Goal: Task Accomplishment & Management: Manage account settings

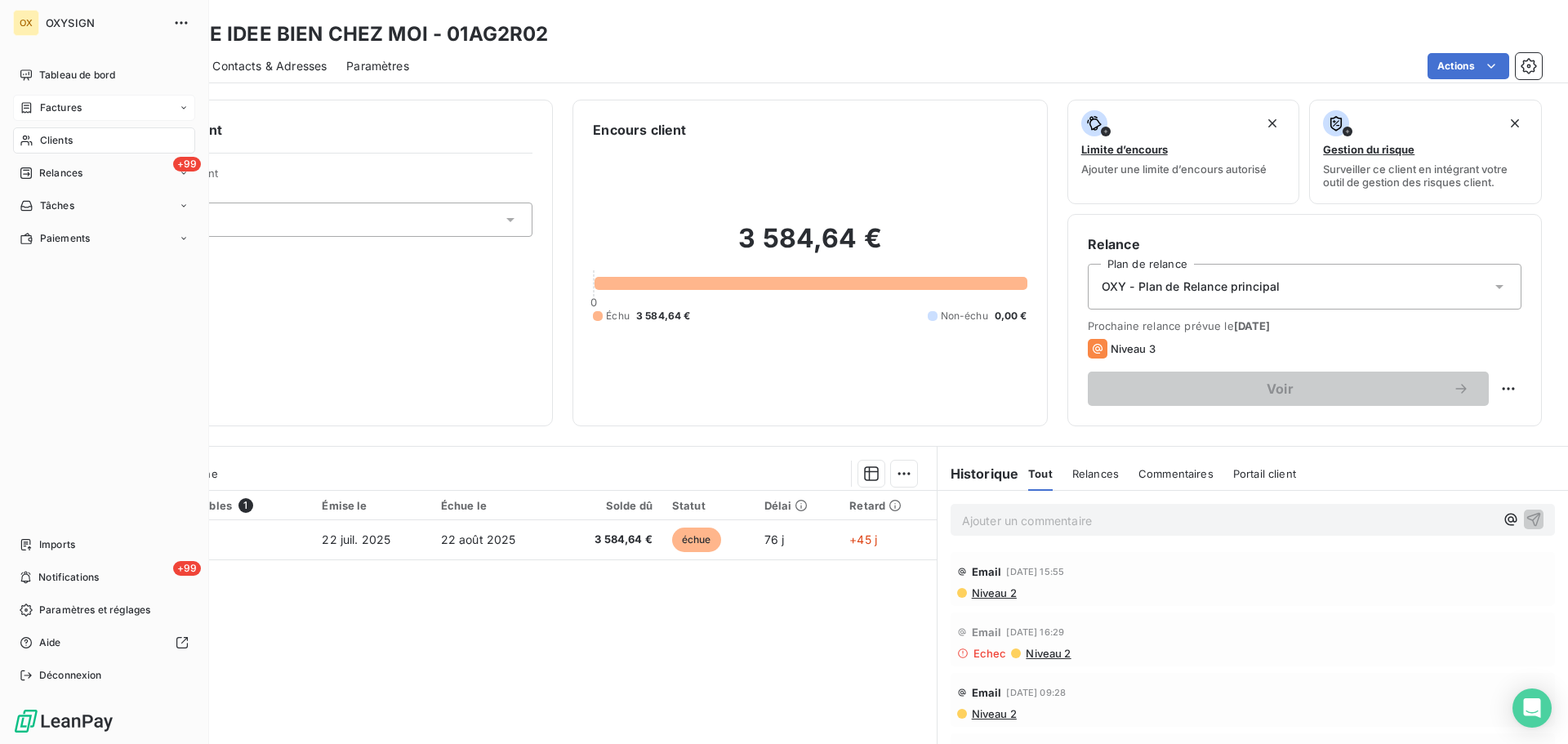
click at [53, 105] on span "Factures" at bounding box center [61, 107] width 42 height 14
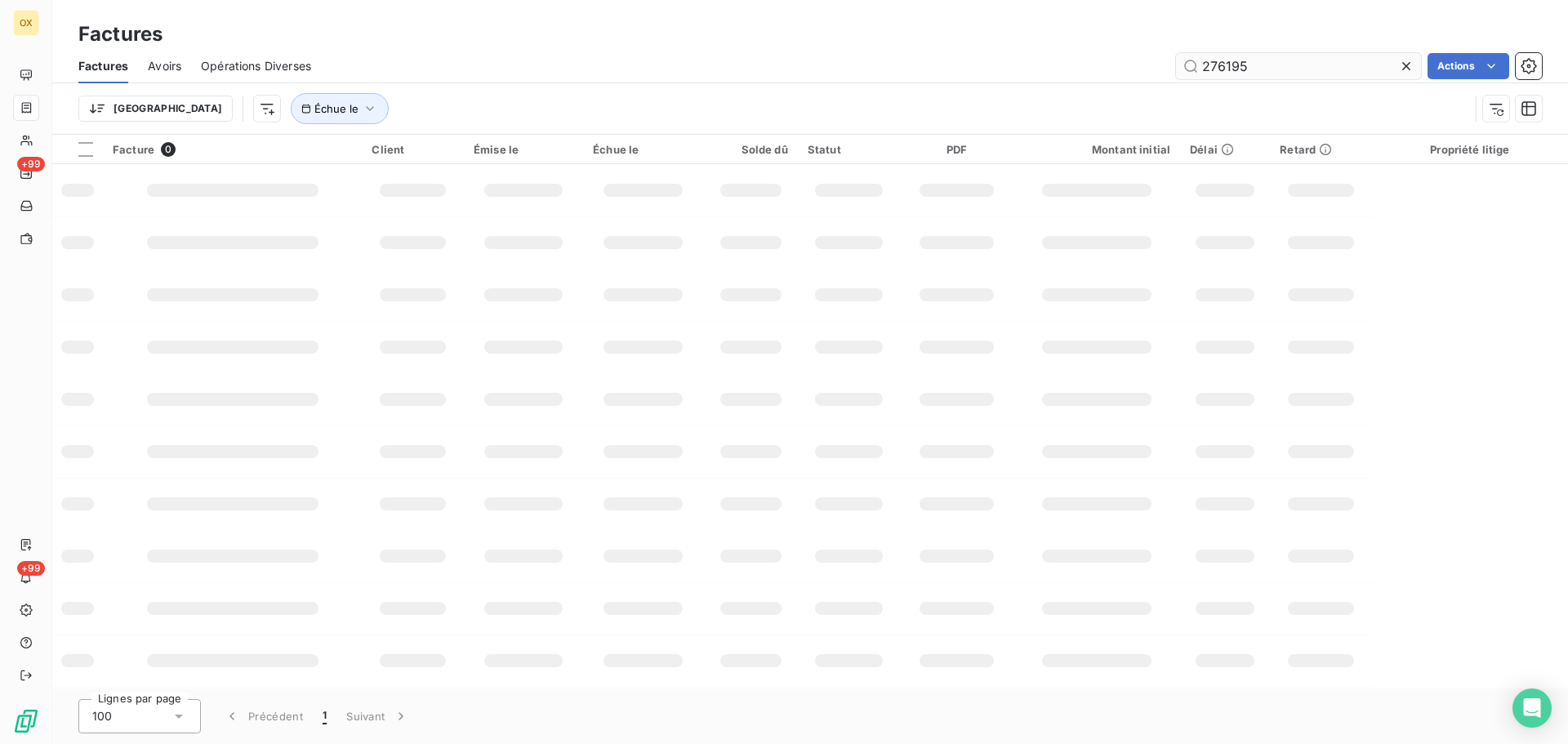
click at [1256, 54] on input "276195" at bounding box center [1298, 66] width 245 height 26
click at [1296, 66] on input "276961" at bounding box center [1298, 66] width 245 height 26
type input "276961"
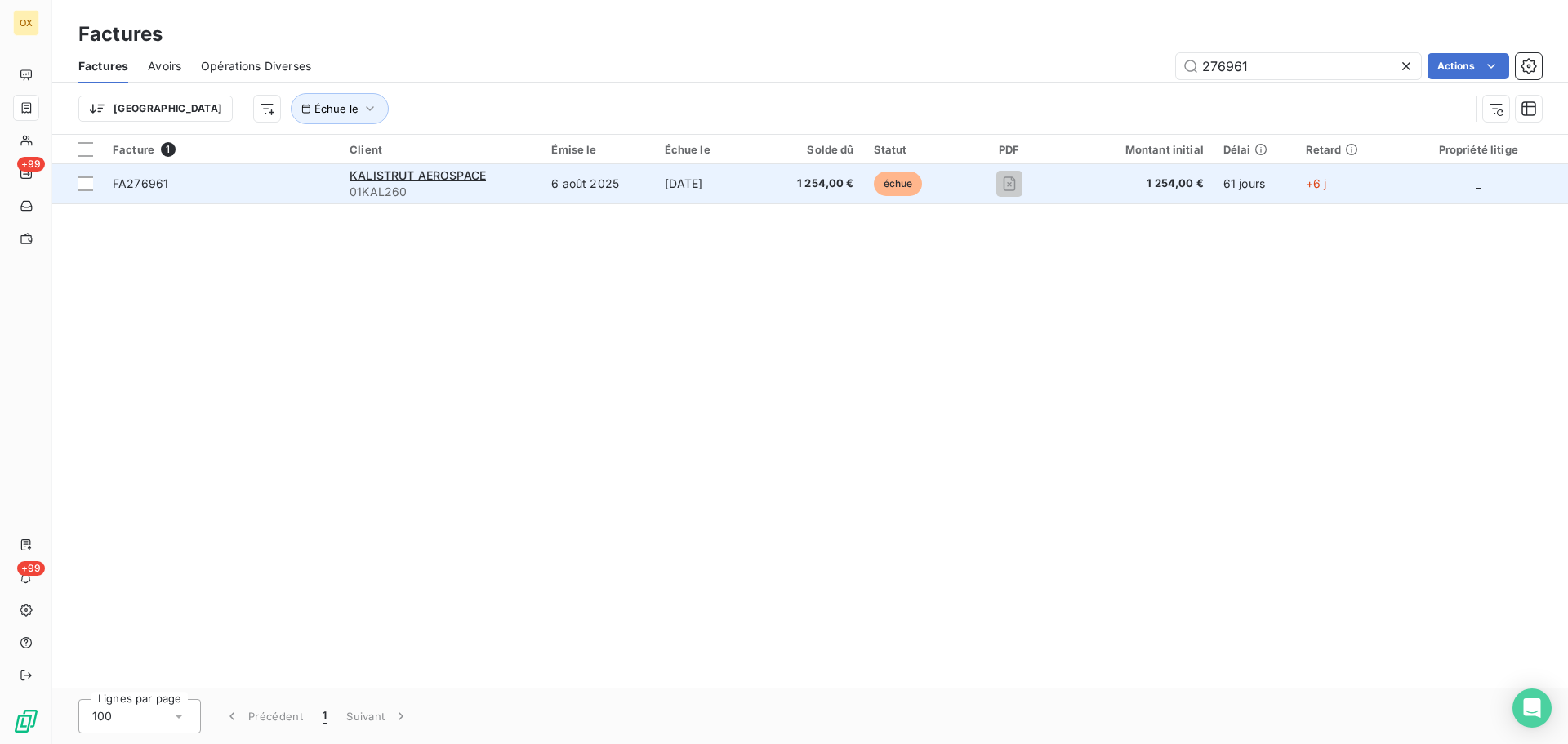
click at [181, 176] on span "FA276961" at bounding box center [221, 183] width 217 height 16
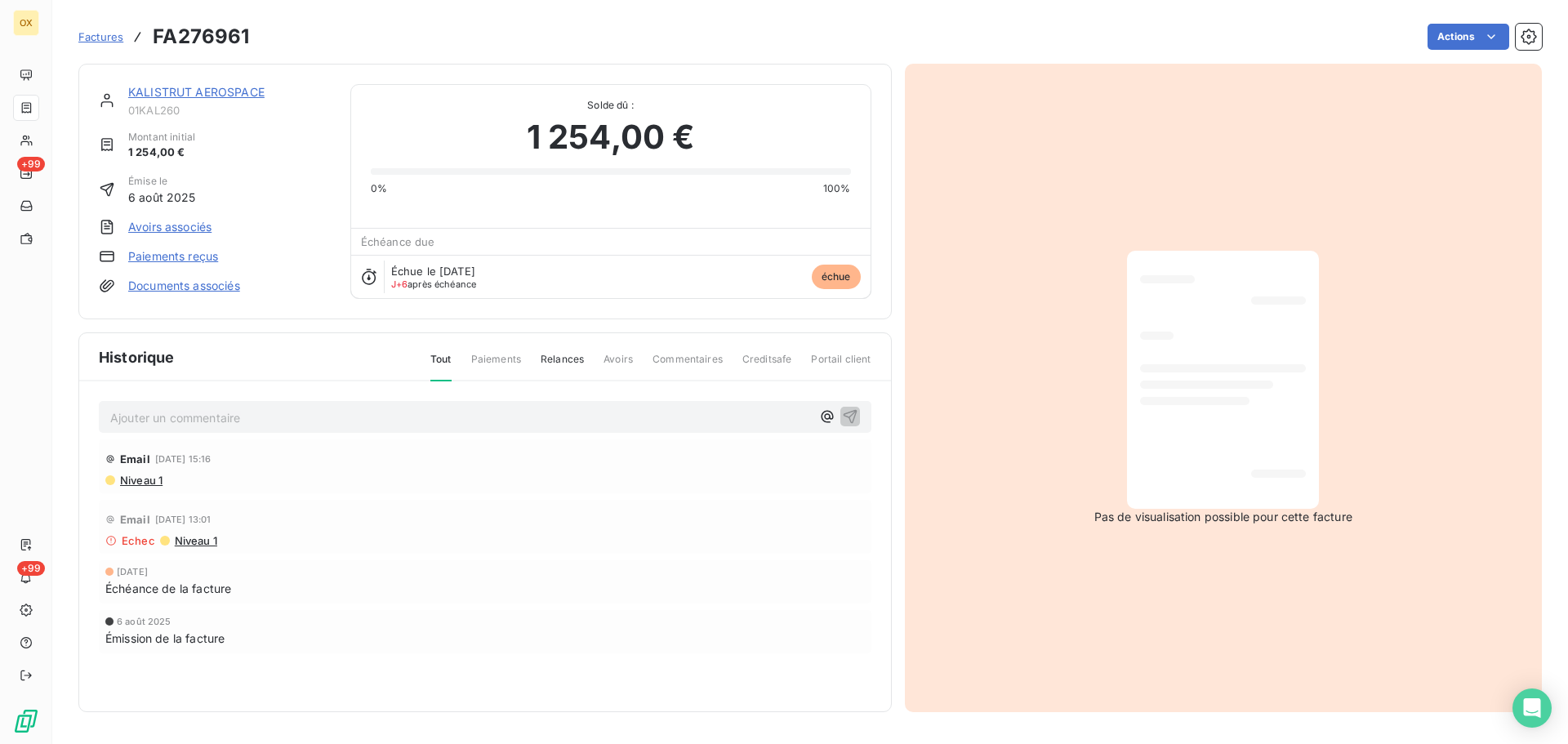
click at [219, 92] on link "KALISTRUT AEROSPACE" at bounding box center [196, 92] width 136 height 14
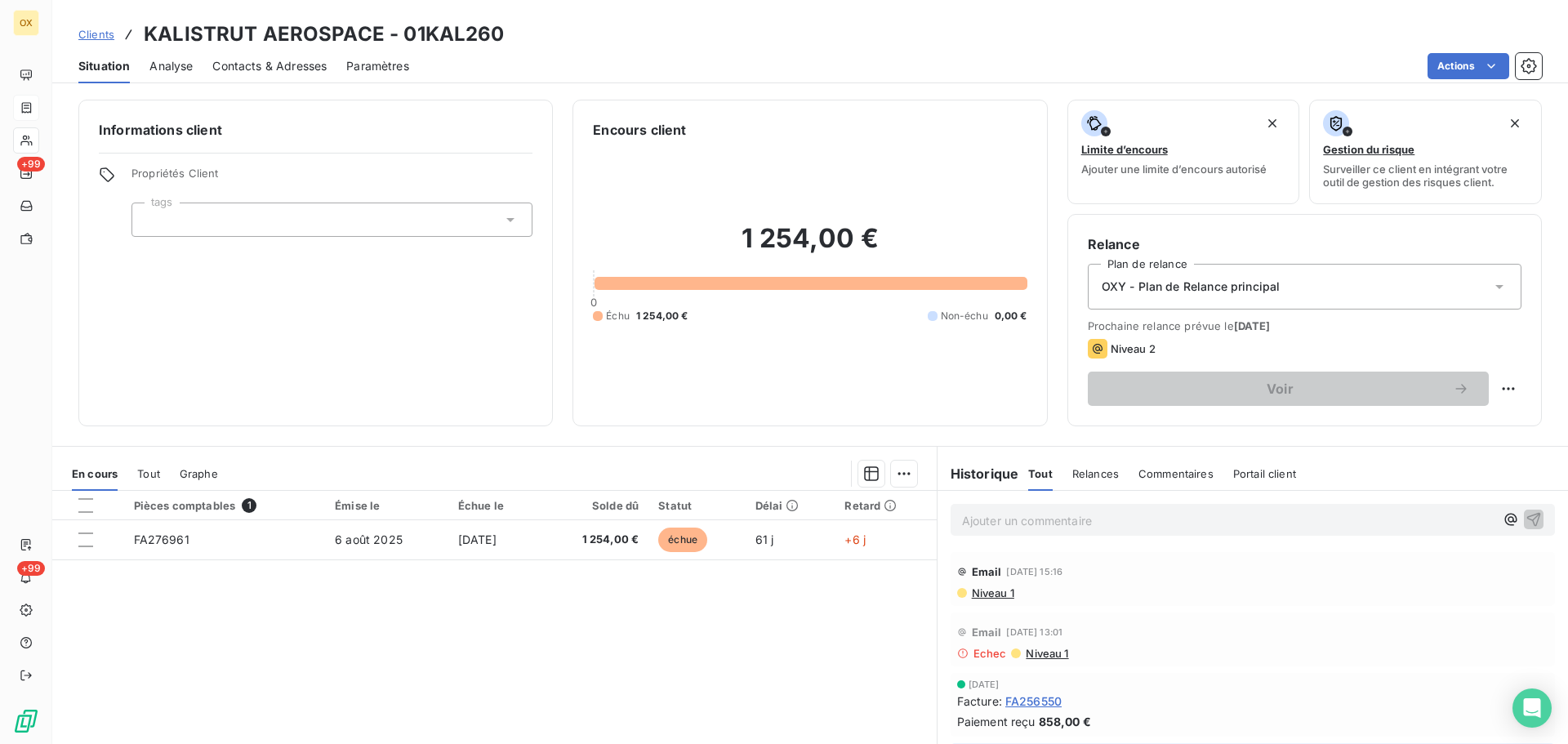
click at [287, 62] on span "Contacts & Adresses" at bounding box center [270, 66] width 114 height 16
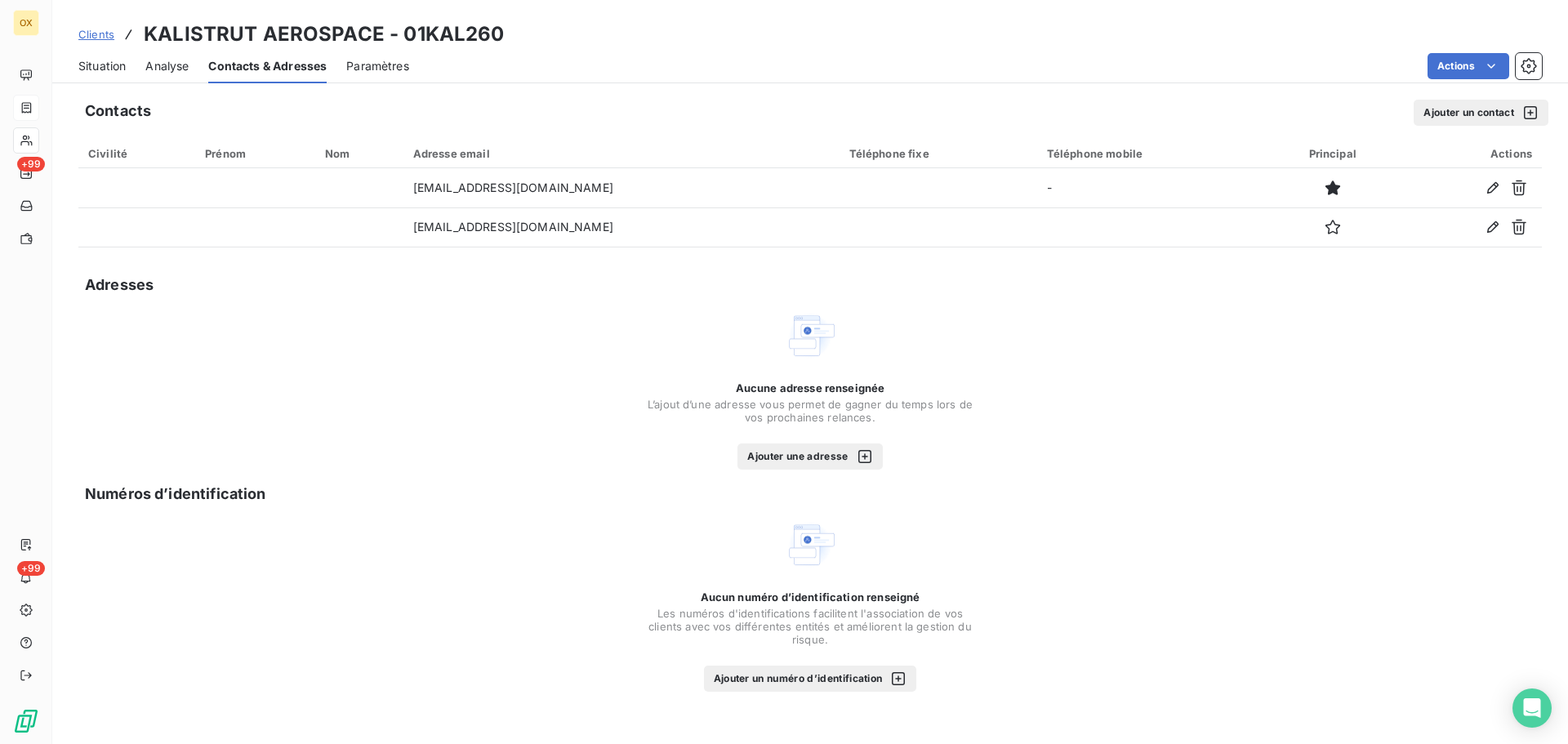
click at [1454, 105] on button "Ajouter un contact" at bounding box center [1480, 112] width 134 height 26
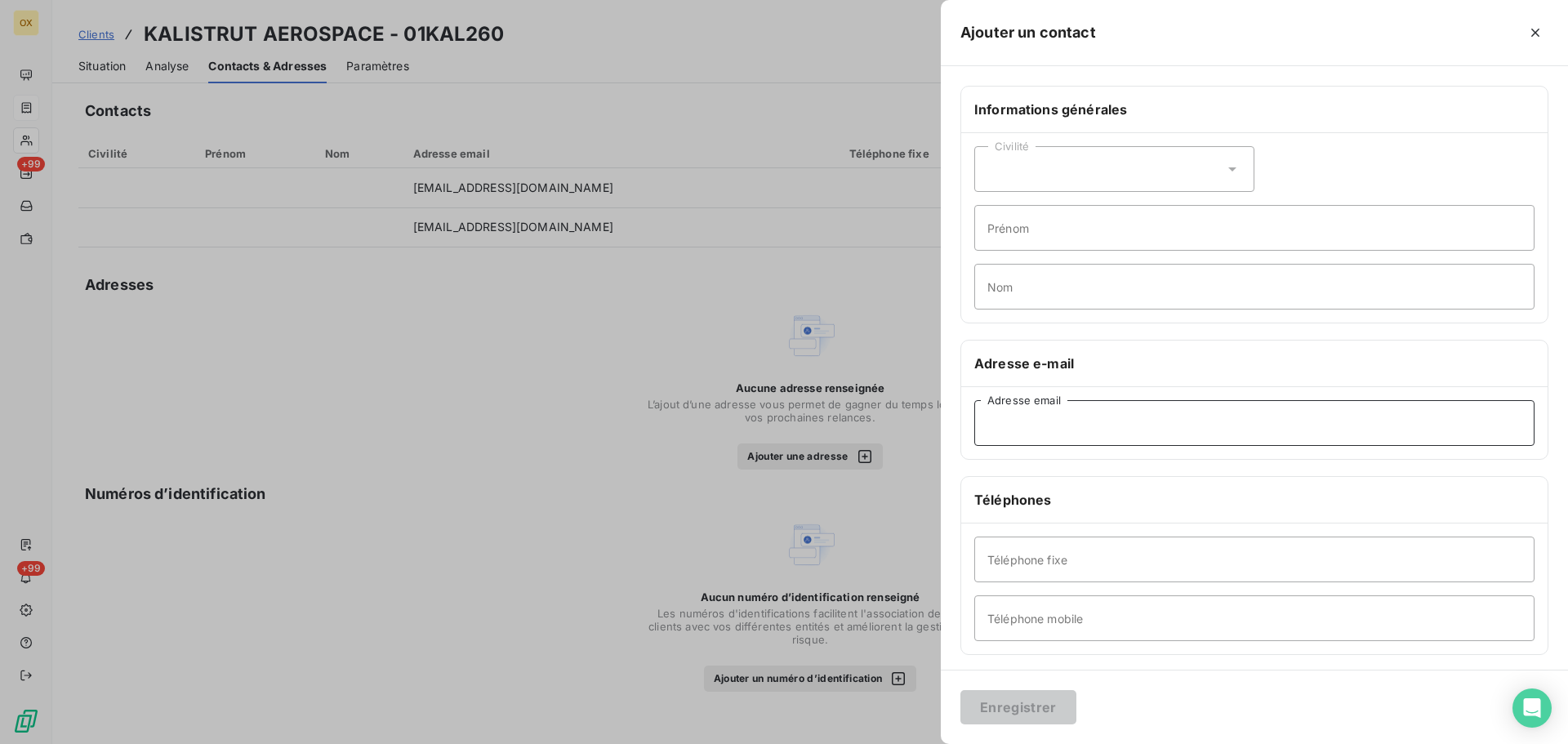
click at [1064, 416] on input "Adresse email" at bounding box center [1254, 424] width 560 height 46
paste input "[PERSON_NAME][EMAIL_ADDRESS][DOMAIN_NAME]"
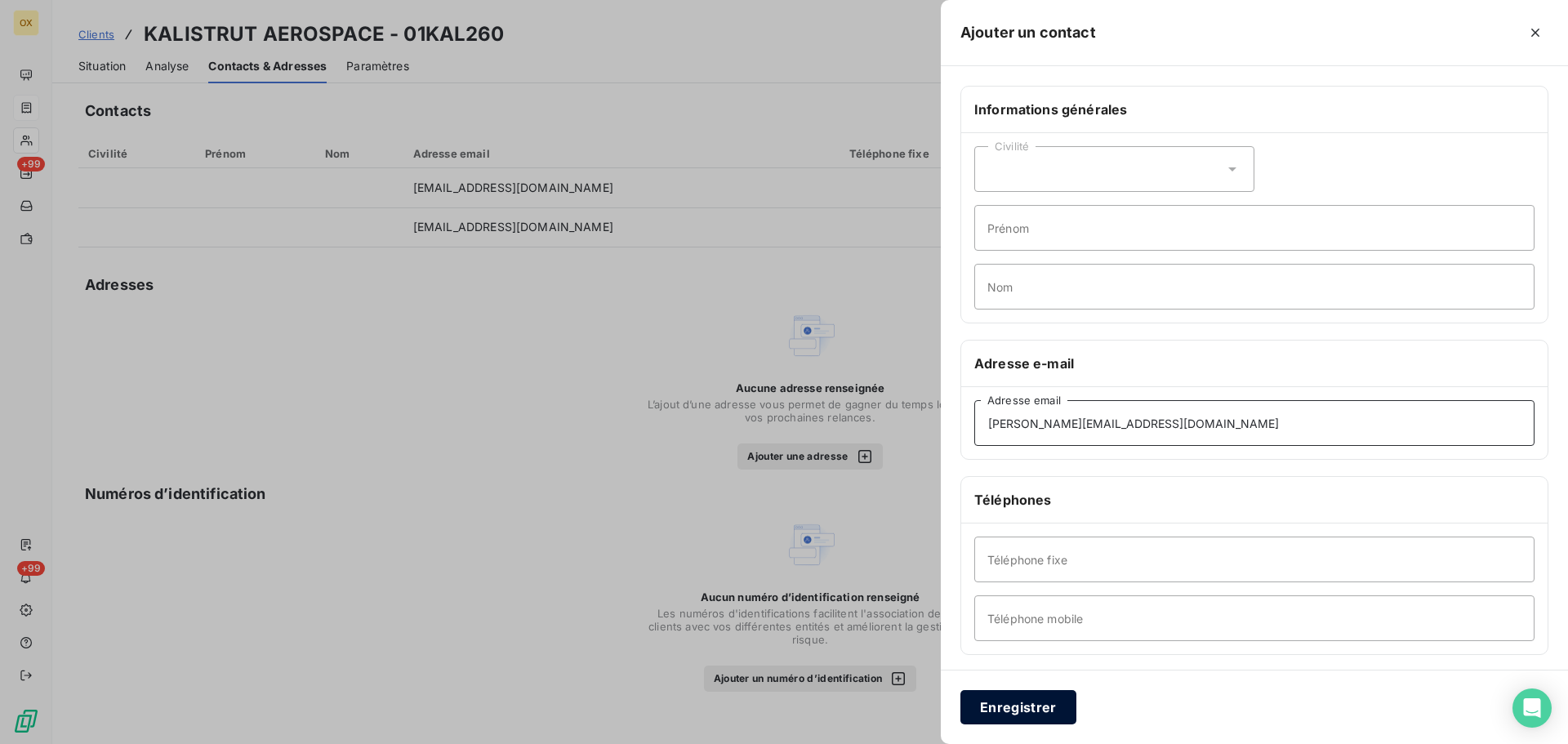
type input "[PERSON_NAME][EMAIL_ADDRESS][DOMAIN_NAME]"
click at [1043, 713] on button "Enregistrer" at bounding box center [1019, 708] width 116 height 34
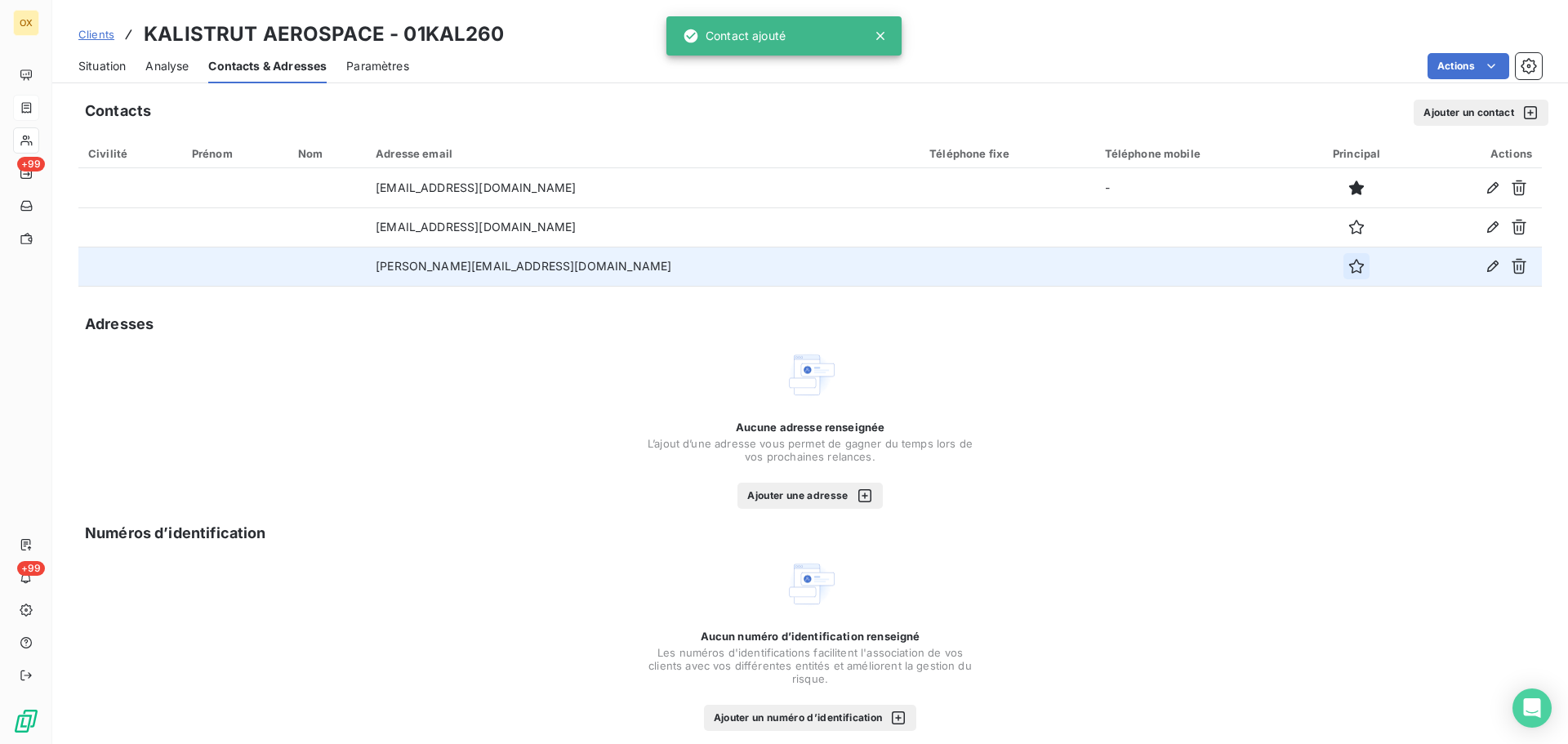
click at [1349, 262] on icon "button" at bounding box center [1356, 266] width 16 height 16
click at [1350, 268] on icon "button" at bounding box center [1356, 265] width 14 height 14
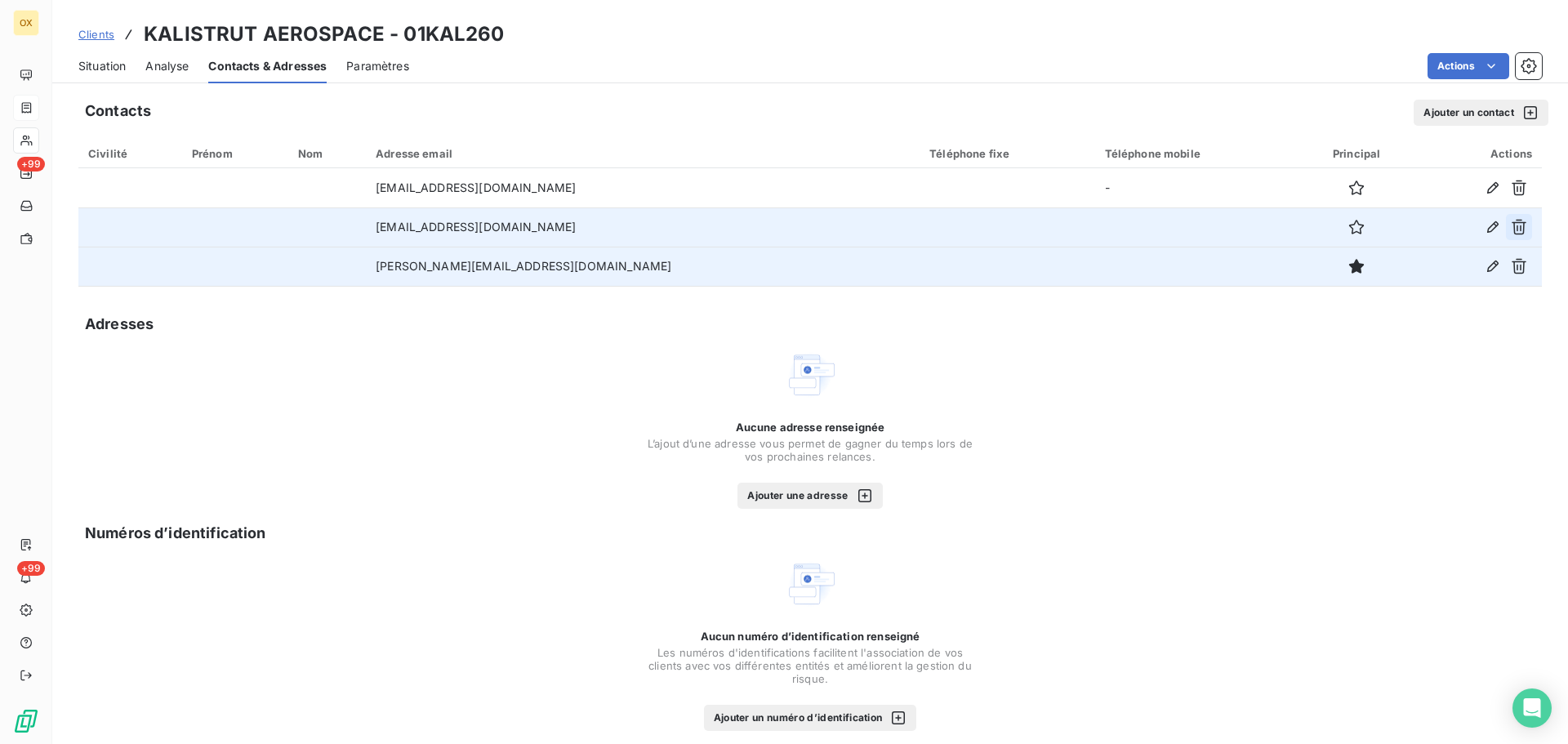
click at [1512, 219] on icon "button" at bounding box center [1518, 227] width 14 height 15
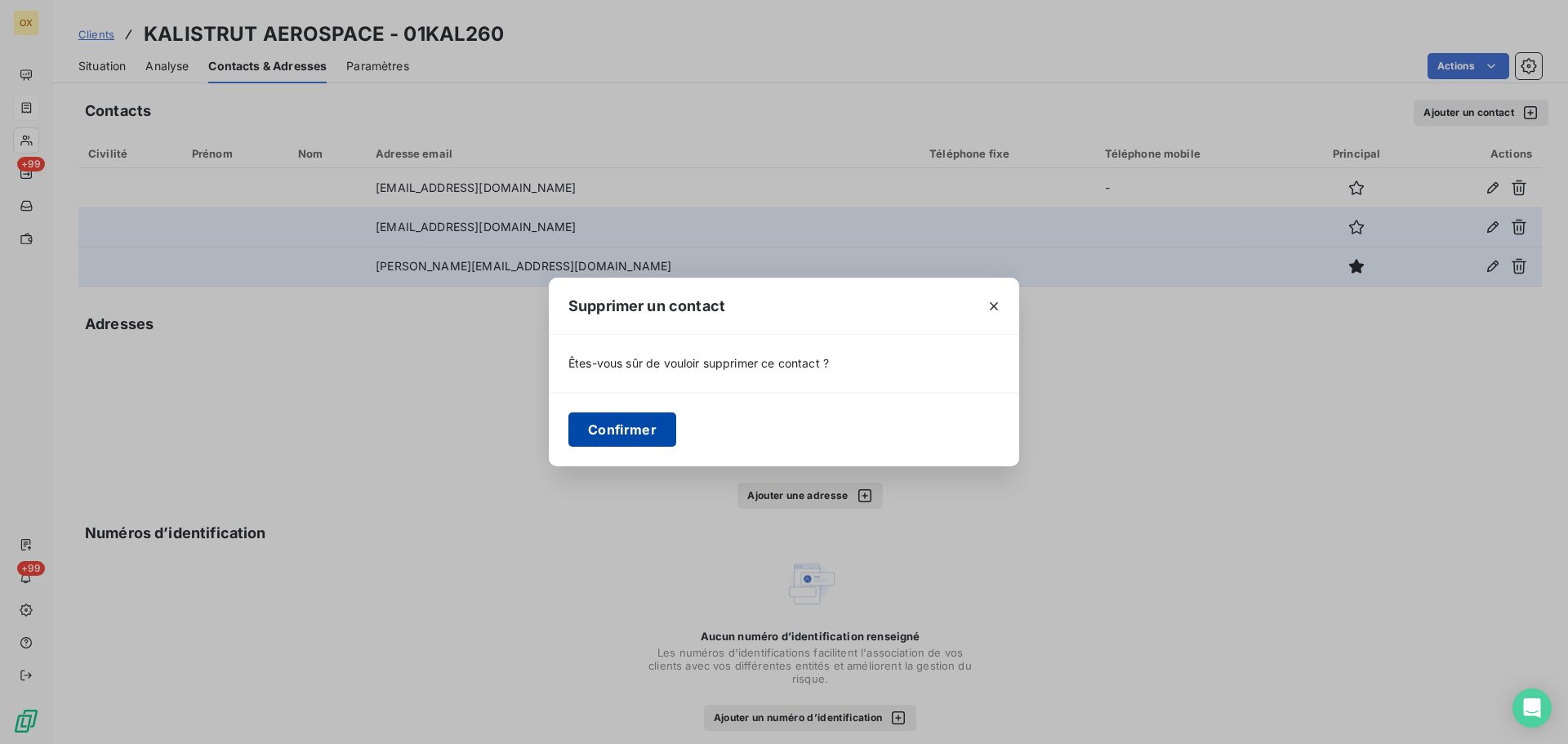
click at [657, 439] on button "Confirmer" at bounding box center [622, 429] width 108 height 34
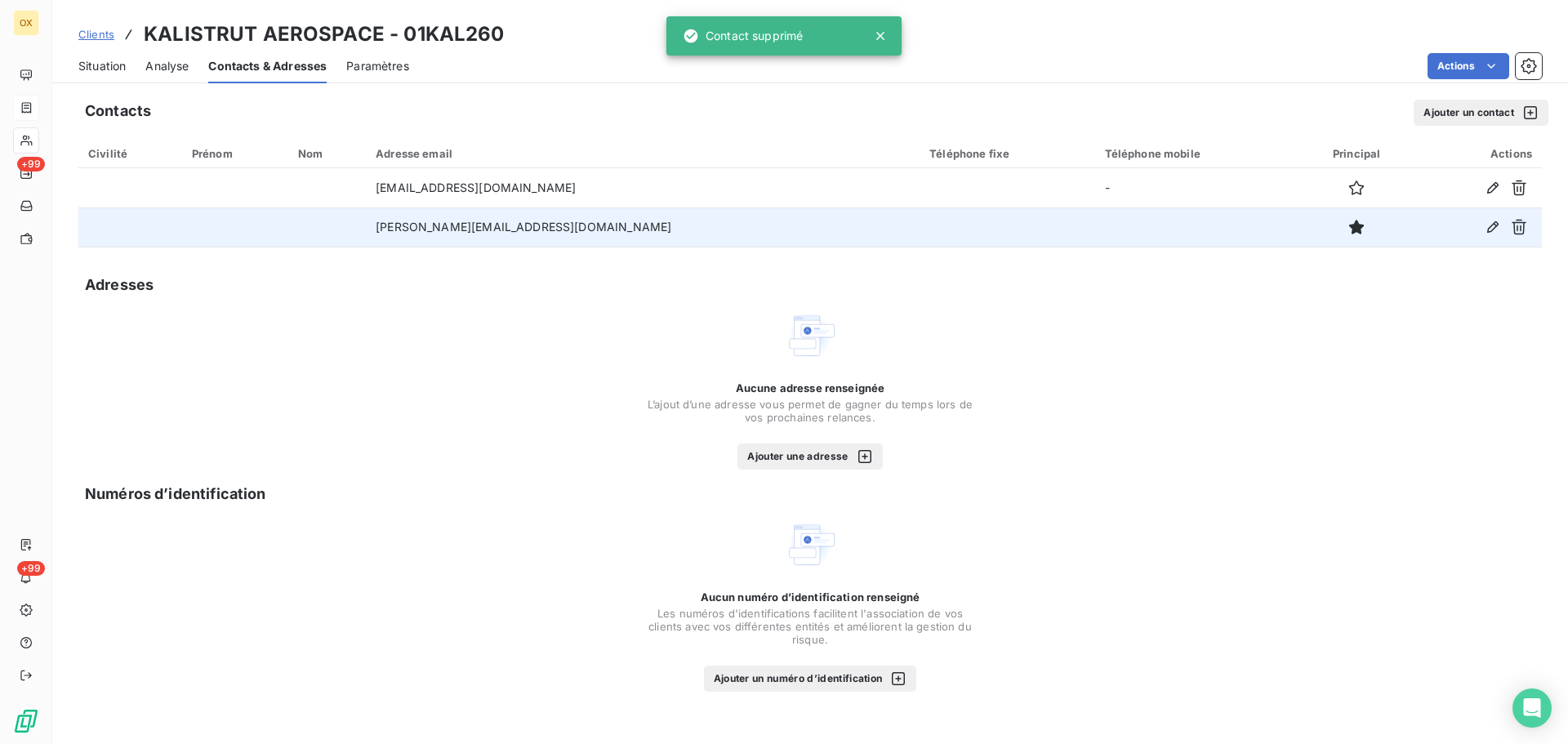
click at [116, 66] on span "Situation" at bounding box center [102, 66] width 48 height 16
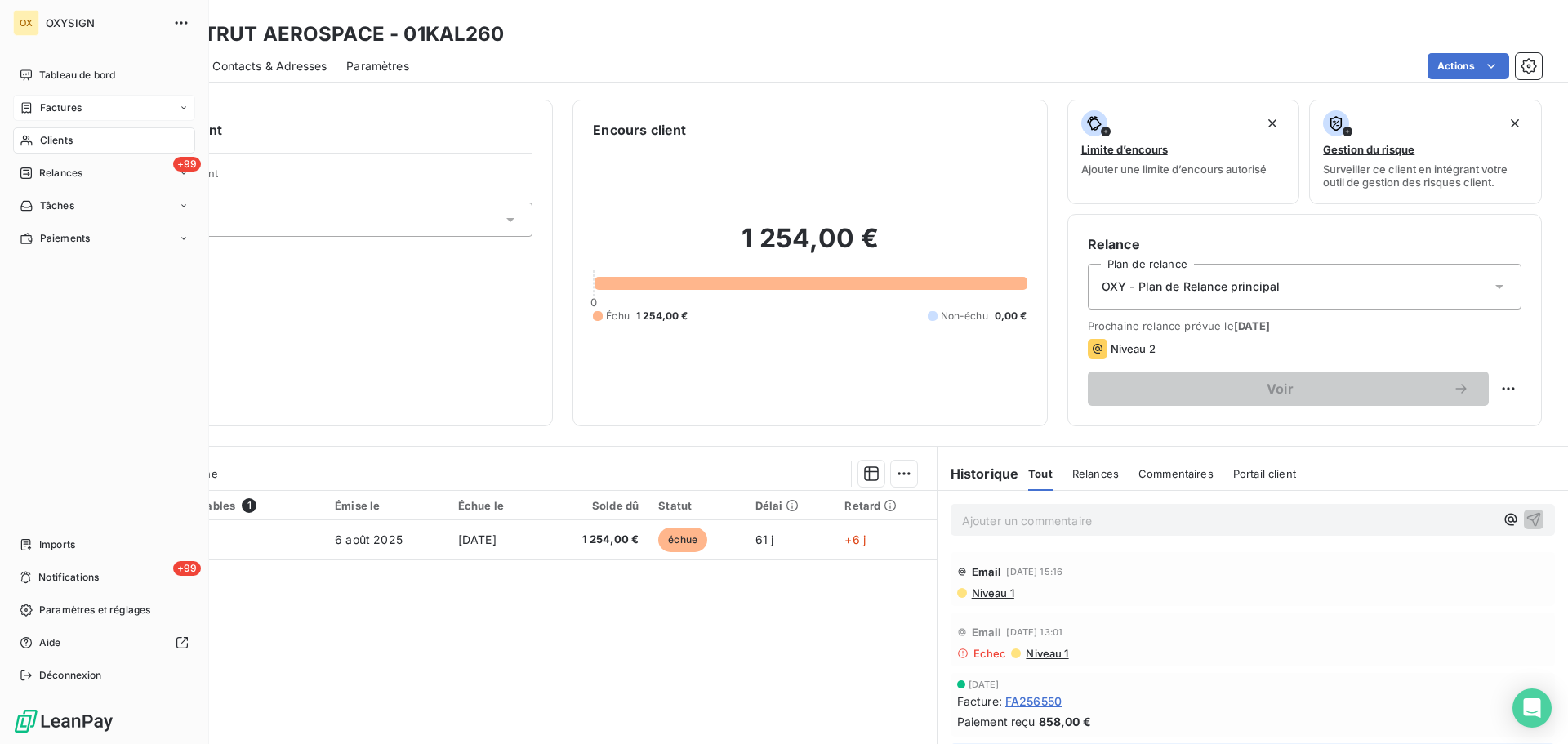
click at [86, 105] on div "Factures" at bounding box center [104, 107] width 182 height 26
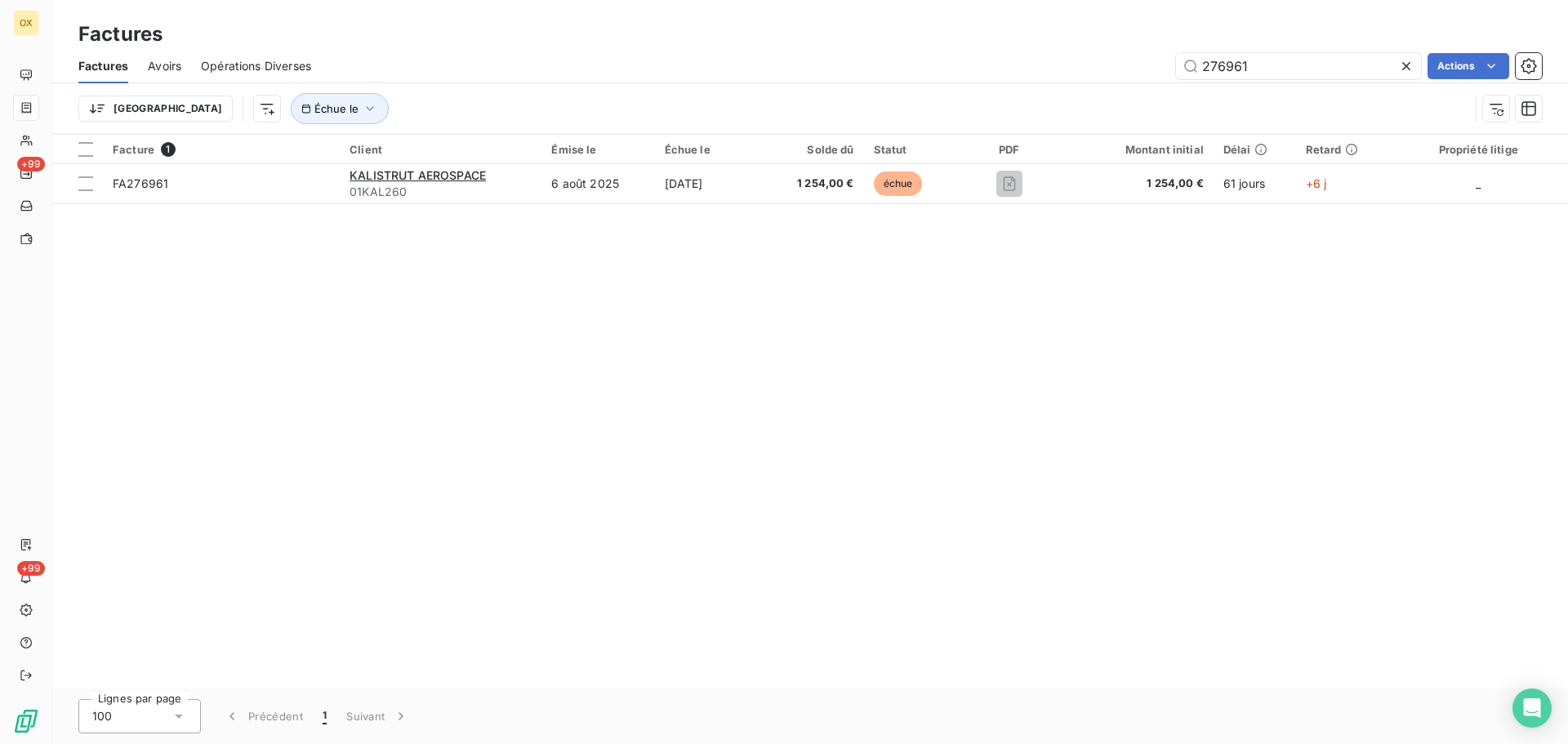
drag, startPoint x: 1318, startPoint y: 60, endPoint x: 1146, endPoint y: 79, distance: 173.0
click at [1146, 77] on div "276961 Actions" at bounding box center [937, 66] width 1211 height 26
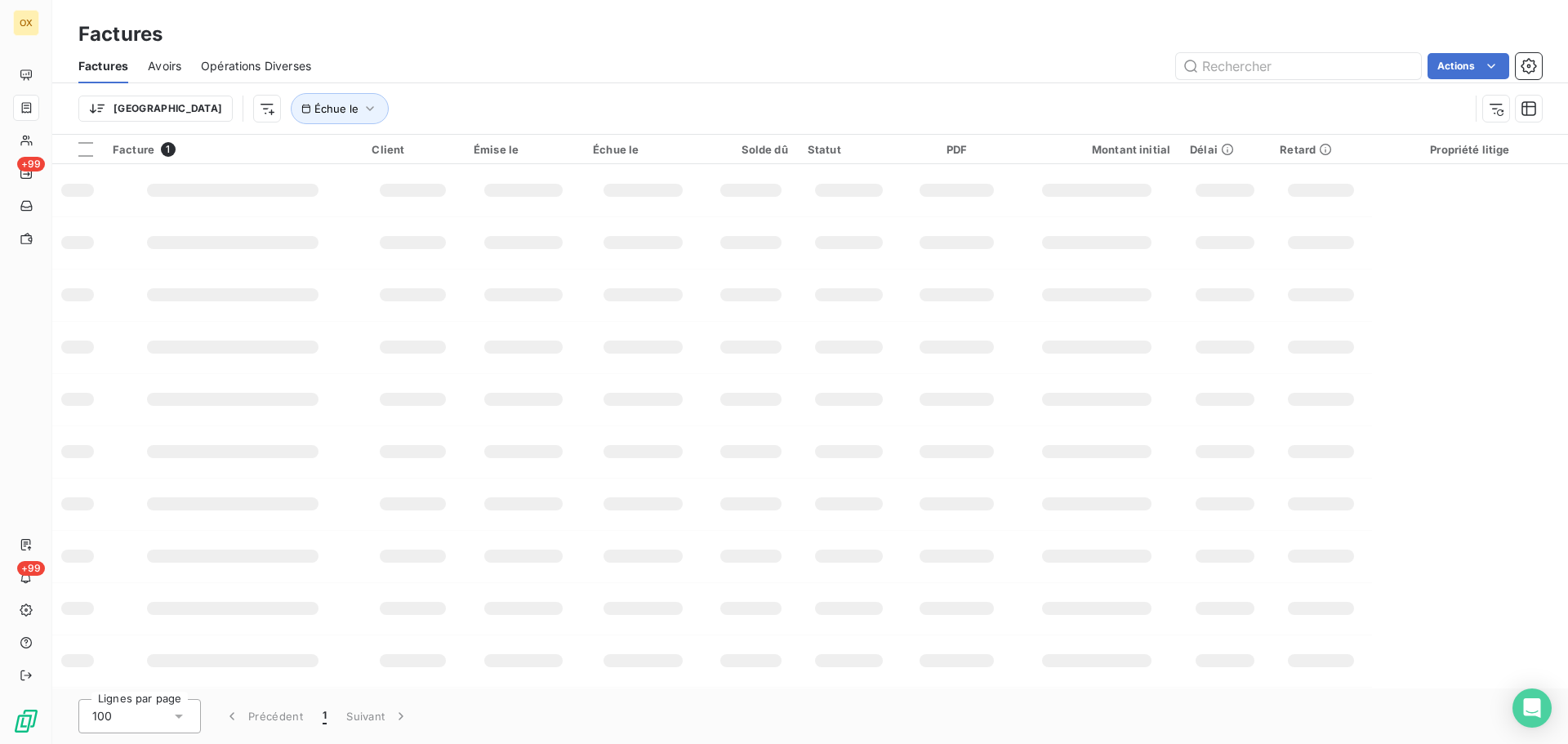
type input "276961"
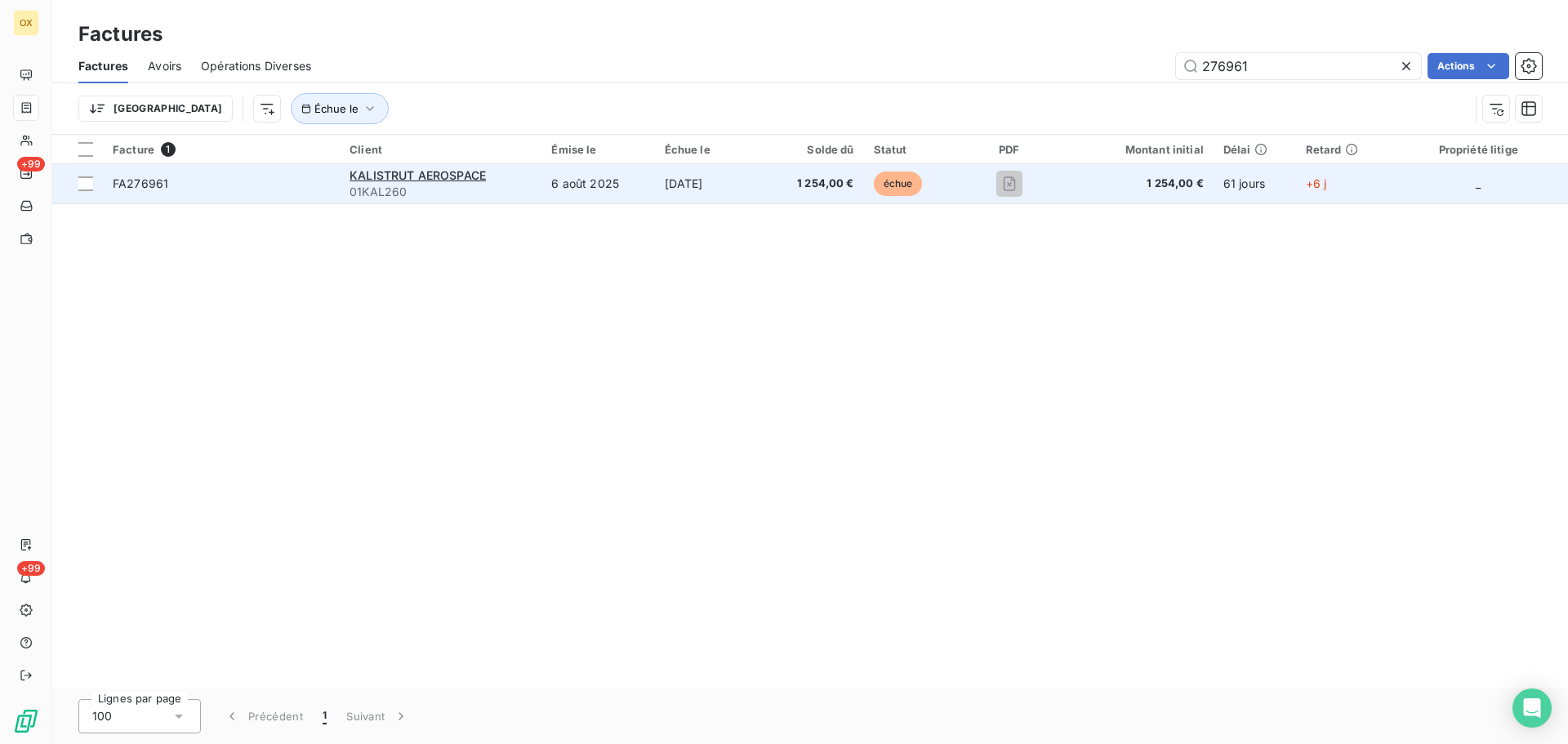
click at [204, 181] on span "FA276961" at bounding box center [221, 183] width 217 height 16
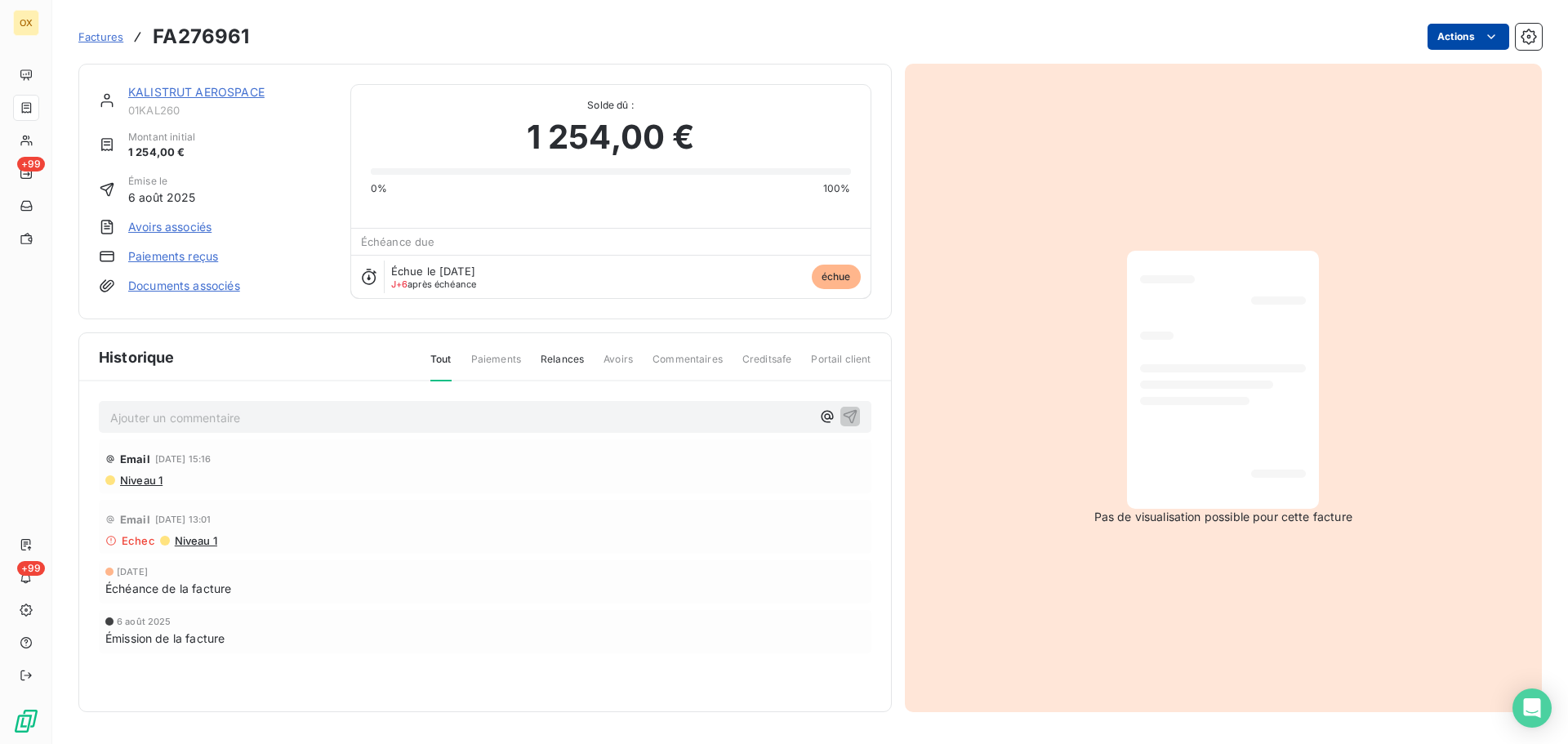
click at [1449, 28] on html "OX +99 +99 Factures FA276961 Actions KALISTRUT AEROSPACE 01KAL260 Montant initi…" at bounding box center [784, 372] width 1568 height 744
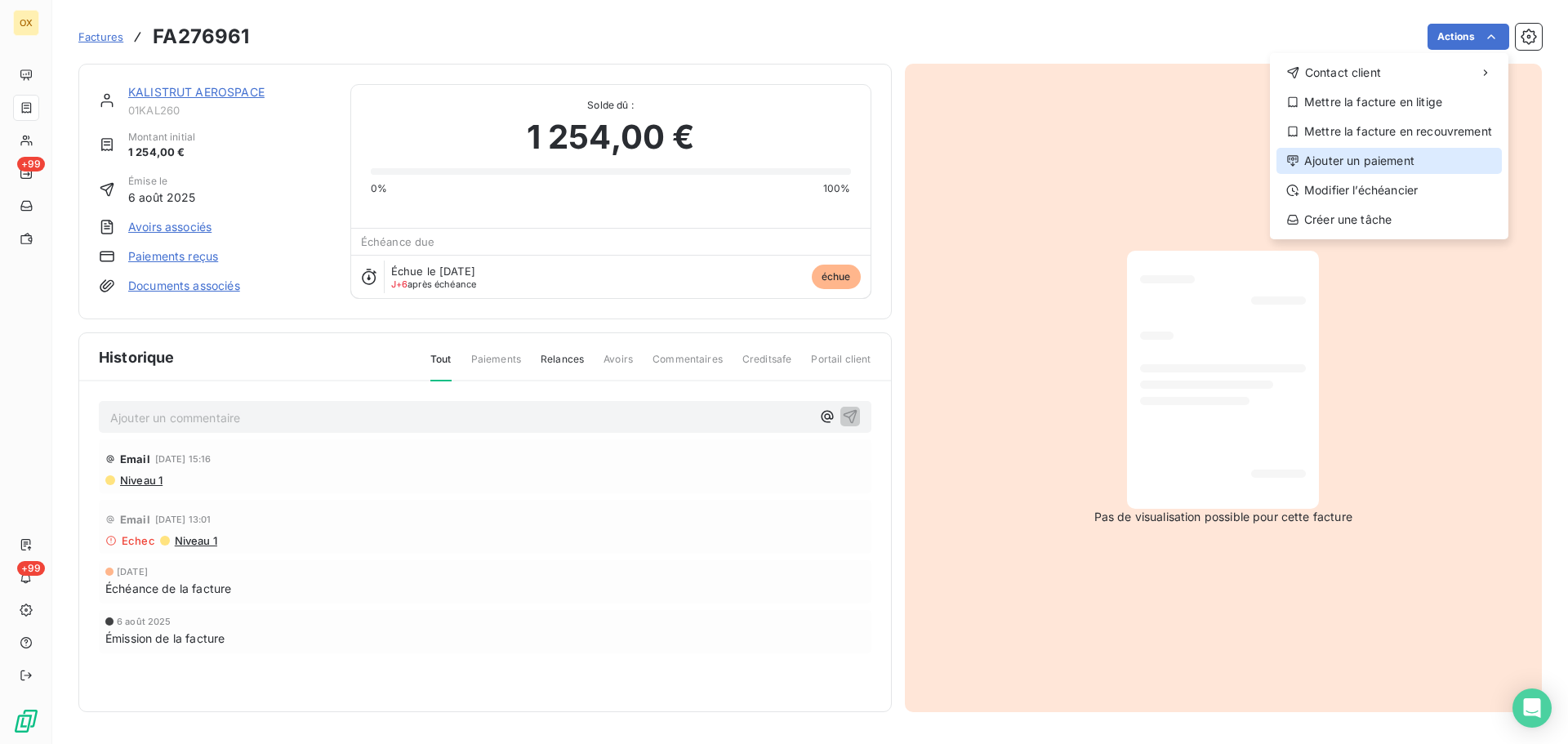
click at [1411, 150] on div "Ajouter un paiement" at bounding box center [1390, 160] width 225 height 26
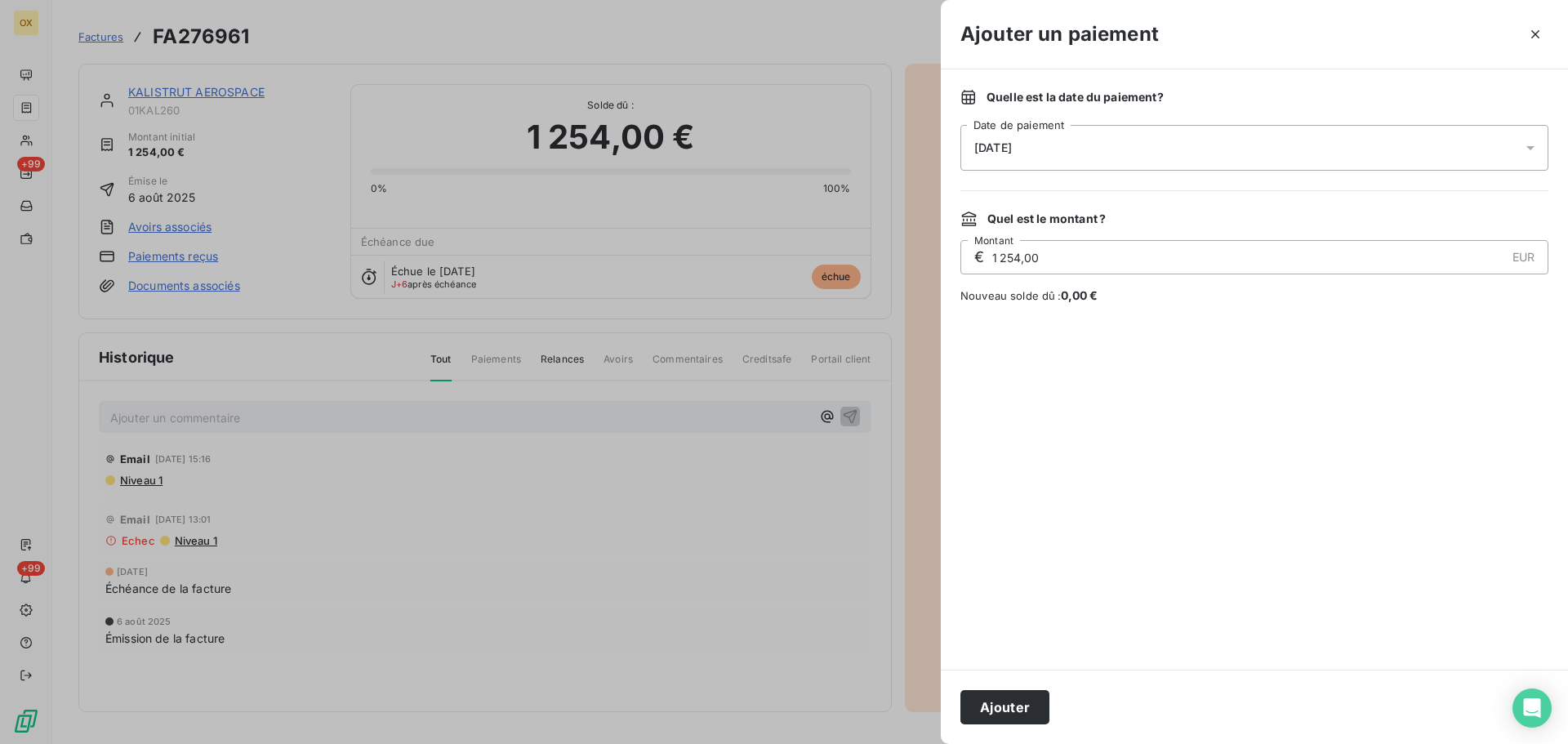
click at [1012, 144] on span "[DATE]" at bounding box center [993, 148] width 37 height 13
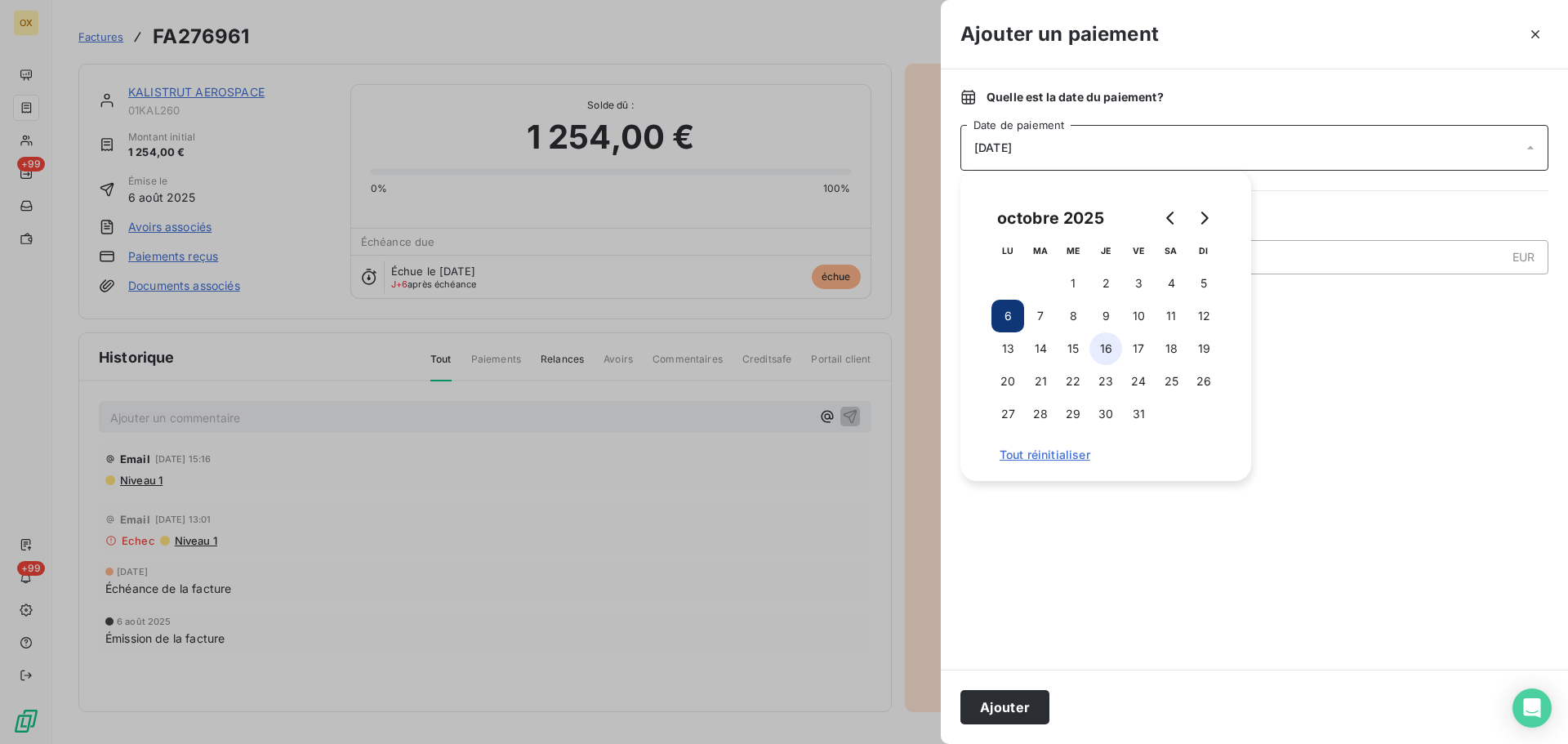
click at [1107, 350] on button "16" at bounding box center [1105, 349] width 32 height 32
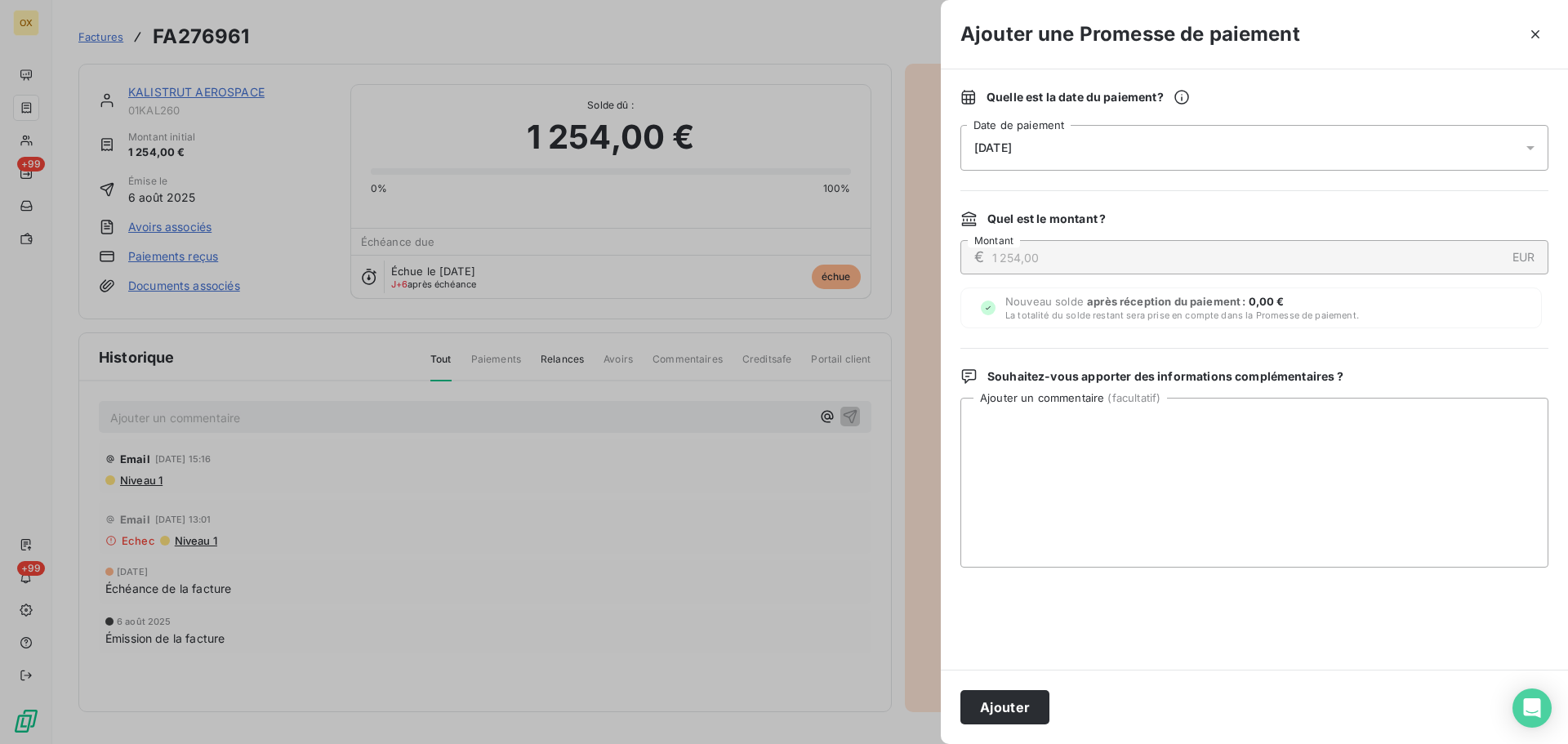
drag, startPoint x: 1021, startPoint y: 703, endPoint x: 1126, endPoint y: 656, distance: 115.0
click at [1021, 702] on button "Ajouter" at bounding box center [1004, 708] width 89 height 34
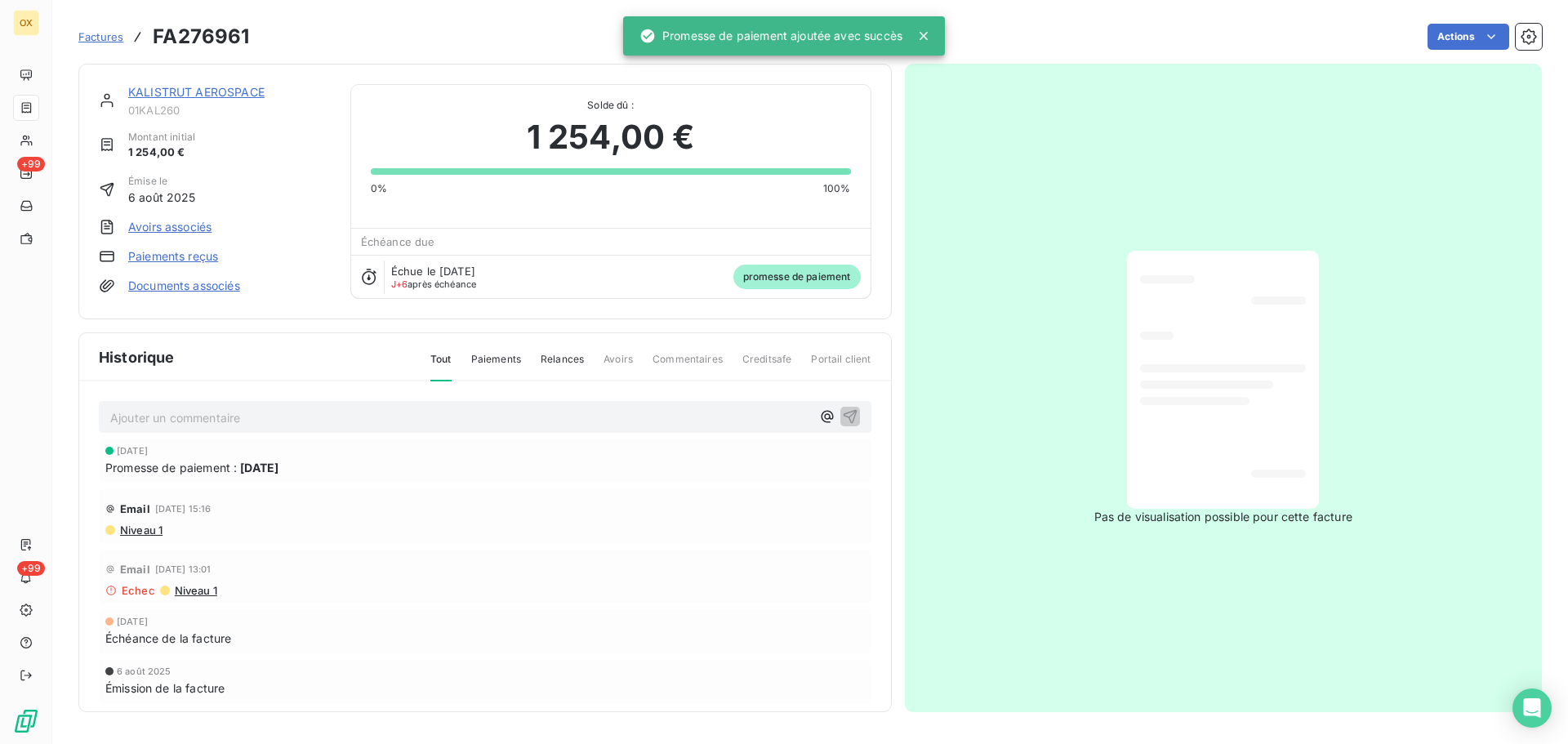
click at [237, 93] on link "KALISTRUT AEROSPACE" at bounding box center [196, 92] width 136 height 14
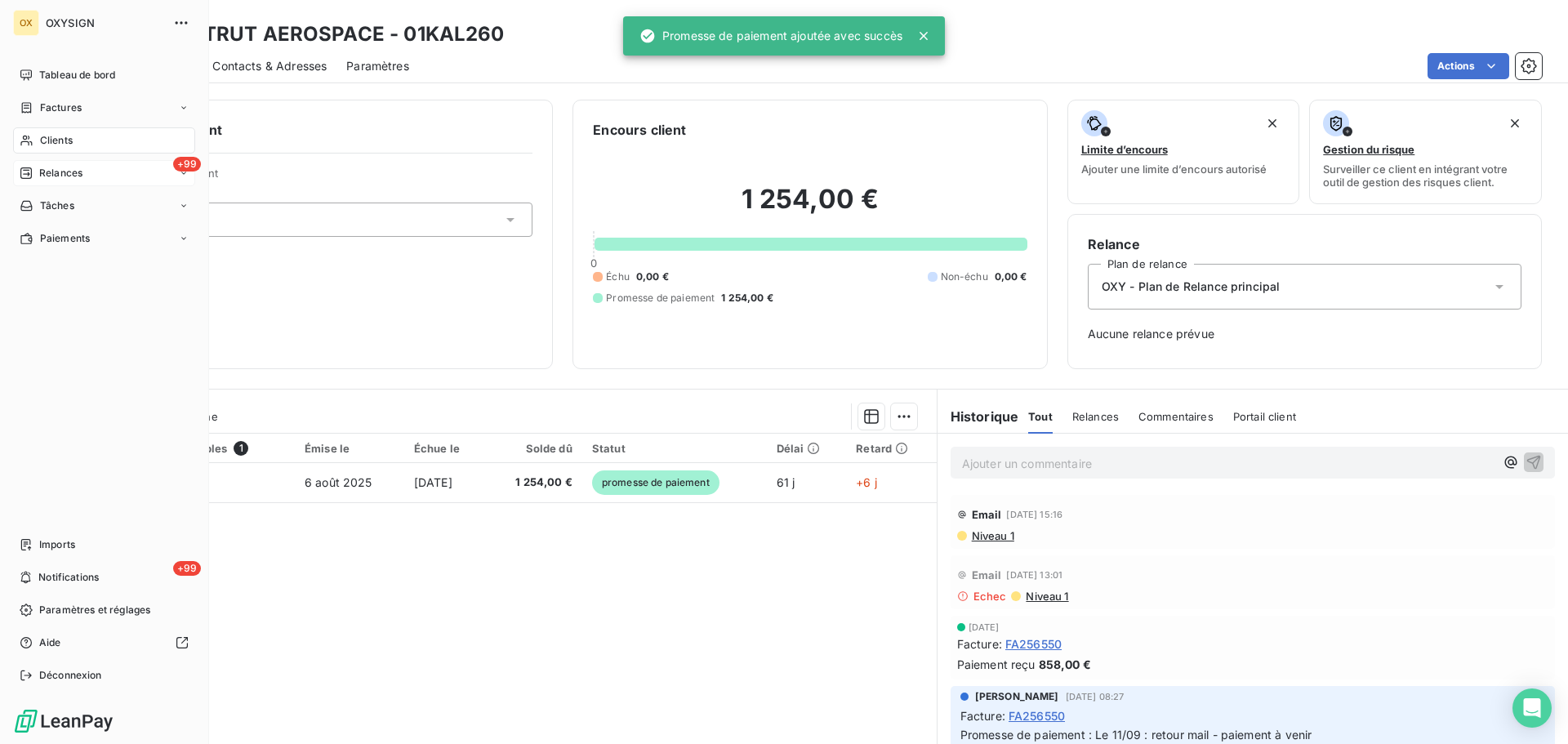
click at [49, 178] on span "Relances" at bounding box center [60, 173] width 43 height 14
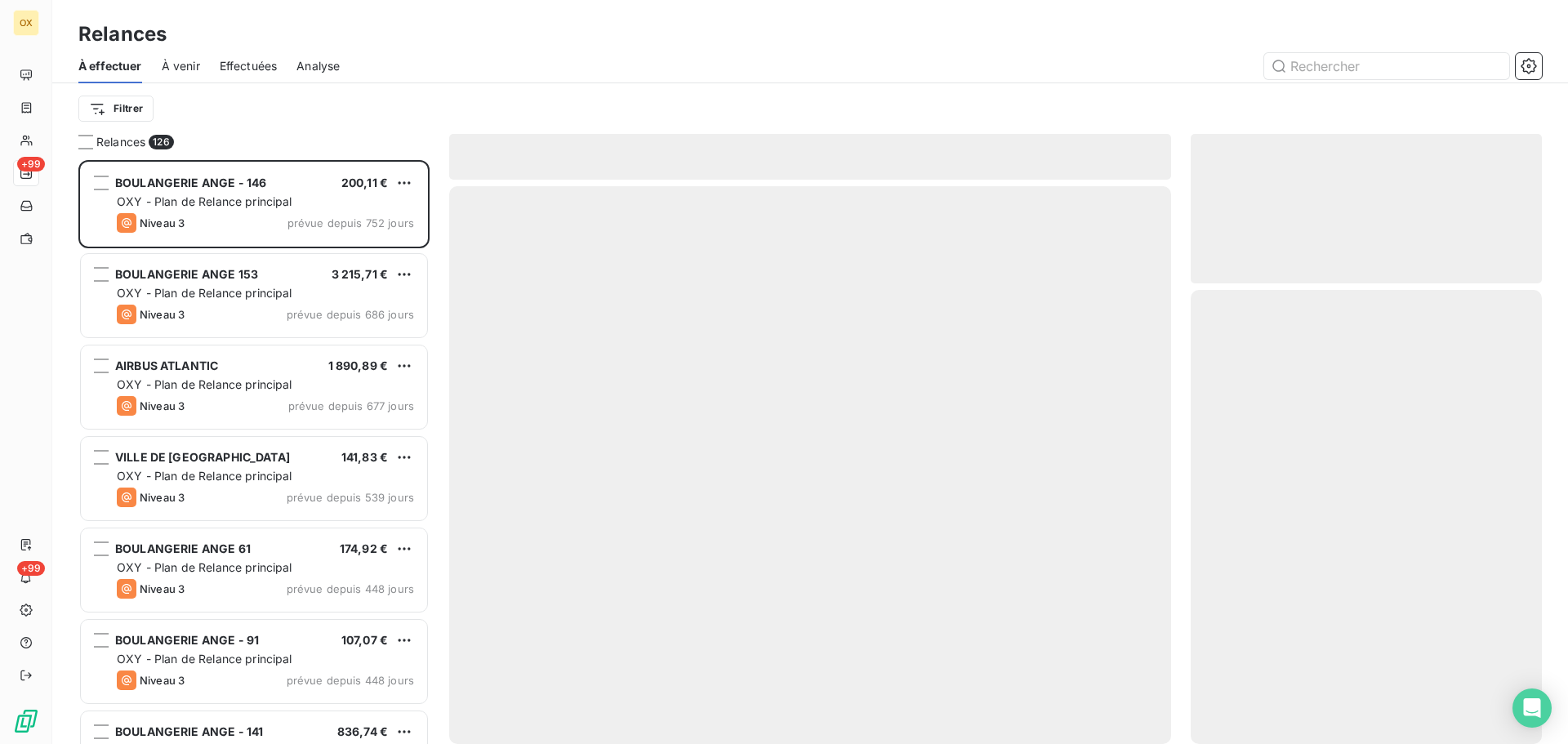
scroll to position [571, 339]
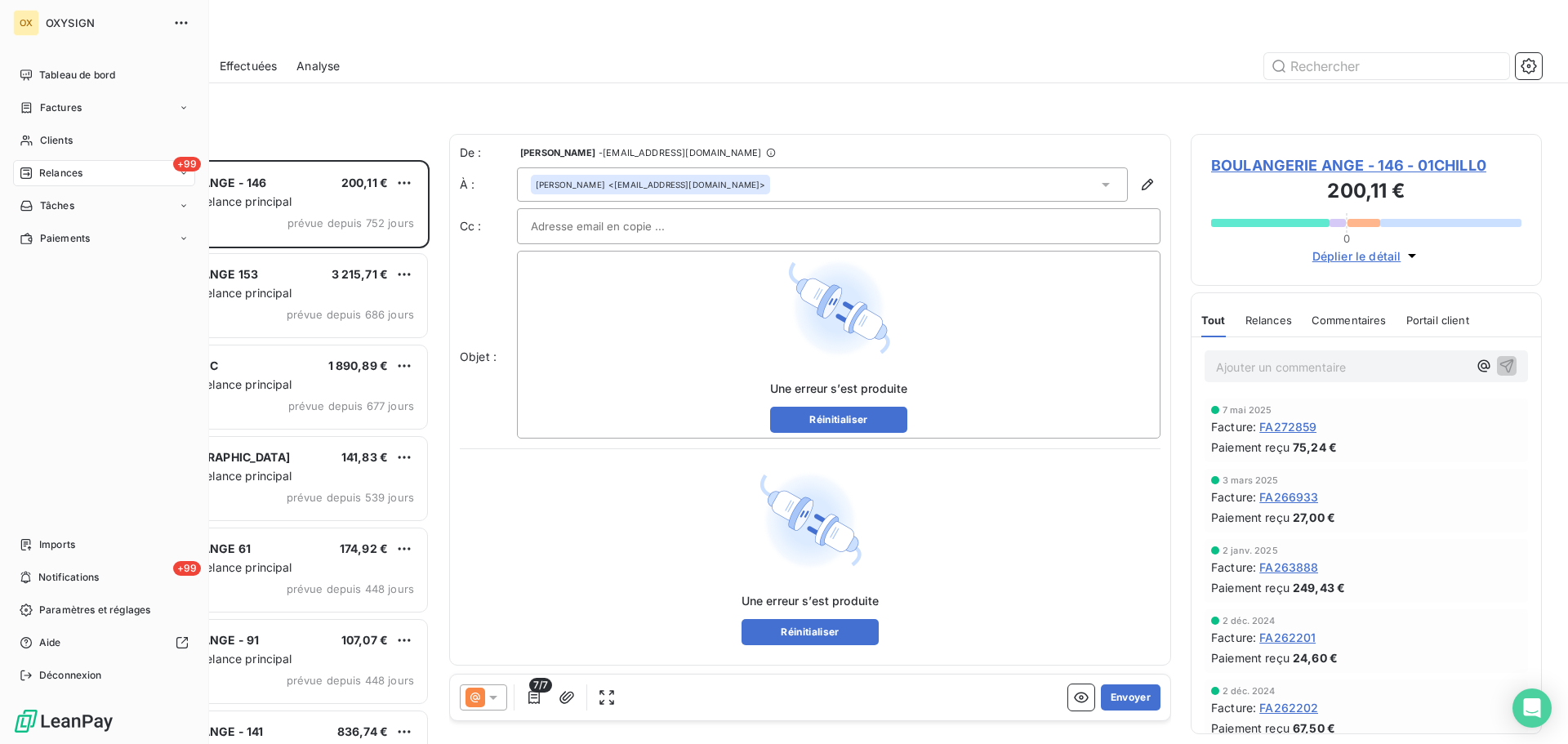
click at [43, 105] on span "Factures" at bounding box center [61, 107] width 42 height 14
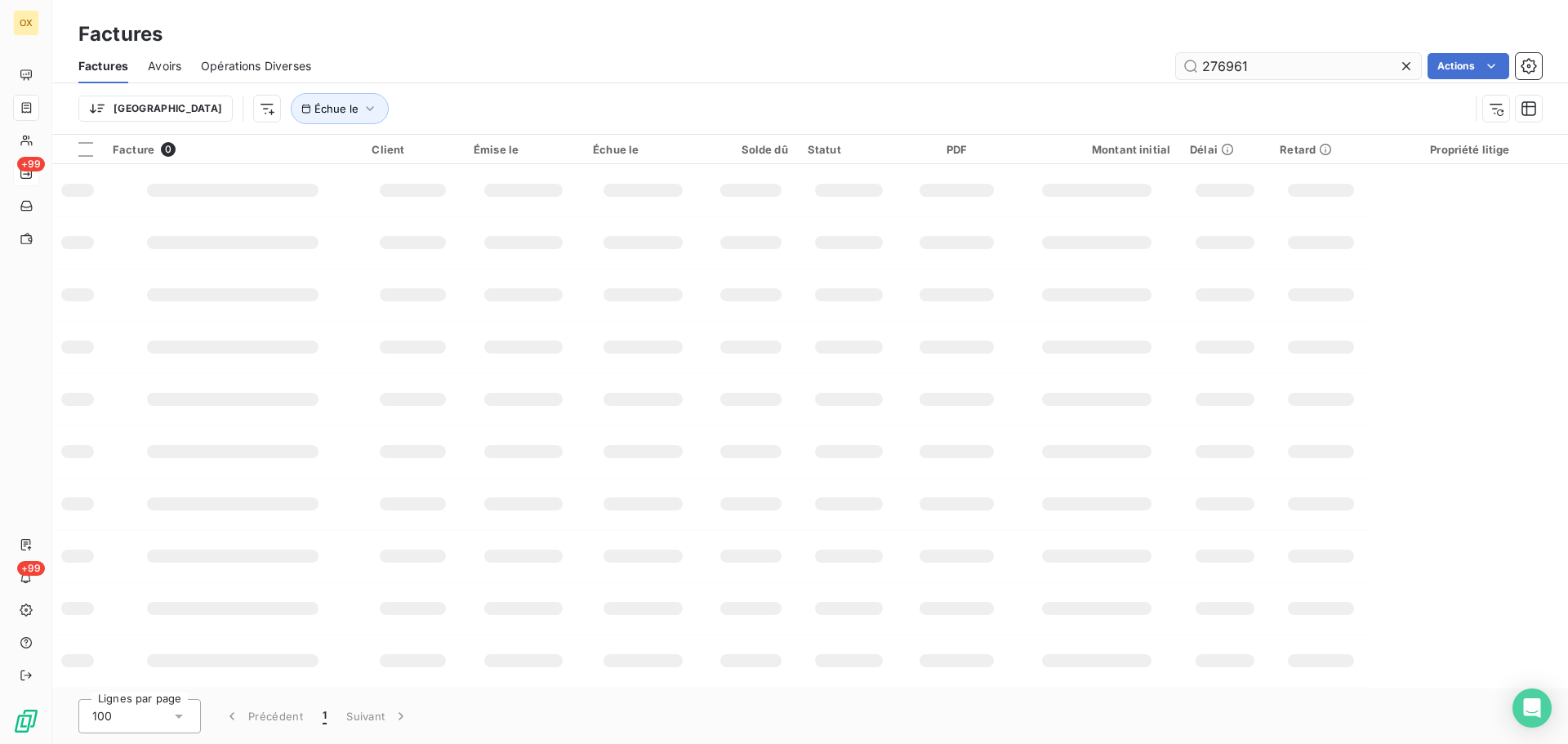
drag, startPoint x: 1284, startPoint y: 68, endPoint x: 1226, endPoint y: 72, distance: 58.1
click at [1226, 72] on input "276961" at bounding box center [1298, 66] width 245 height 26
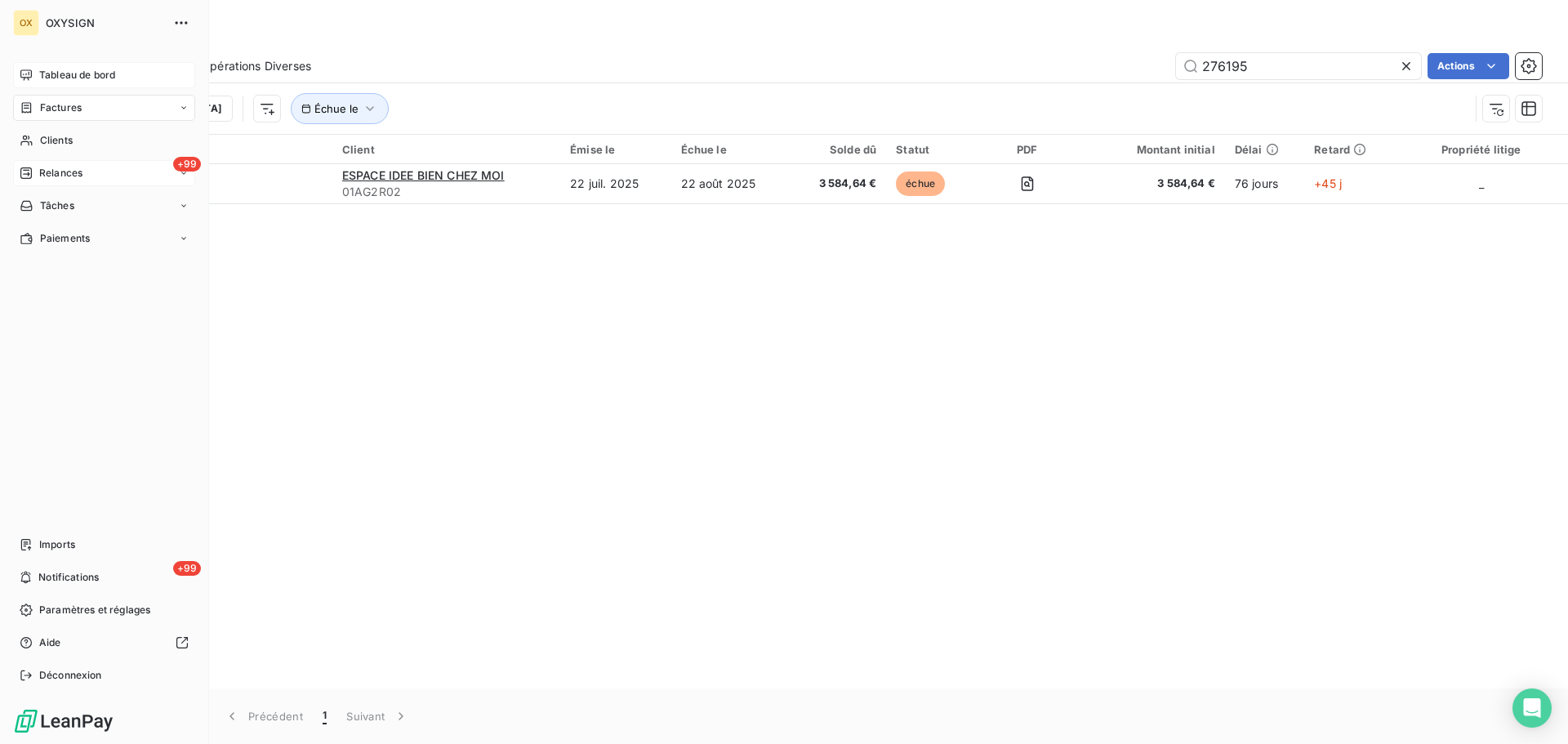
type input "276195"
click at [42, 72] on span "Tableau de bord" at bounding box center [77, 74] width 76 height 14
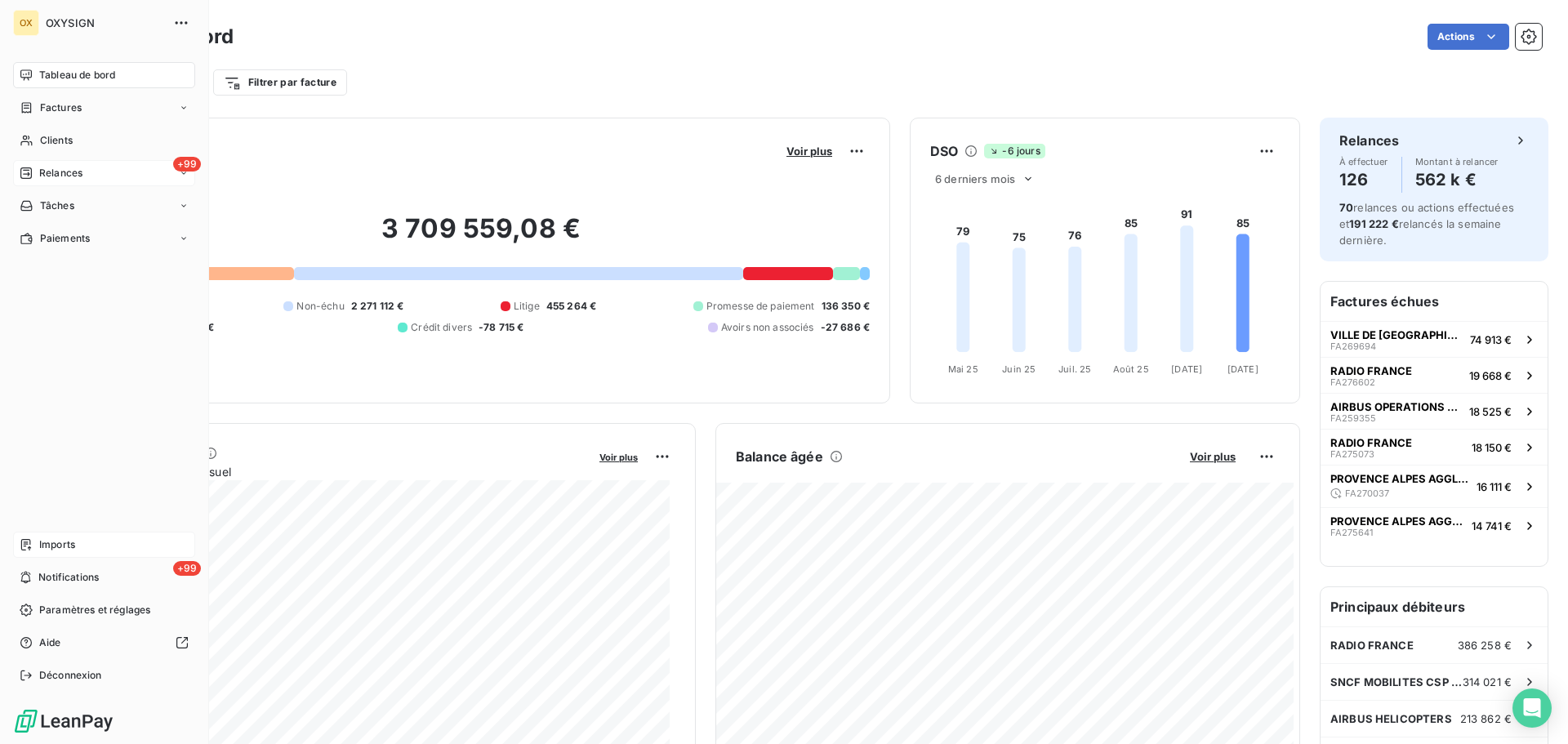
click at [54, 539] on span "Imports" at bounding box center [57, 545] width 36 height 14
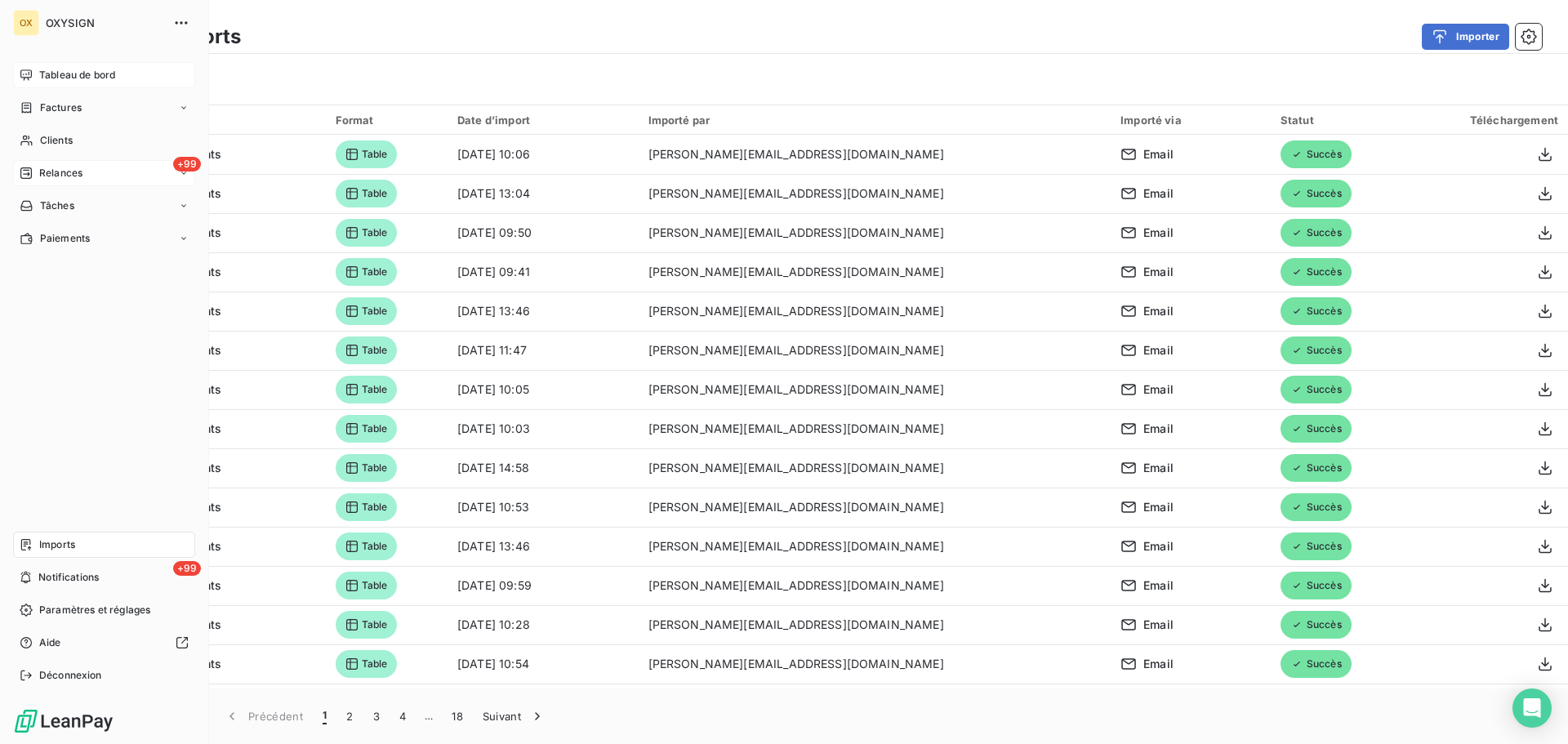
drag, startPoint x: 54, startPoint y: 76, endPoint x: 118, endPoint y: 76, distance: 64.0
click at [54, 75] on span "Tableau de bord" at bounding box center [77, 74] width 76 height 14
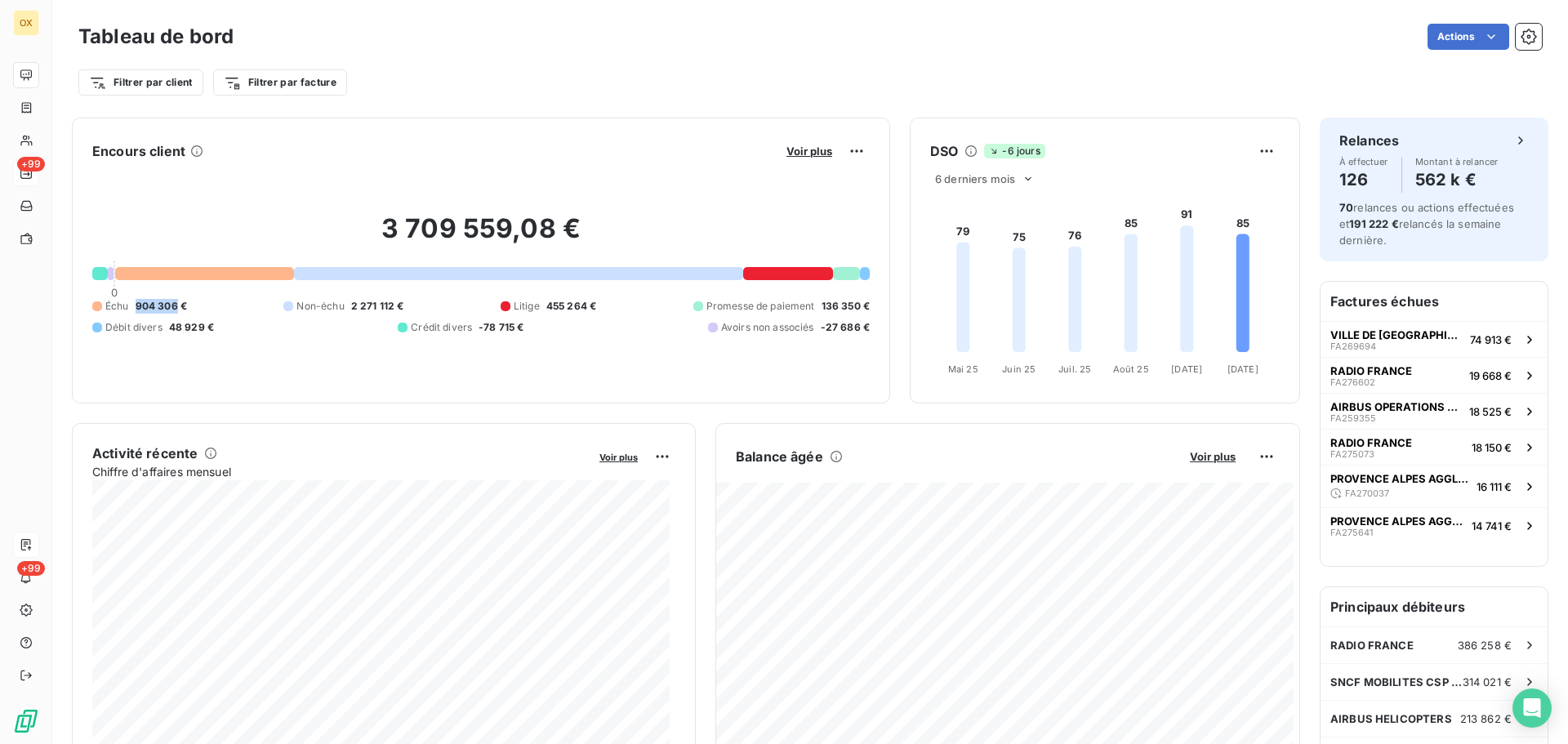
drag, startPoint x: 177, startPoint y: 304, endPoint x: 136, endPoint y: 301, distance: 41.1
click at [135, 300] on span "904 306 €" at bounding box center [161, 305] width 52 height 14
copy span "904 306"
click at [439, 84] on div "Filtrer par client Filtrer par facture" at bounding box center [810, 82] width 1464 height 31
click at [1375, 373] on span "RADIO FRANCE" at bounding box center [1372, 371] width 82 height 13
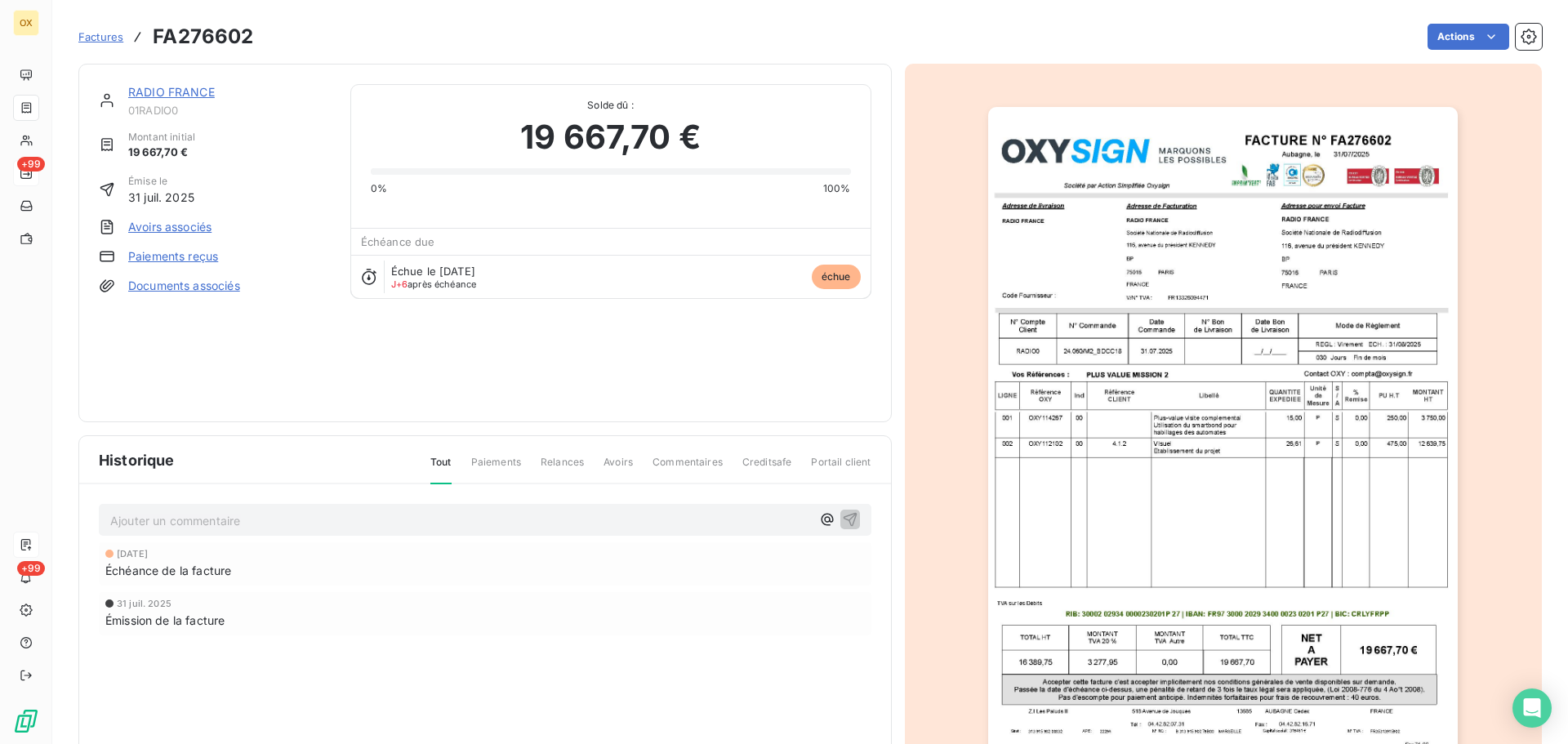
click at [194, 90] on link "RADIO FRANCE" at bounding box center [171, 92] width 87 height 14
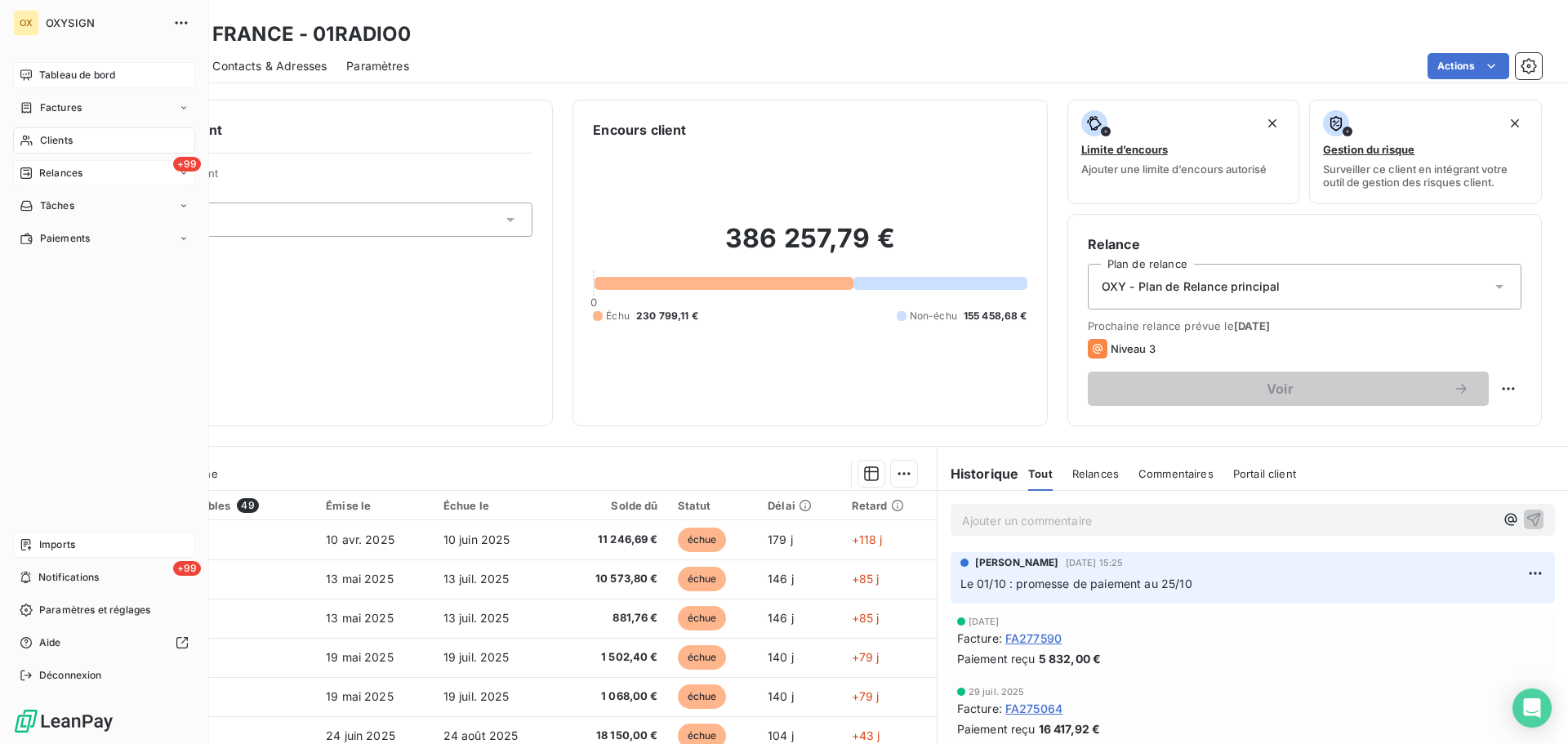
click at [49, 72] on span "Tableau de bord" at bounding box center [77, 74] width 76 height 14
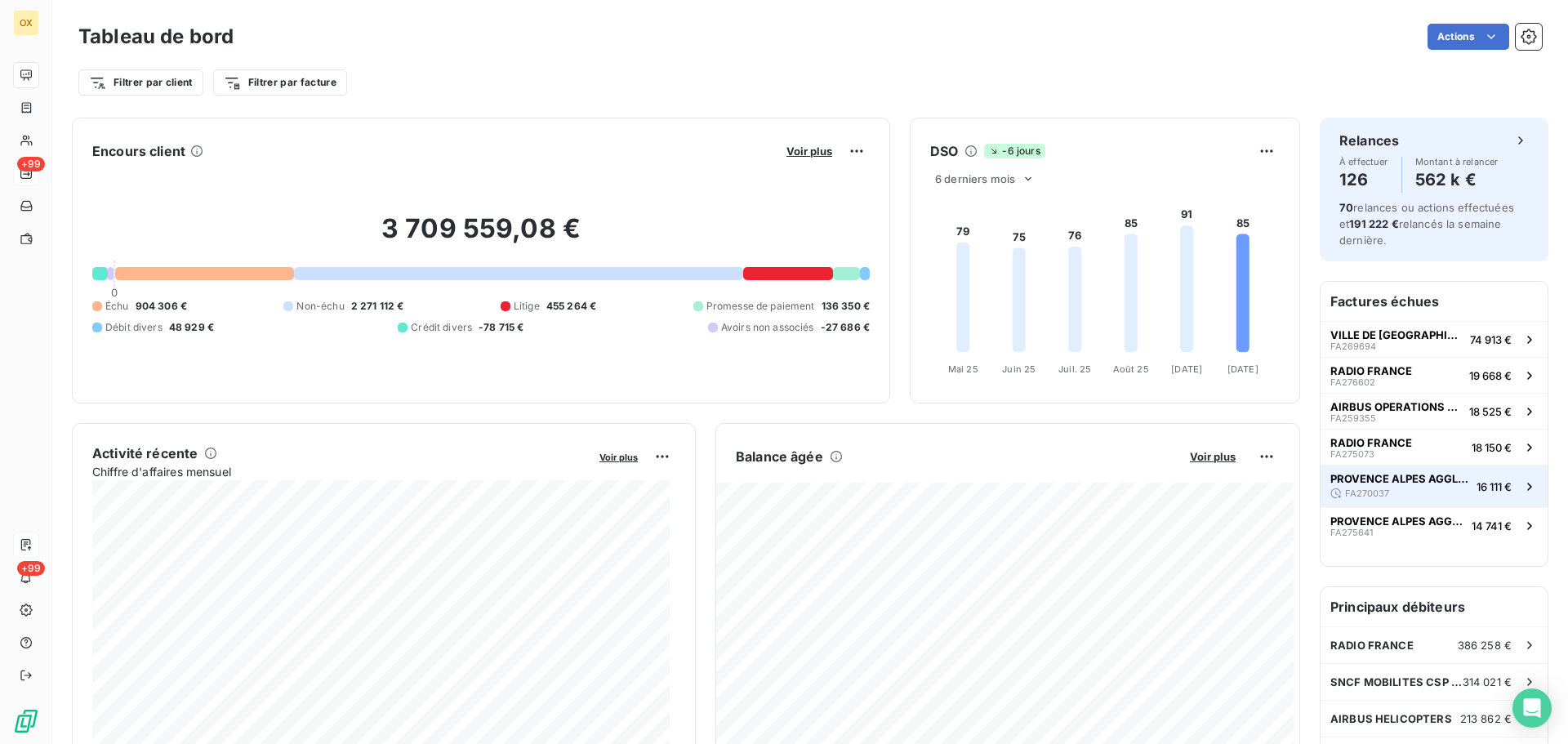
click at [1383, 479] on span "PROVENCE ALPES AGGLOMERATION" at bounding box center [1400, 479] width 139 height 13
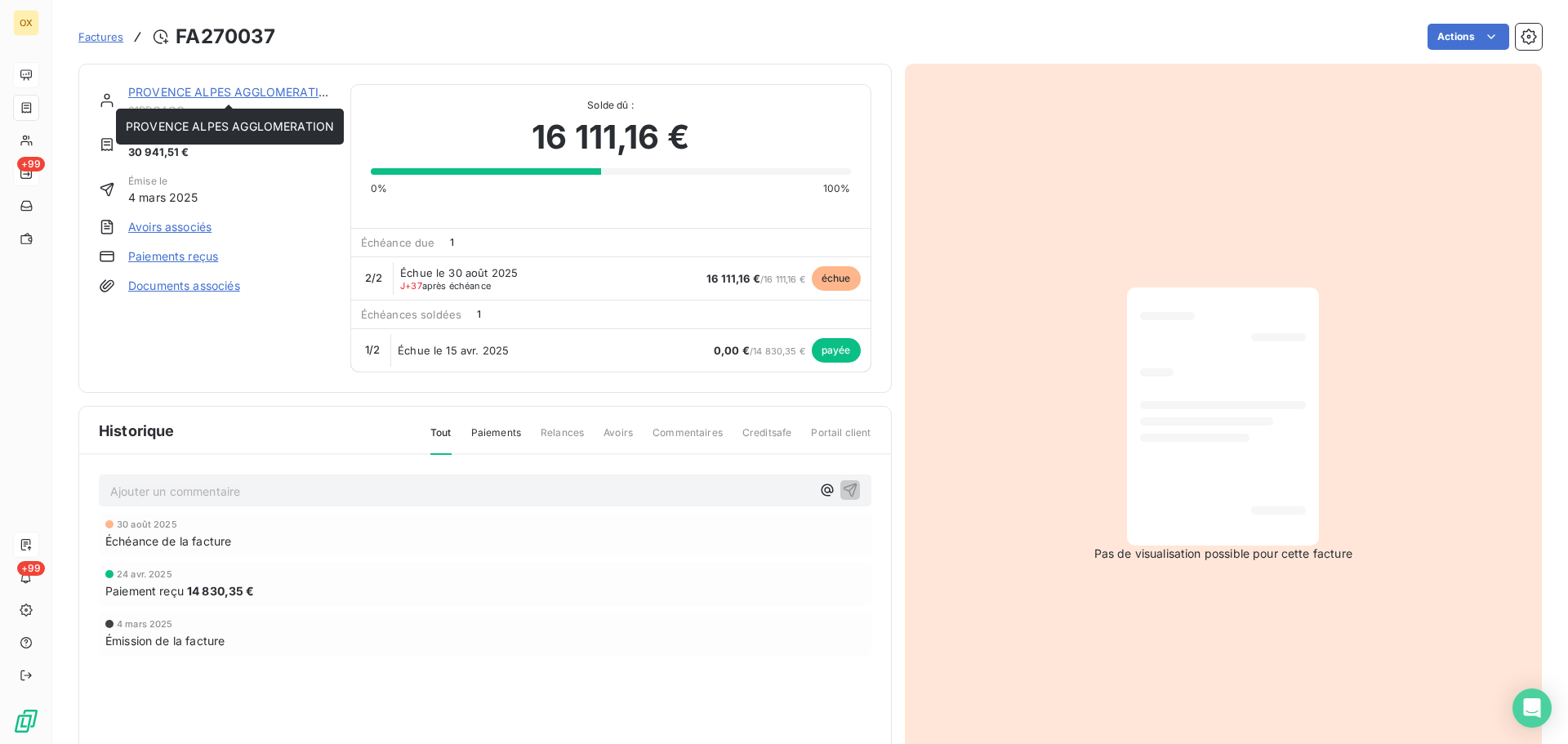
click at [305, 91] on link "PROVENCE ALPES AGGLOMERATION" at bounding box center [232, 92] width 208 height 14
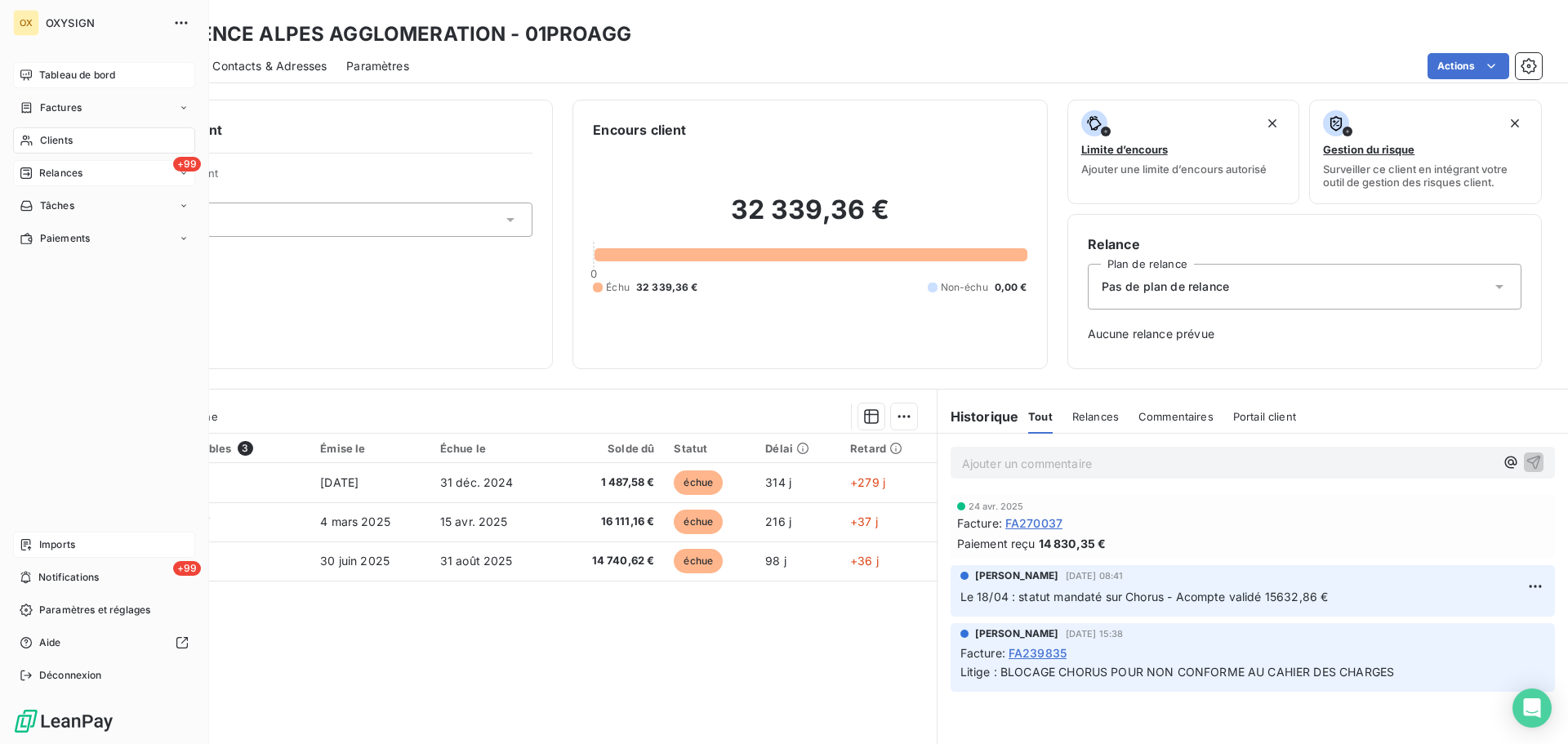
click at [53, 74] on span "Tableau de bord" at bounding box center [77, 74] width 76 height 14
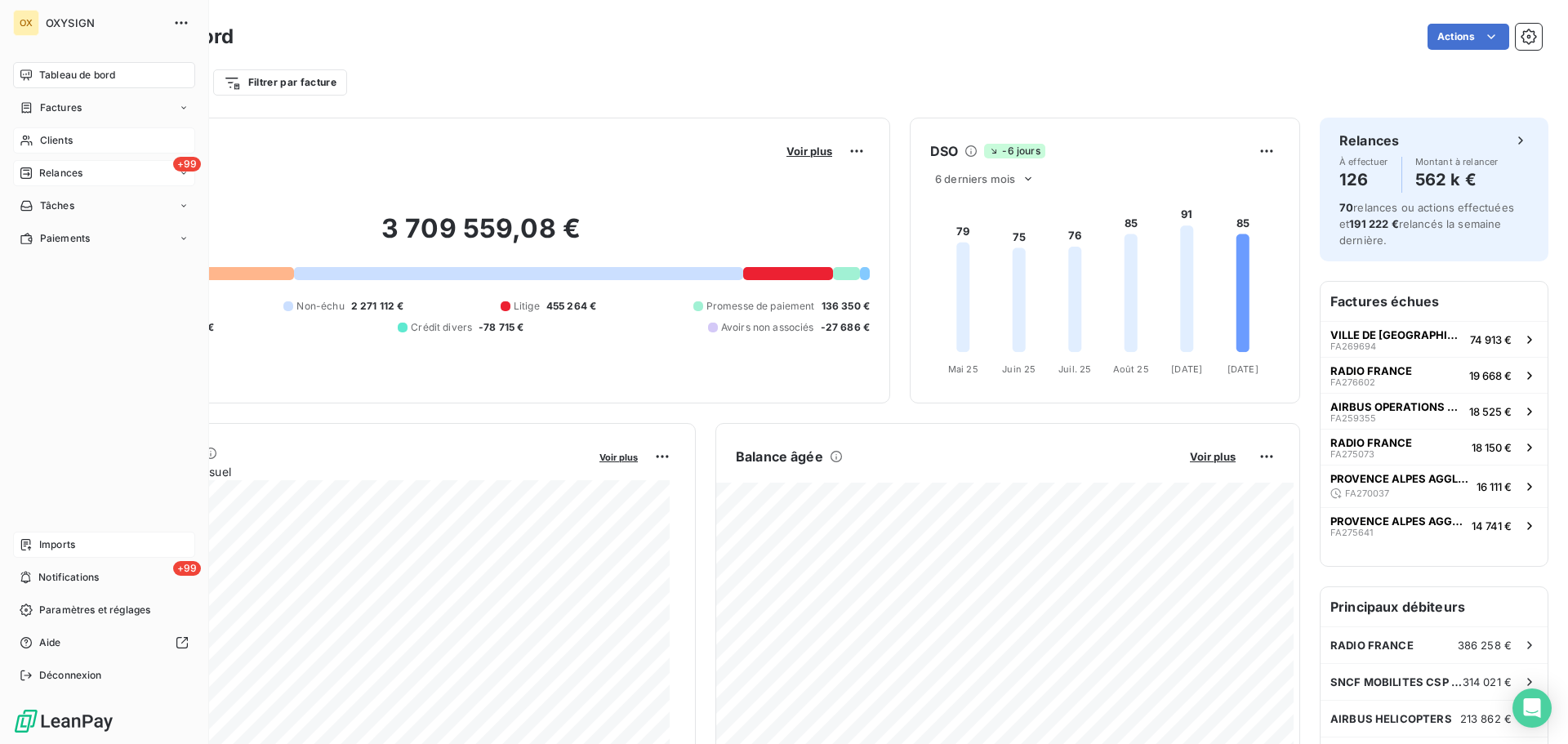
drag, startPoint x: 50, startPoint y: 139, endPoint x: 82, endPoint y: 137, distance: 32.1
click at [50, 139] on span "Clients" at bounding box center [56, 140] width 32 height 14
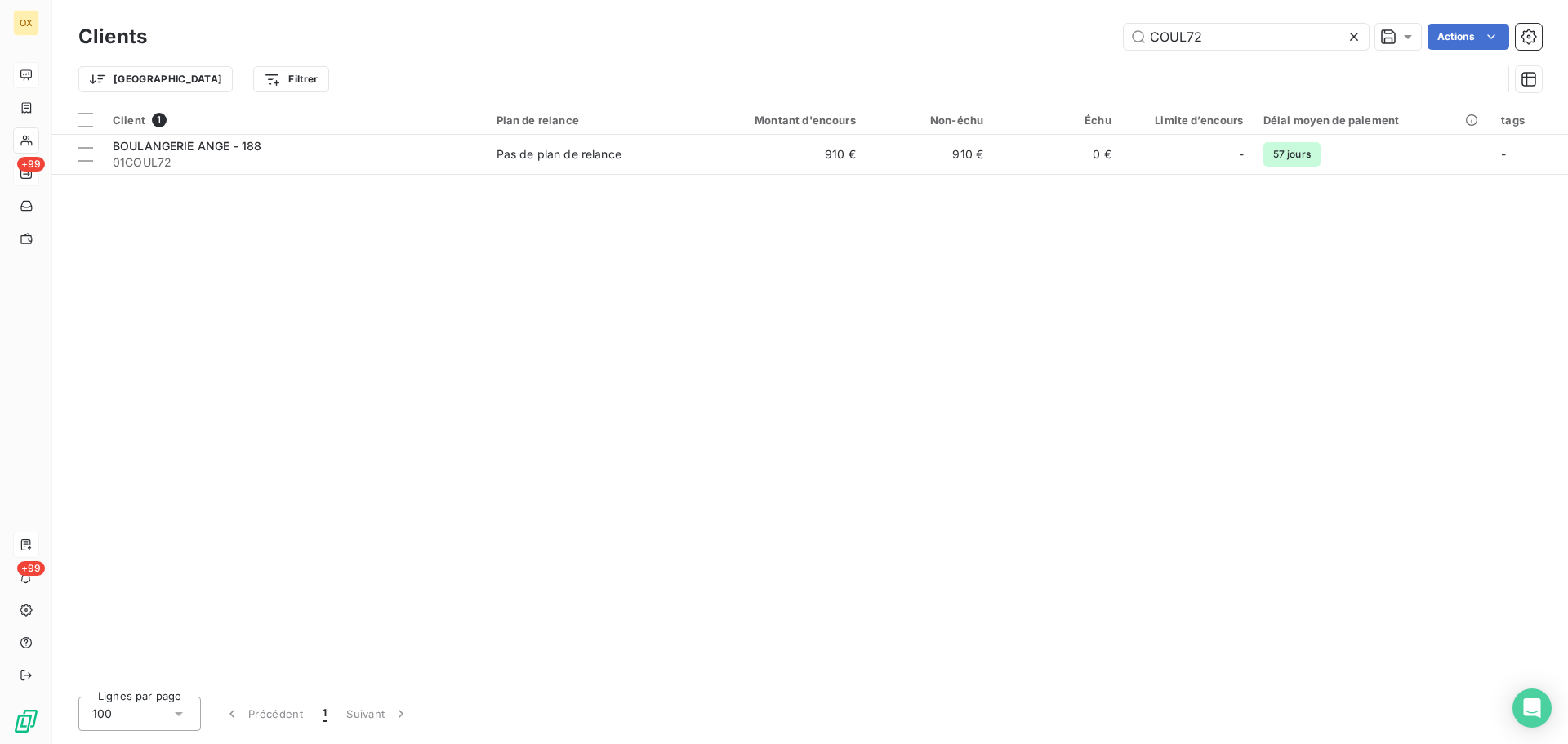
drag, startPoint x: 1236, startPoint y: 41, endPoint x: 1101, endPoint y: 45, distance: 135.1
click at [1101, 45] on div "COUL72 Actions" at bounding box center [855, 36] width 1375 height 26
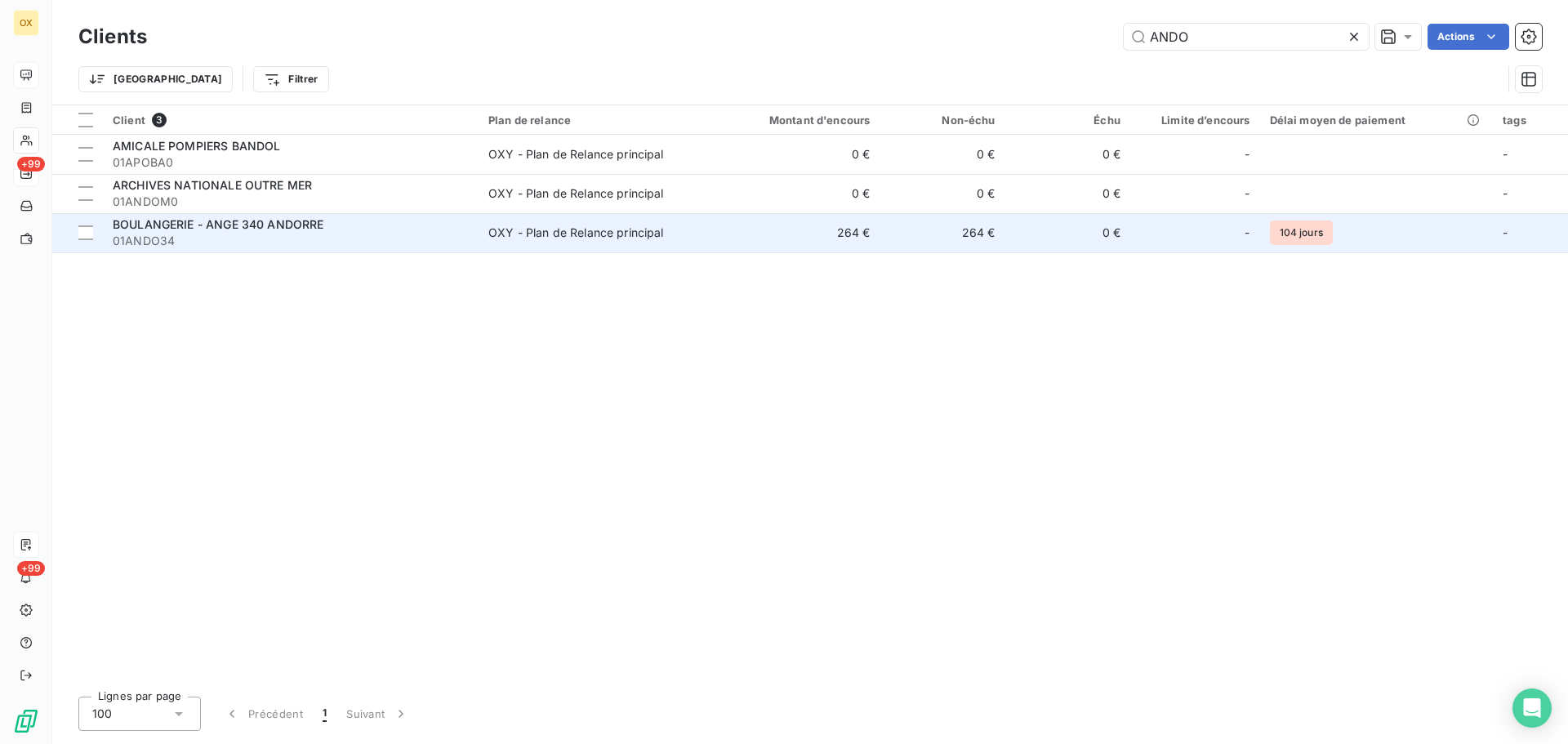
type input "ANDO"
click at [223, 231] on span "BOULANGERIE - ANGE 340 ANDORRE" at bounding box center [218, 224] width 212 height 14
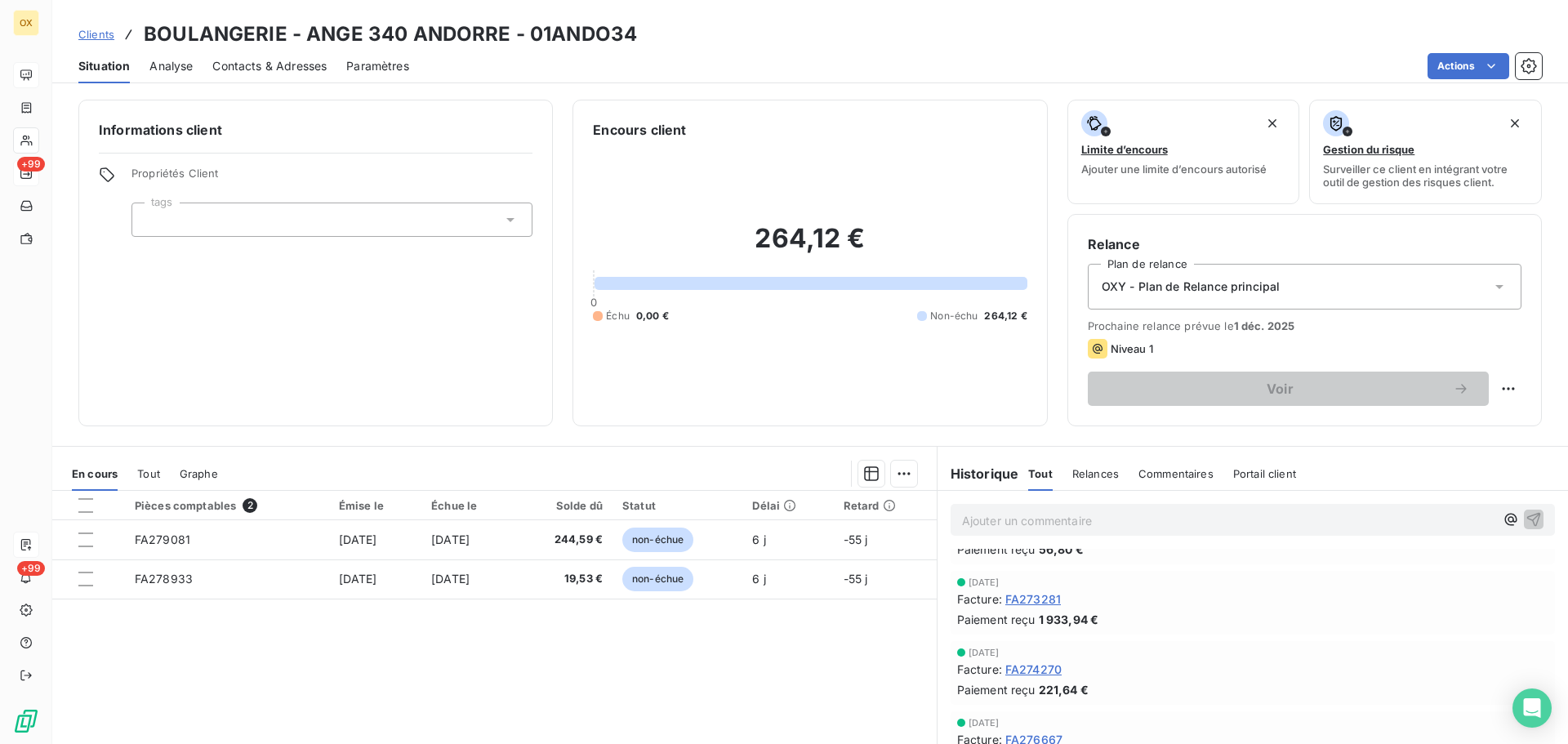
scroll to position [5, 0]
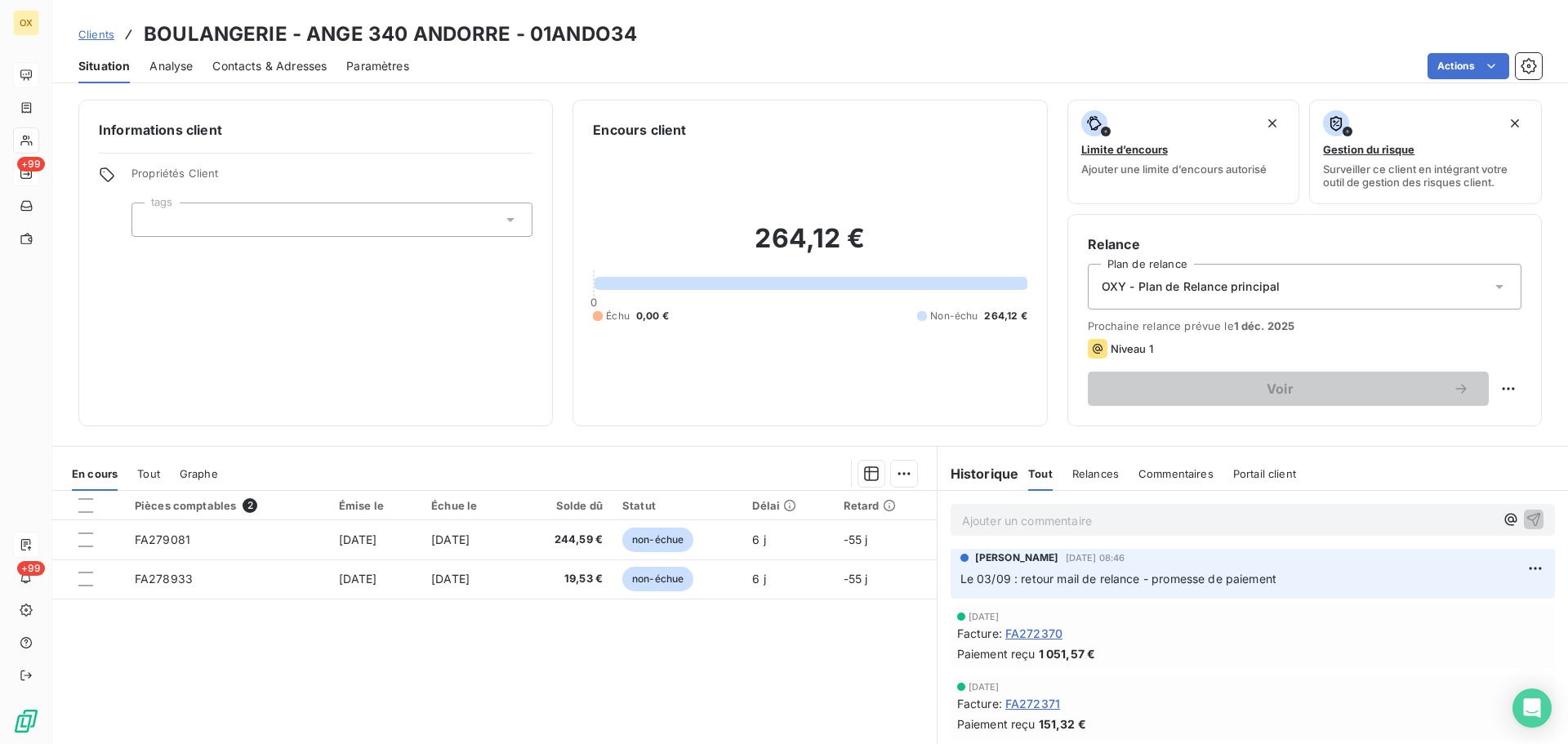
click at [299, 68] on span "Contacts & Adresses" at bounding box center [270, 66] width 114 height 16
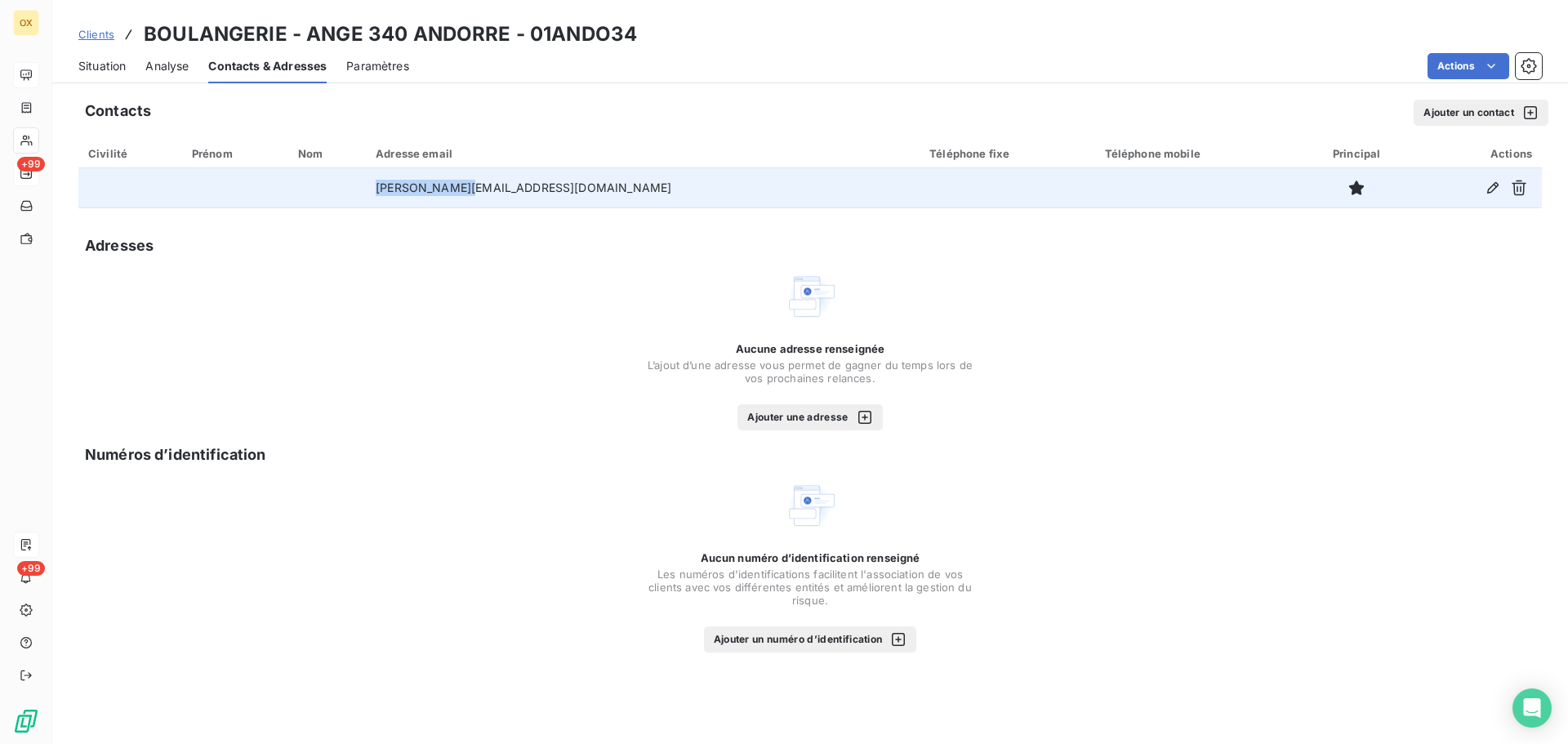
drag, startPoint x: 594, startPoint y: 181, endPoint x: 486, endPoint y: 188, distance: 108.2
click at [461, 182] on td "[PERSON_NAME][EMAIL_ADDRESS][DOMAIN_NAME]" at bounding box center [643, 187] width 554 height 39
copy td "[PERSON_NAME][EMAIL_ADDRESS][DOMAIN_NAME]"
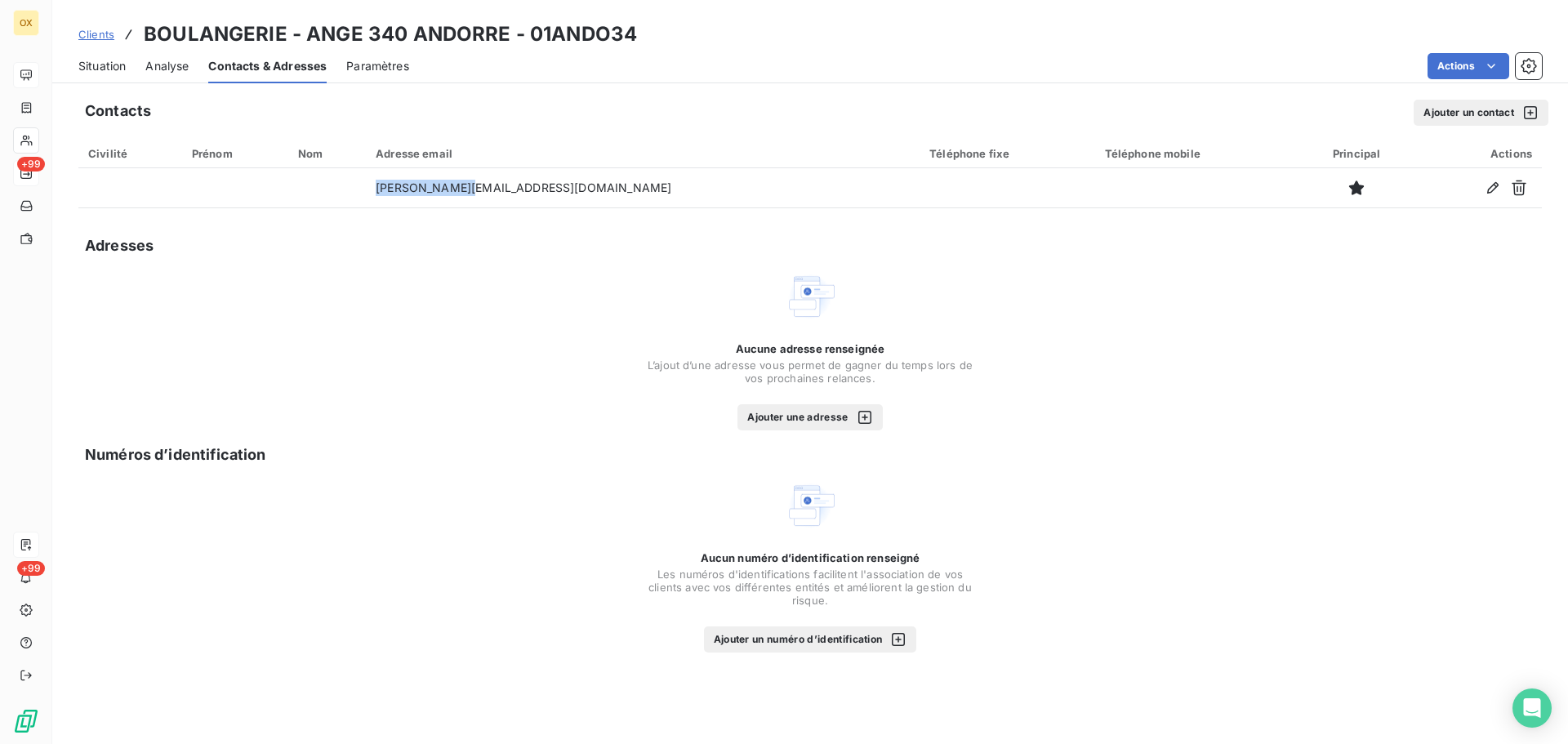
click at [95, 67] on span "Situation" at bounding box center [102, 66] width 48 height 16
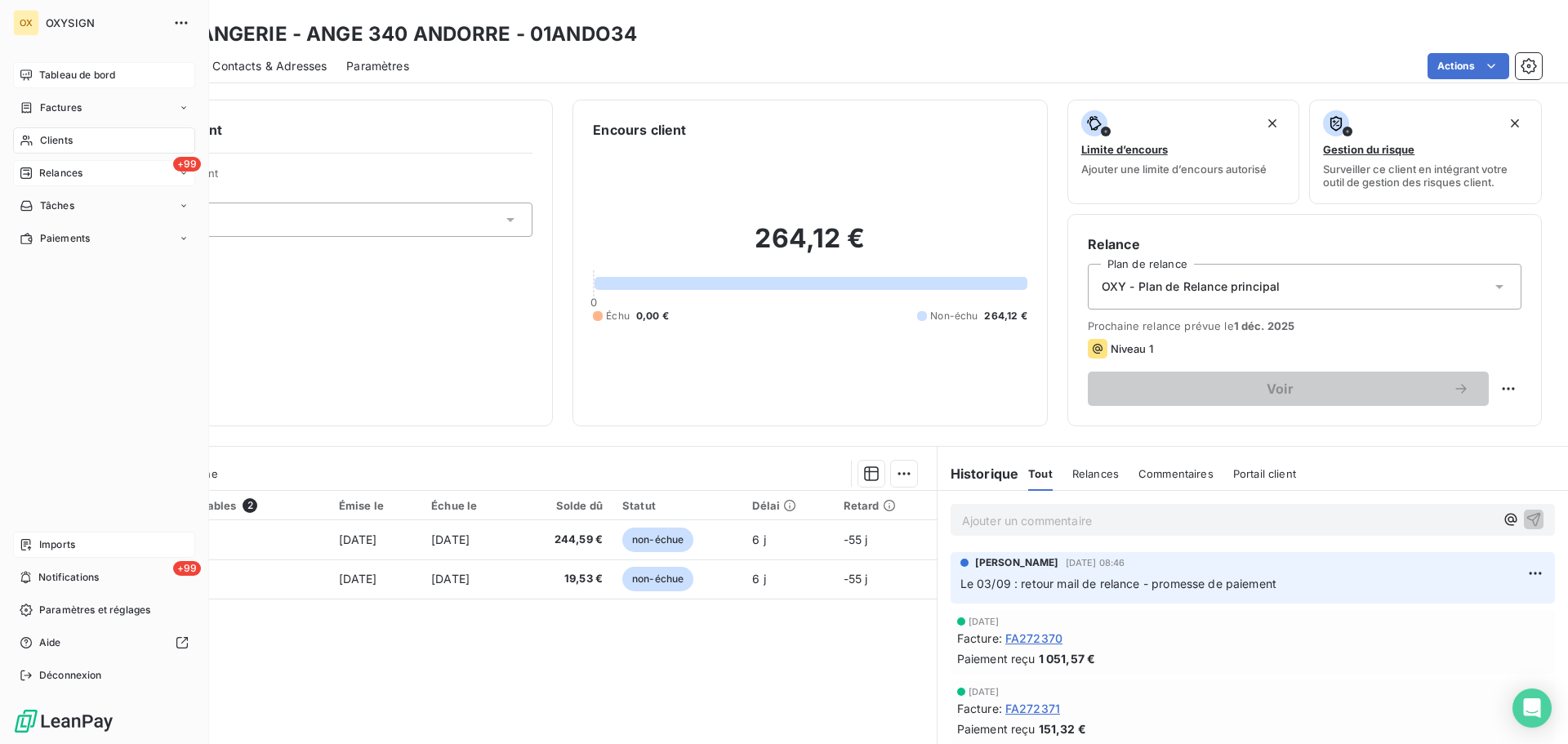
click at [60, 105] on span "Factures" at bounding box center [61, 107] width 42 height 14
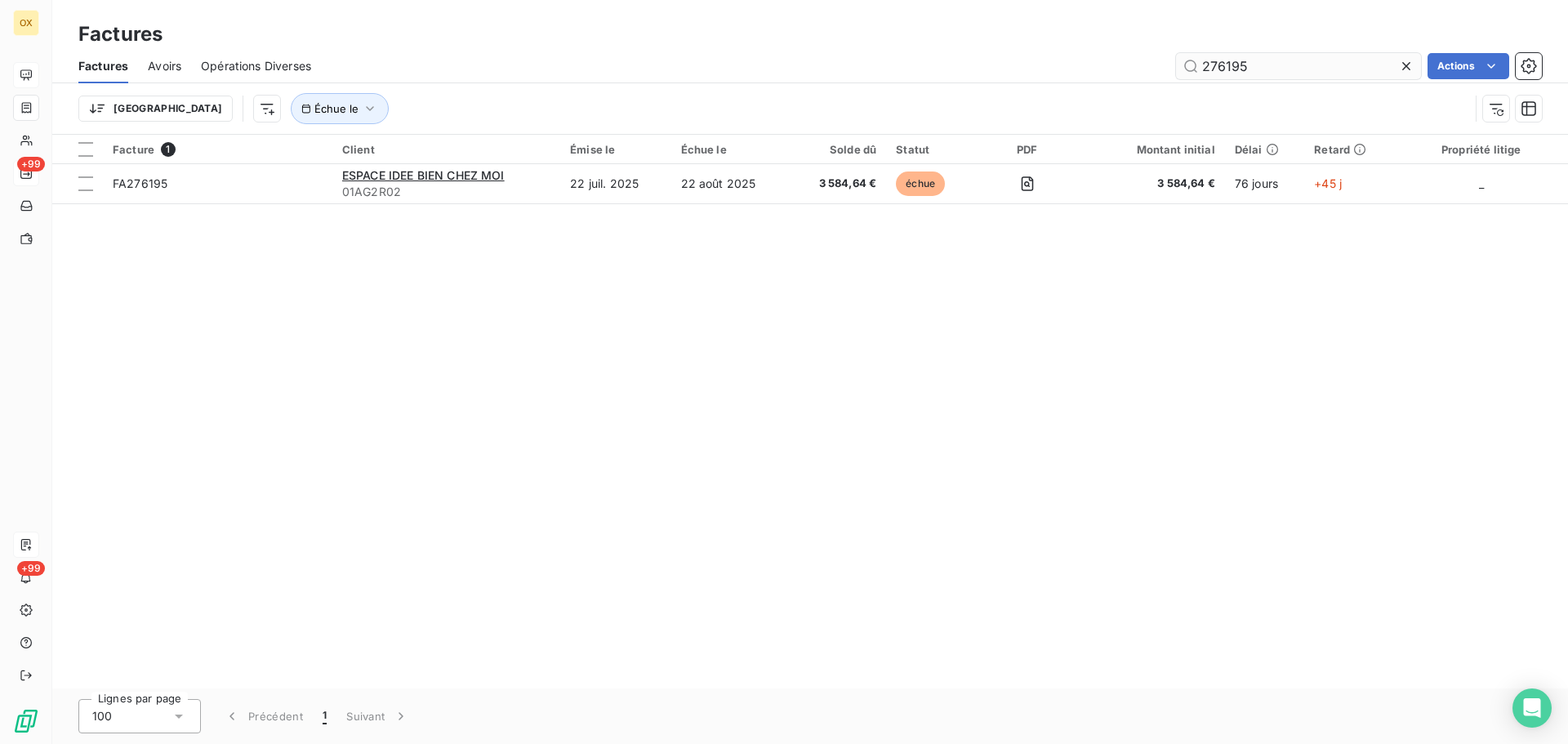
drag, startPoint x: 1269, startPoint y: 72, endPoint x: 1189, endPoint y: 74, distance: 80.0
click at [1189, 74] on input "276195" at bounding box center [1298, 66] width 245 height 26
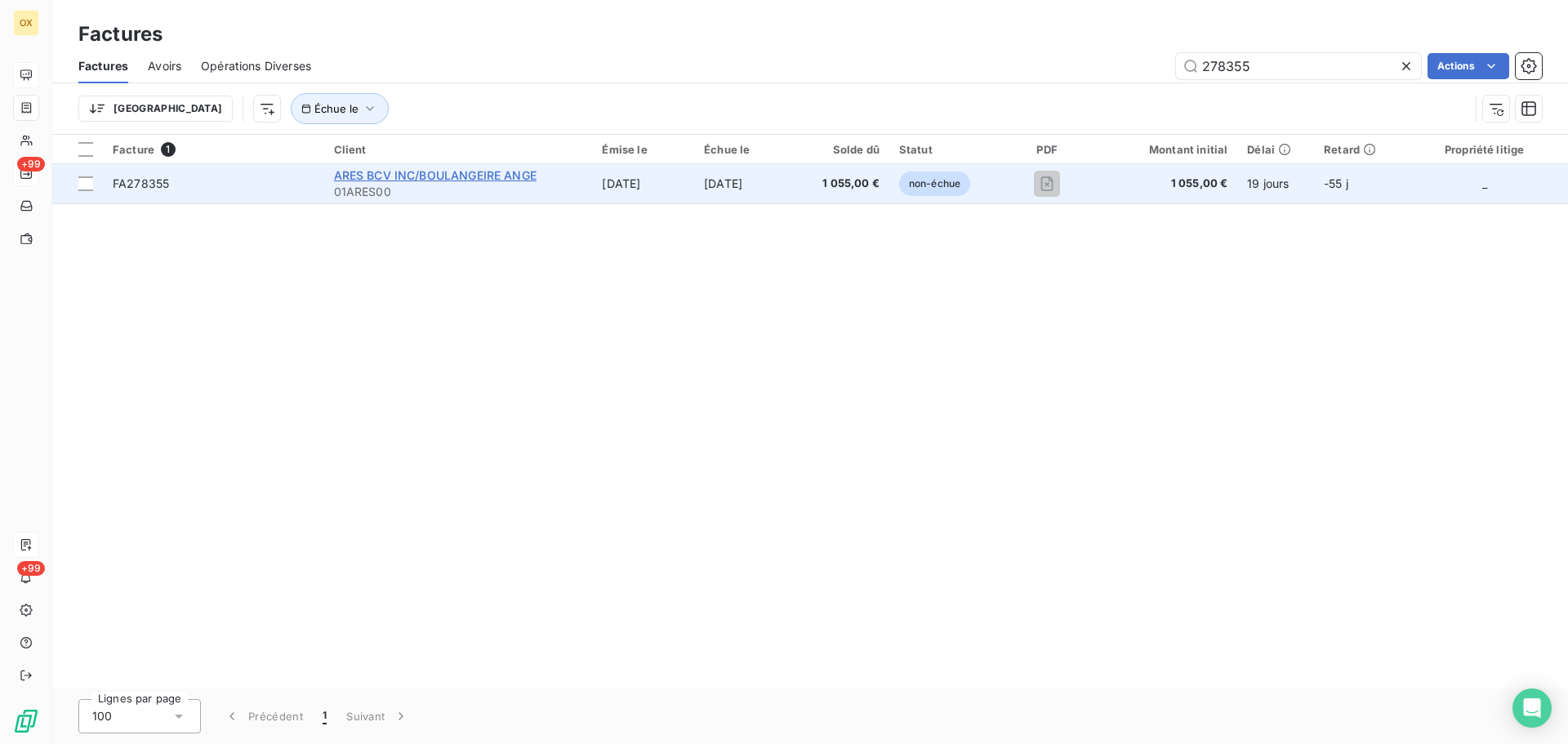
type input "278355"
click at [344, 171] on span "ARES BCV INC/BOULANGEIRE ANGE" at bounding box center [435, 175] width 202 height 14
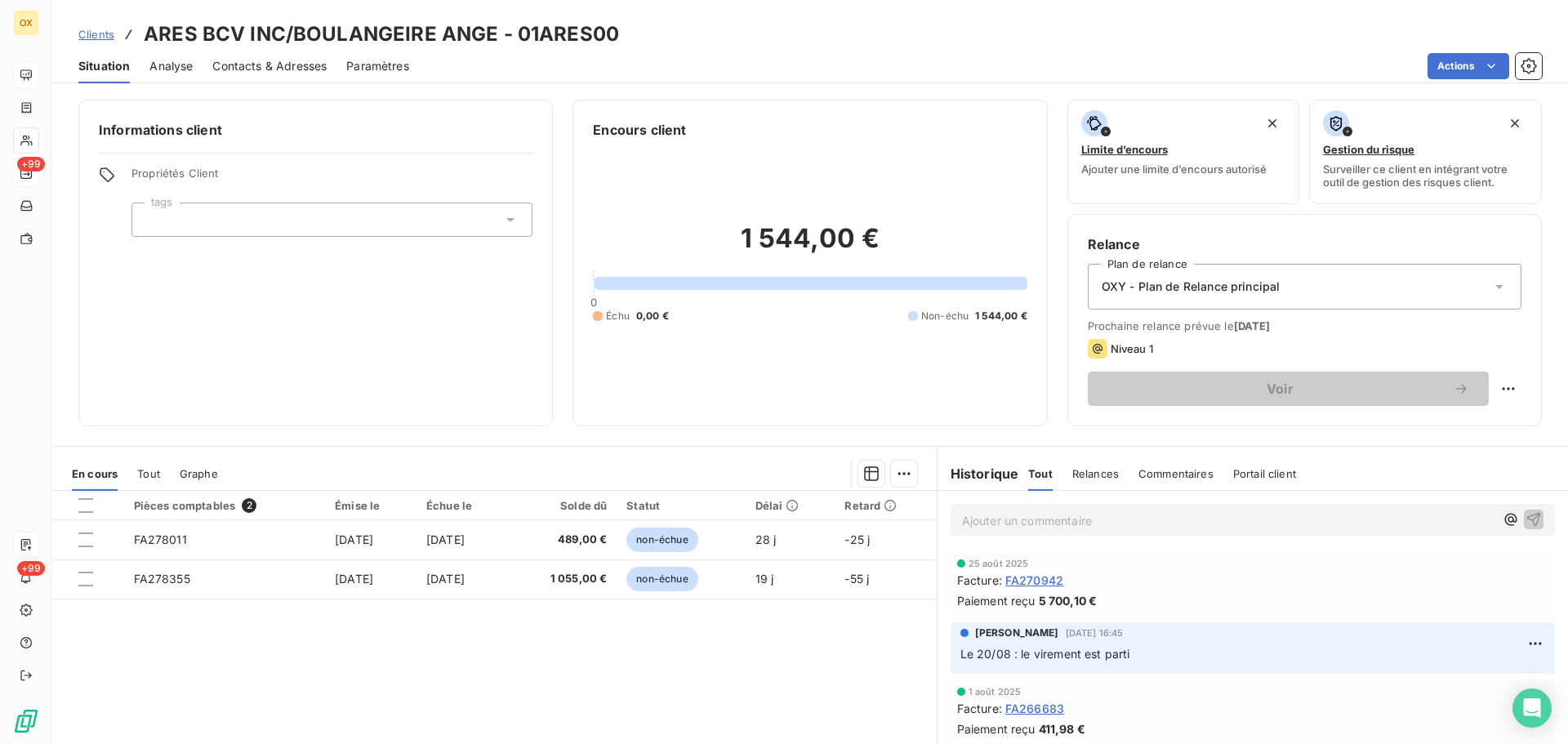
click at [246, 71] on span "Contacts & Adresses" at bounding box center [270, 66] width 114 height 16
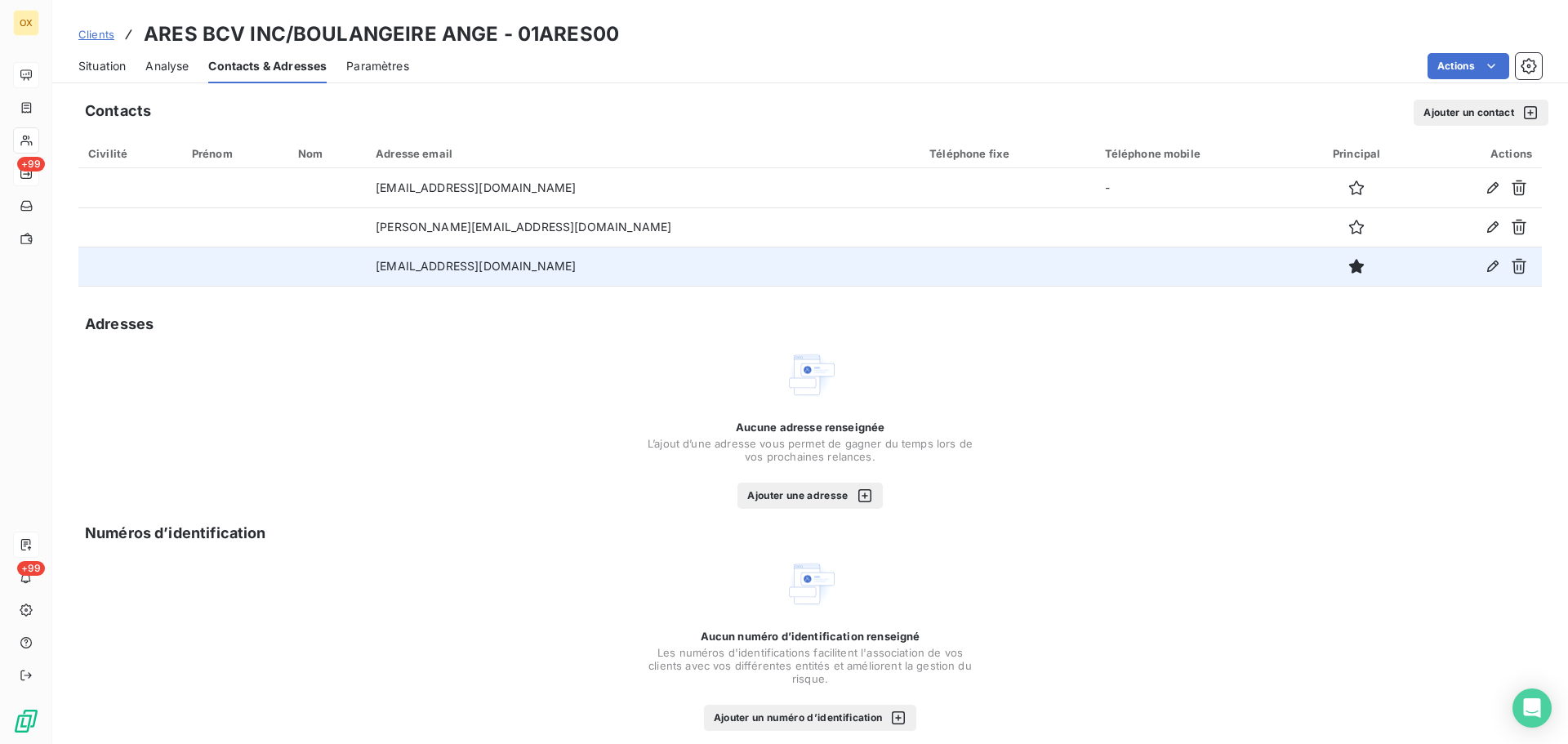
drag, startPoint x: 624, startPoint y: 264, endPoint x: 410, endPoint y: 263, distance: 214.0
click at [404, 276] on td "[EMAIL_ADDRESS][DOMAIN_NAME]" at bounding box center [643, 266] width 554 height 39
copy td "[EMAIL_ADDRESS][DOMAIN_NAME]"
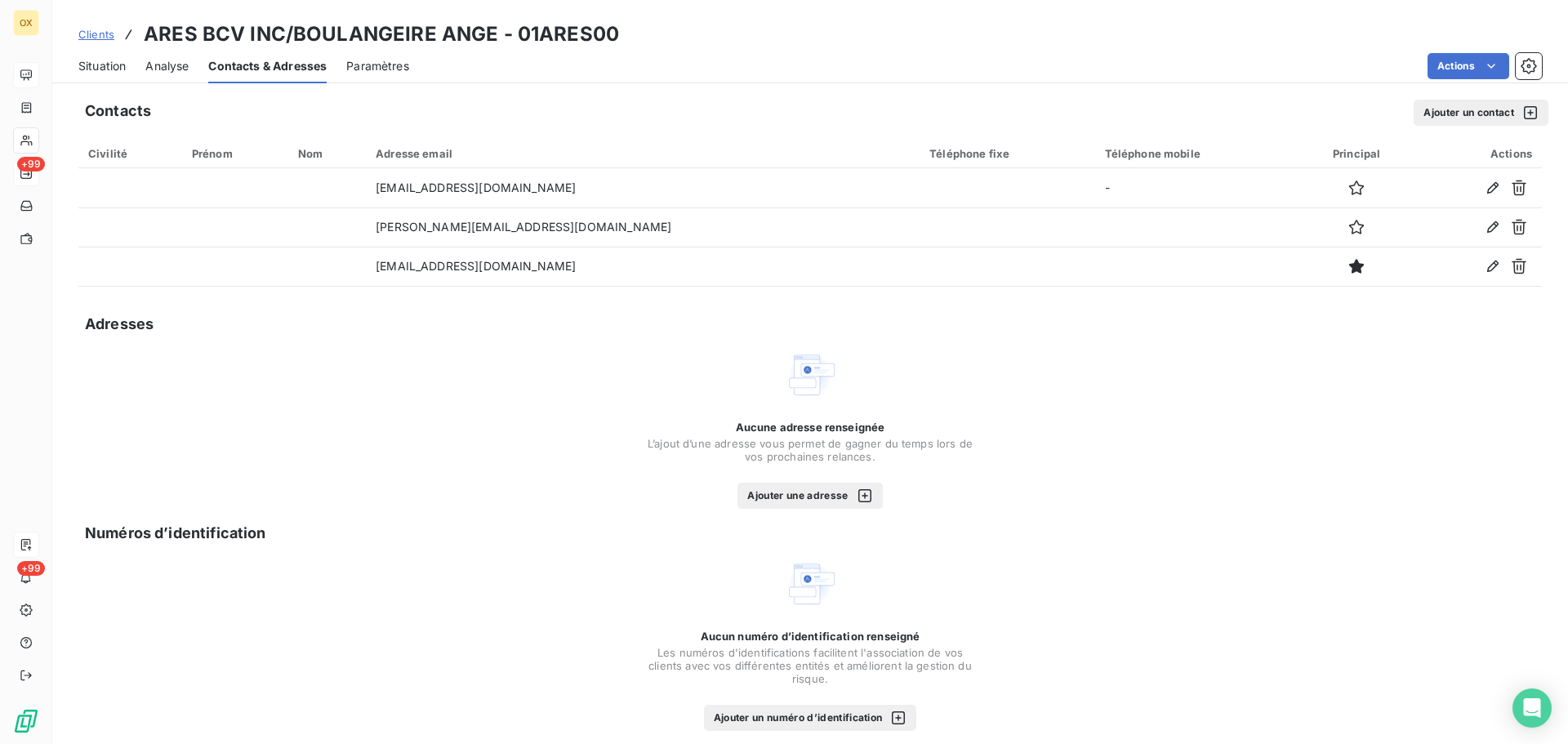
click at [110, 66] on span "Situation" at bounding box center [102, 66] width 48 height 16
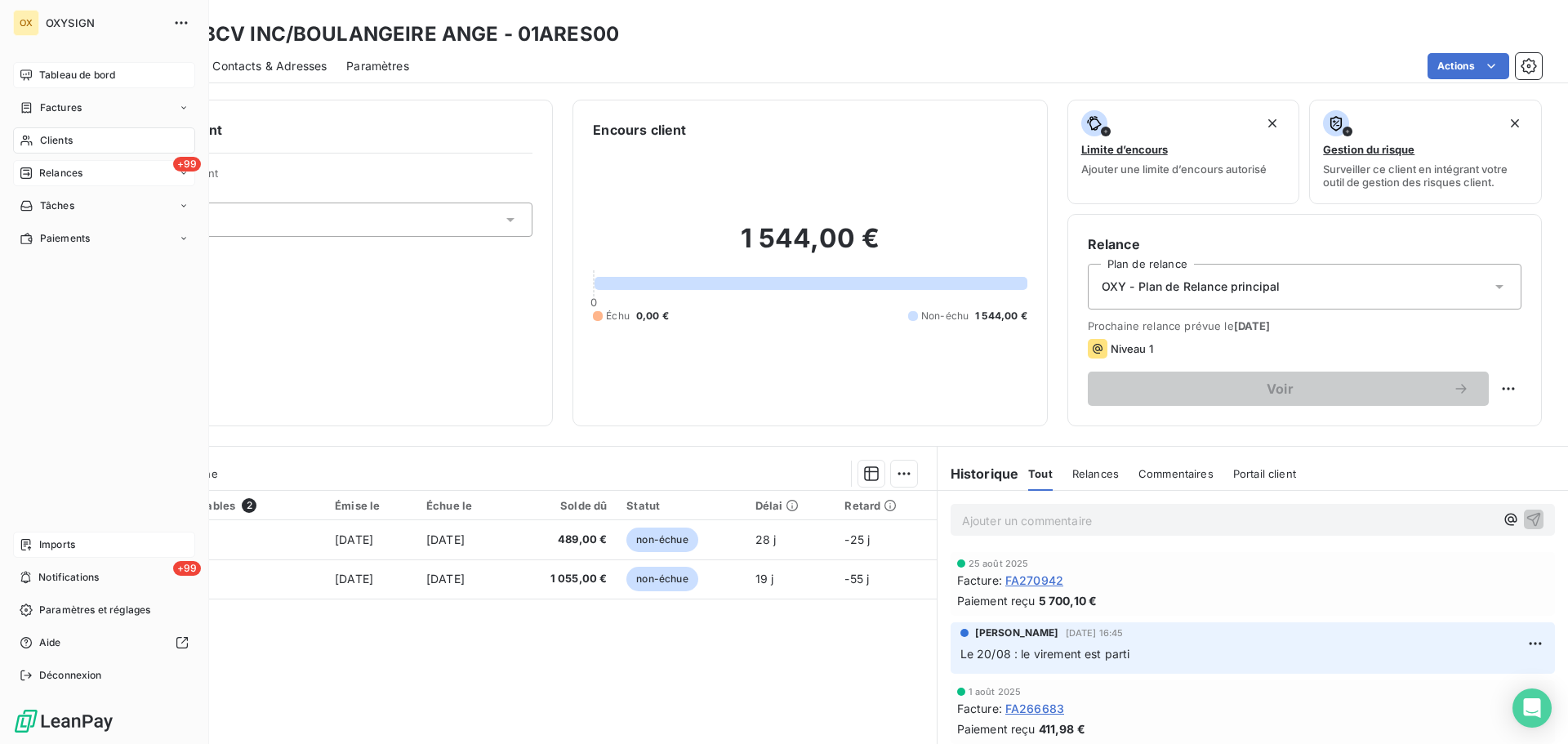
click at [72, 165] on div "+99 Relances" at bounding box center [104, 173] width 182 height 26
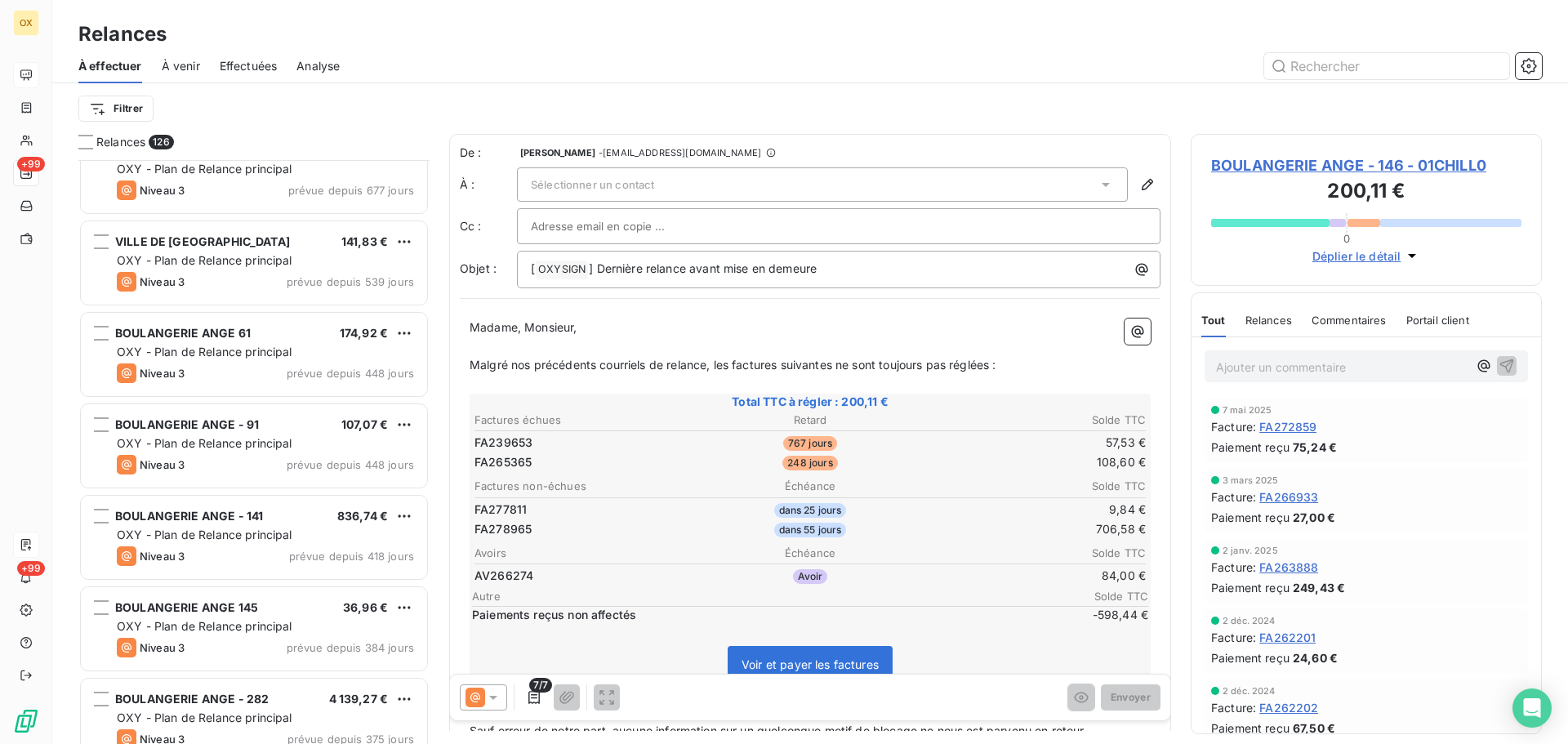
scroll to position [246, 0]
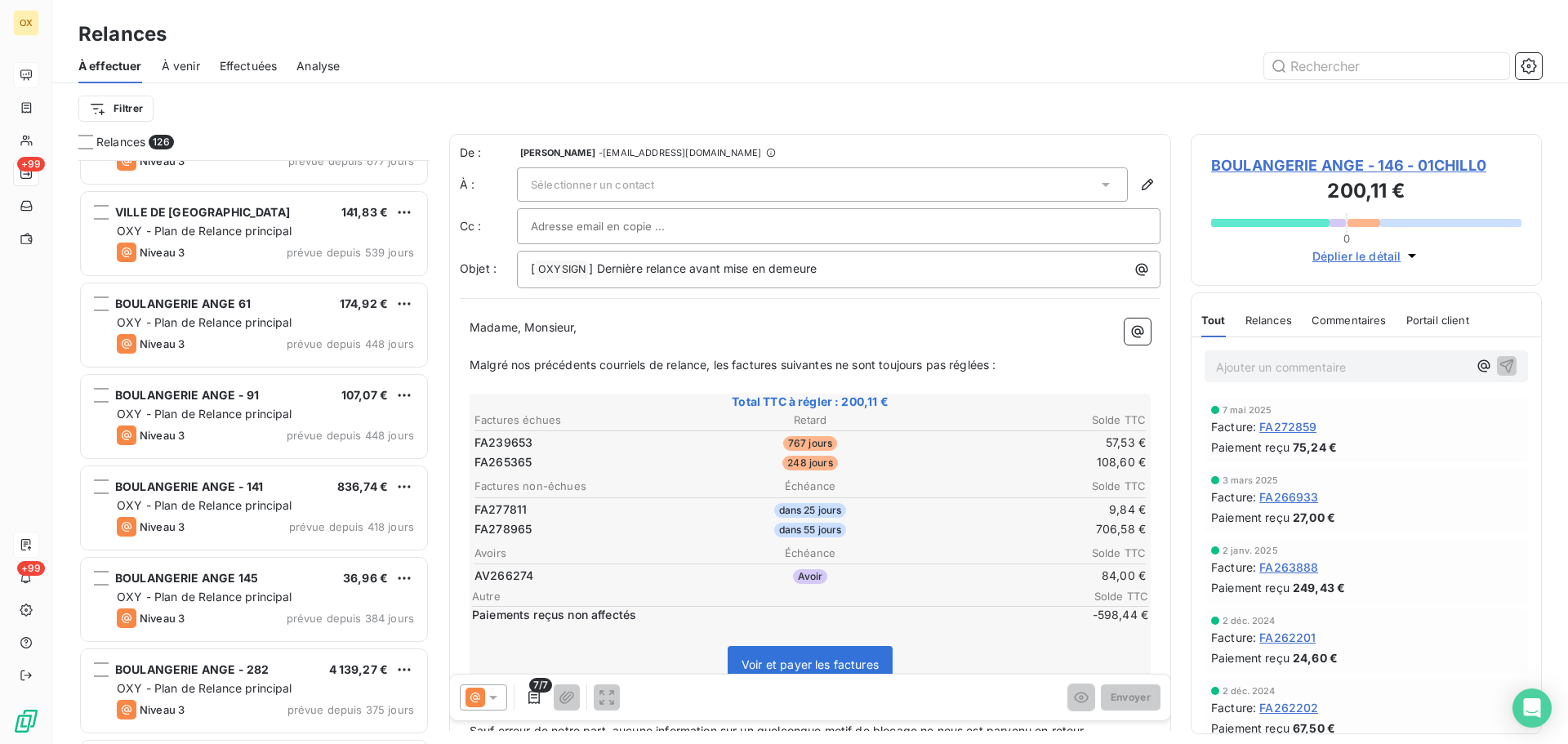
click at [130, 111] on html "OX +99 +99 Relances À effectuer À venir Effectuées Analyse Filtrer Relances 126…" at bounding box center [784, 372] width 1568 height 744
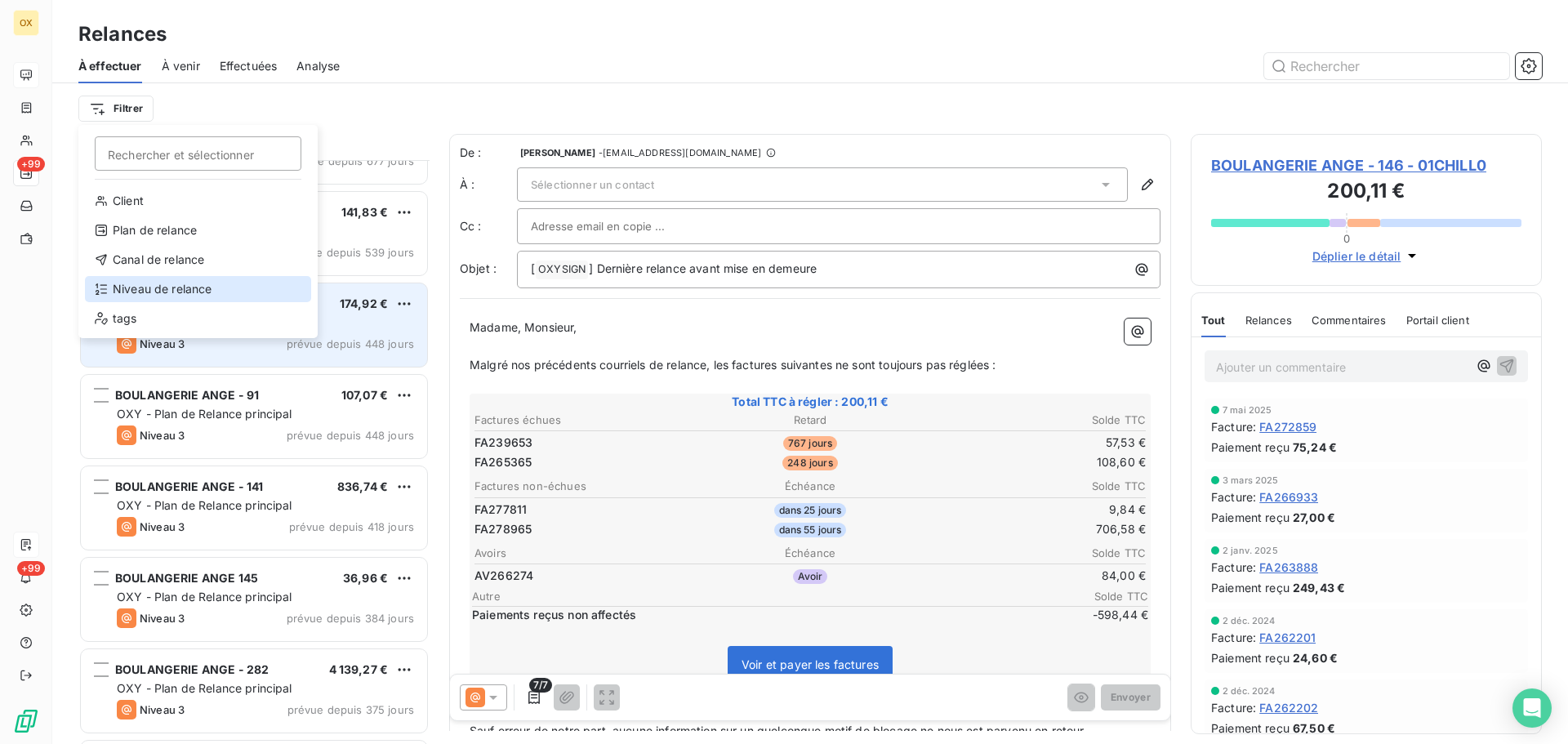
click at [175, 287] on div "Niveau de relance" at bounding box center [197, 288] width 226 height 26
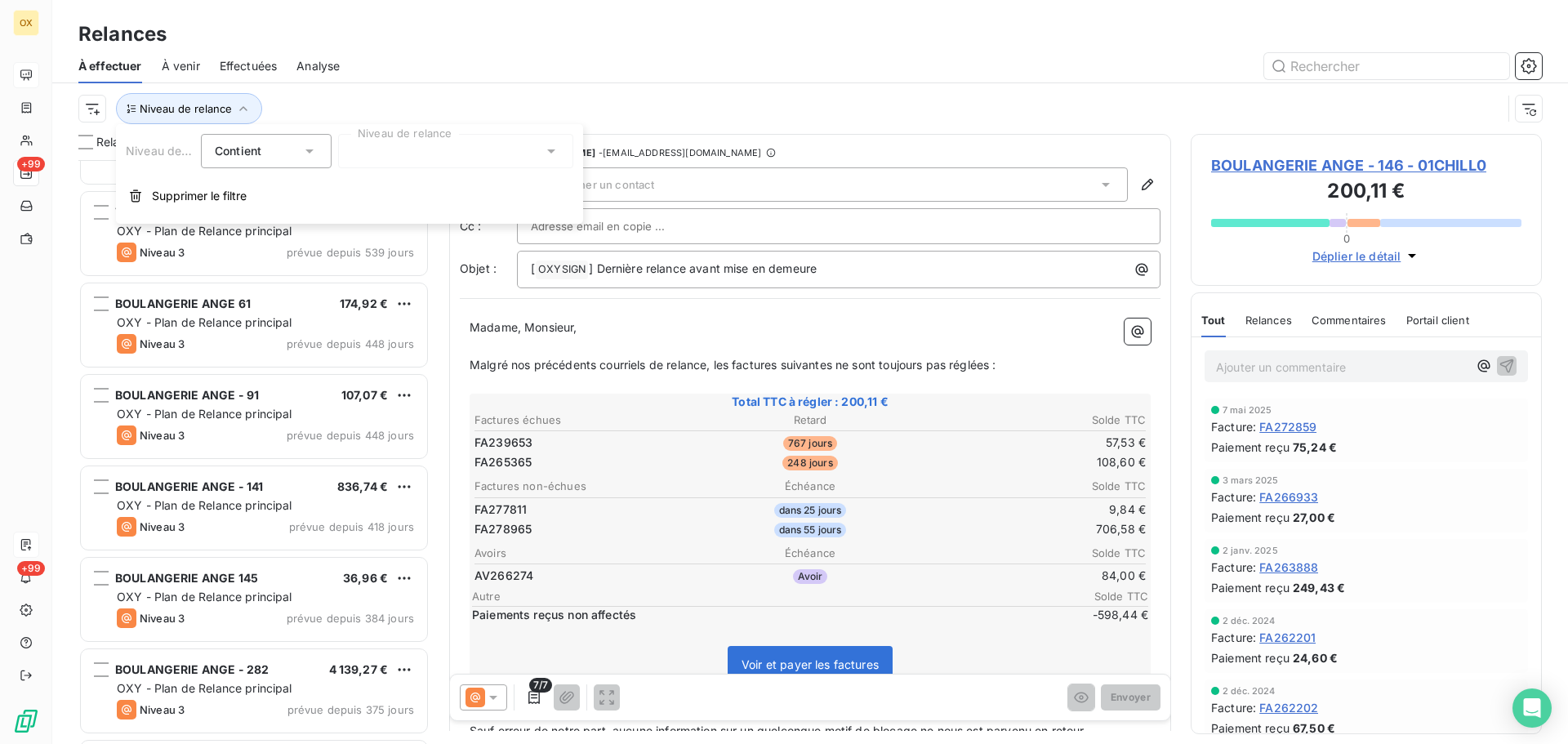
click at [381, 155] on div at bounding box center [456, 151] width 236 height 34
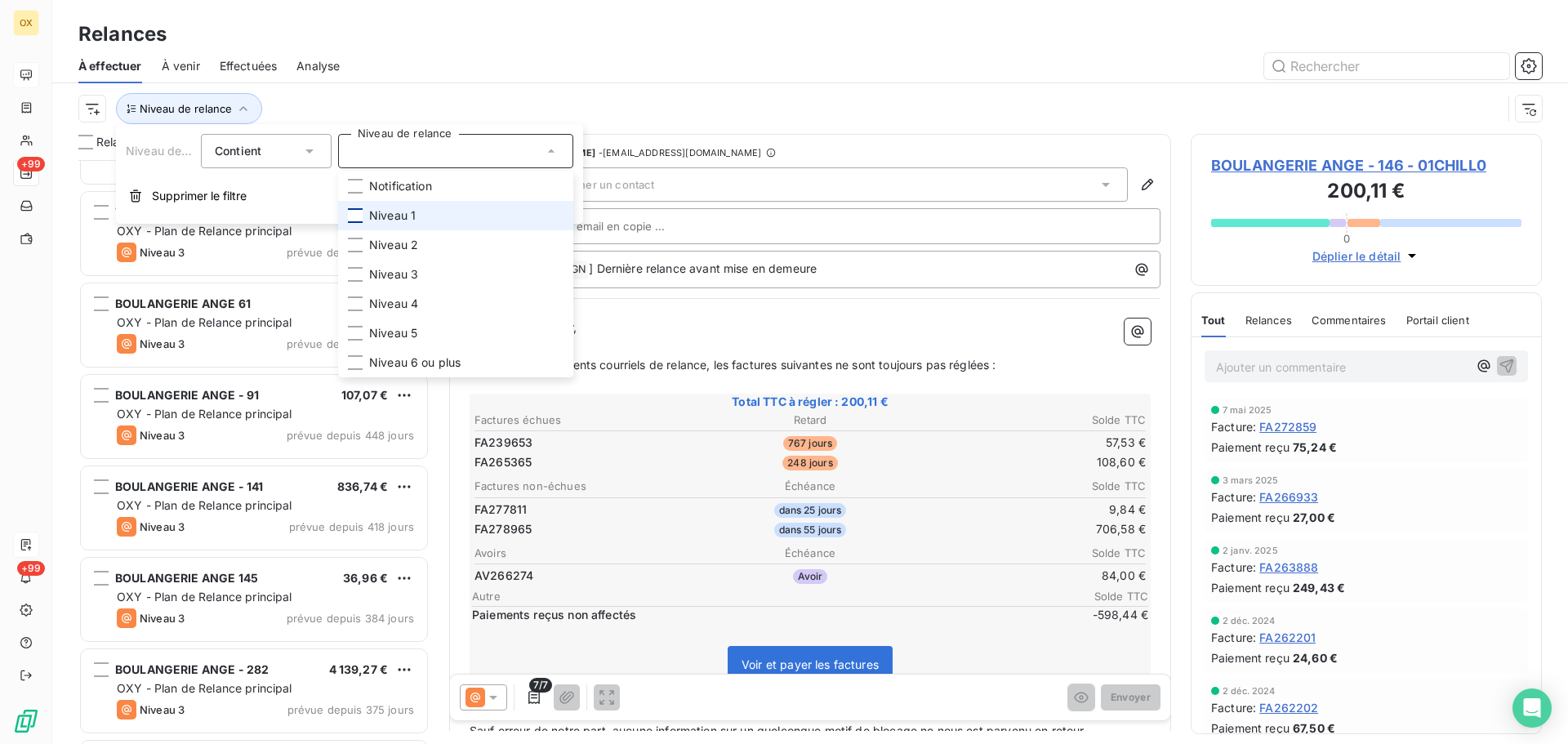
click at [356, 214] on div at bounding box center [355, 215] width 14 height 14
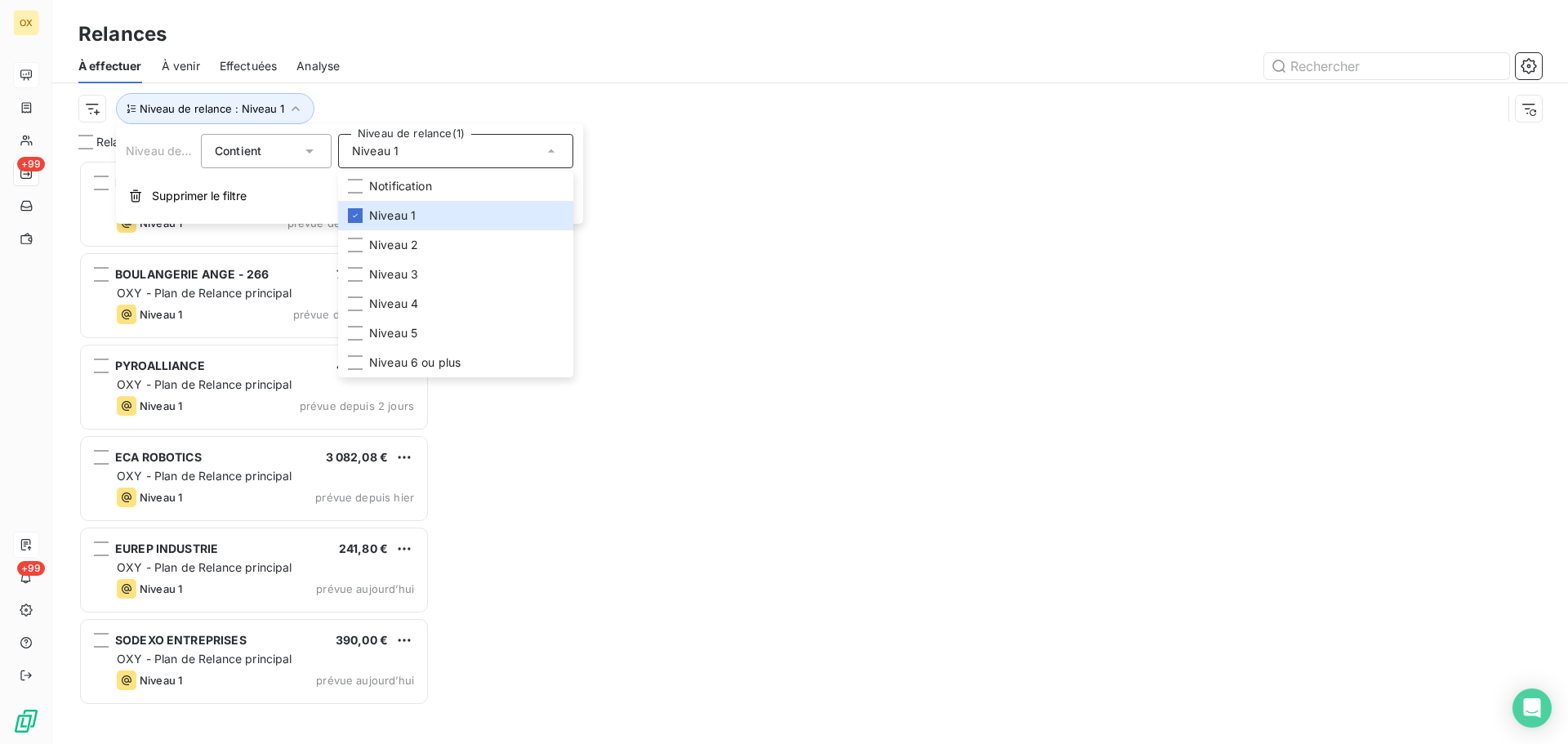
scroll to position [571, 339]
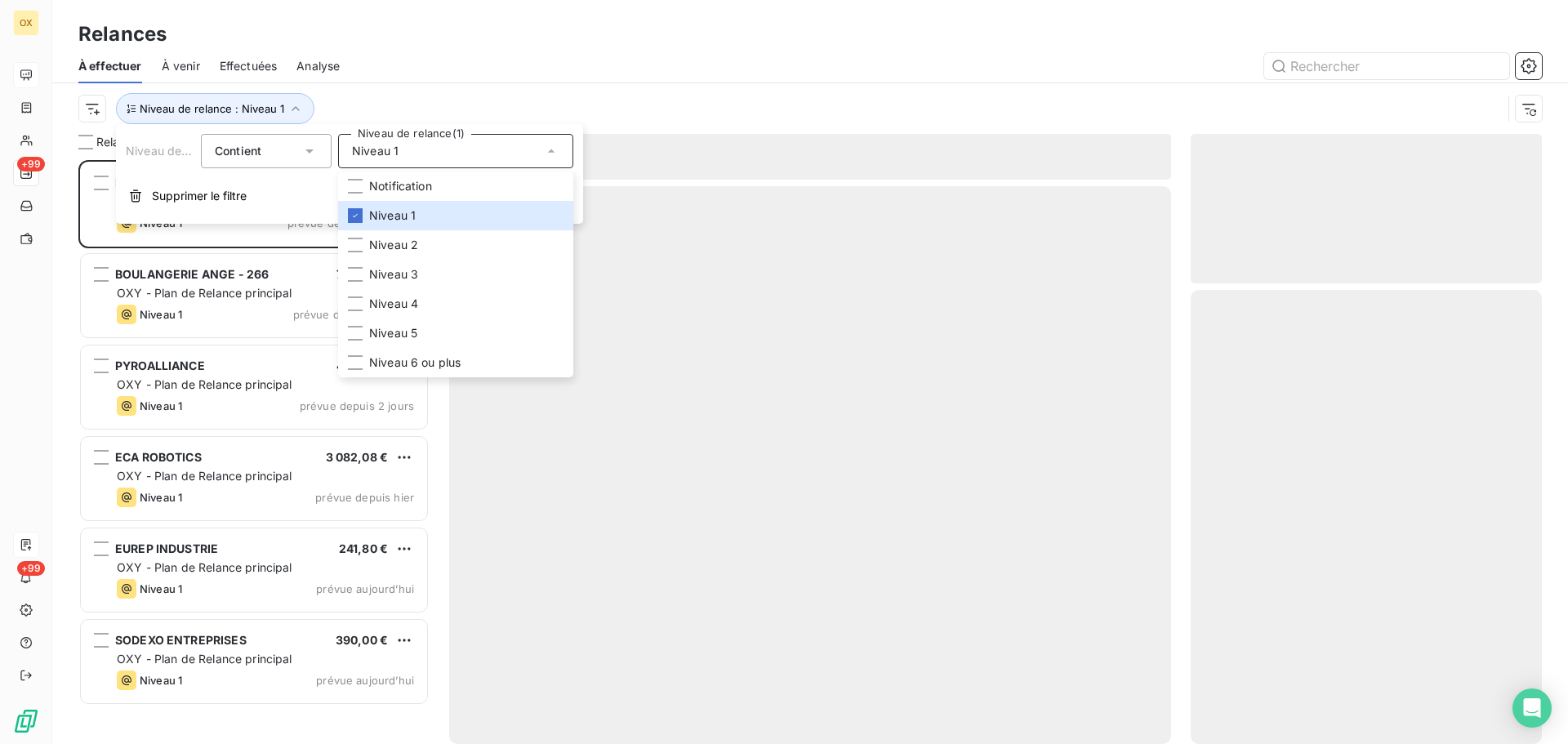
click at [413, 57] on div at bounding box center [951, 66] width 1183 height 26
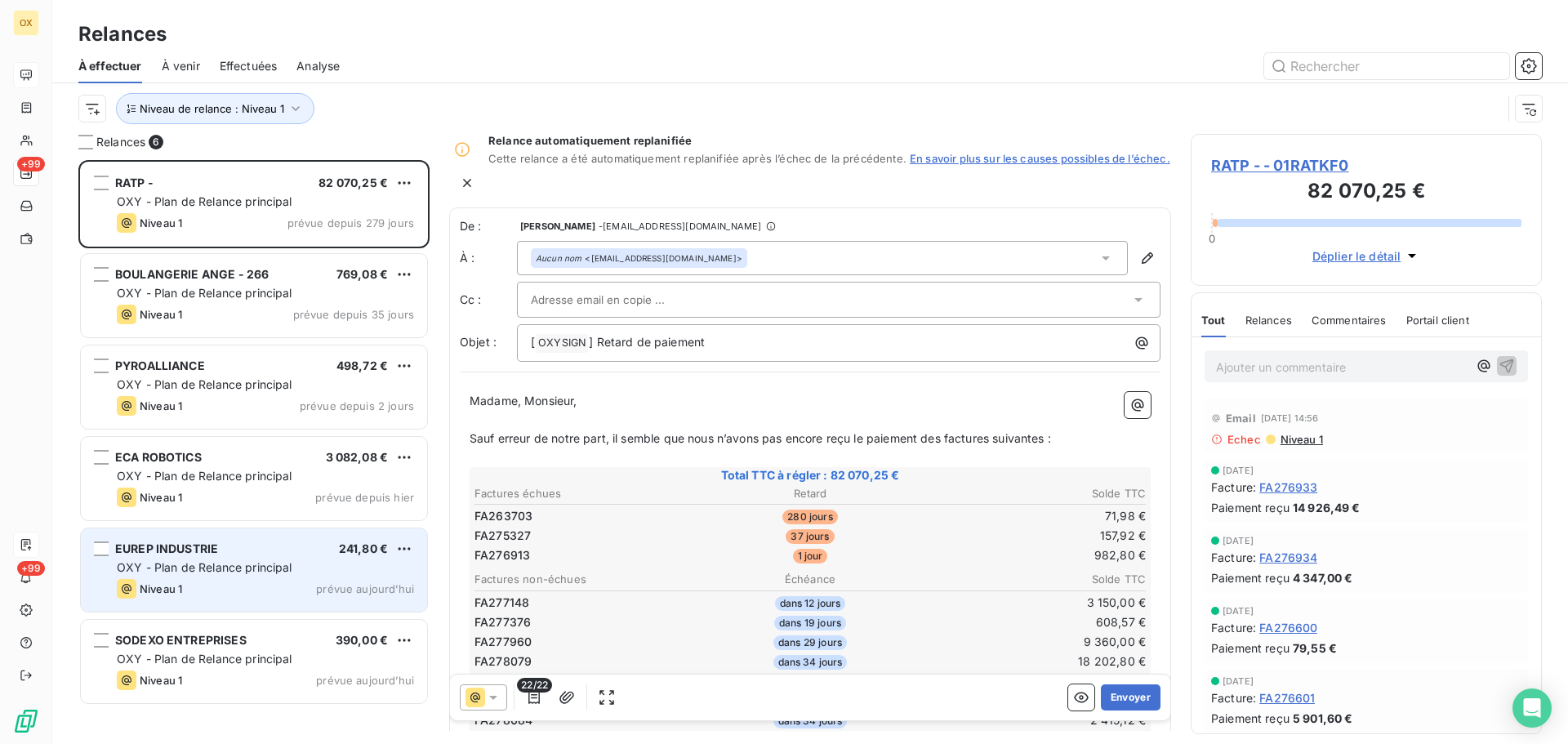
click at [231, 569] on span "OXY - Plan de Relance principal" at bounding box center [204, 567] width 175 height 14
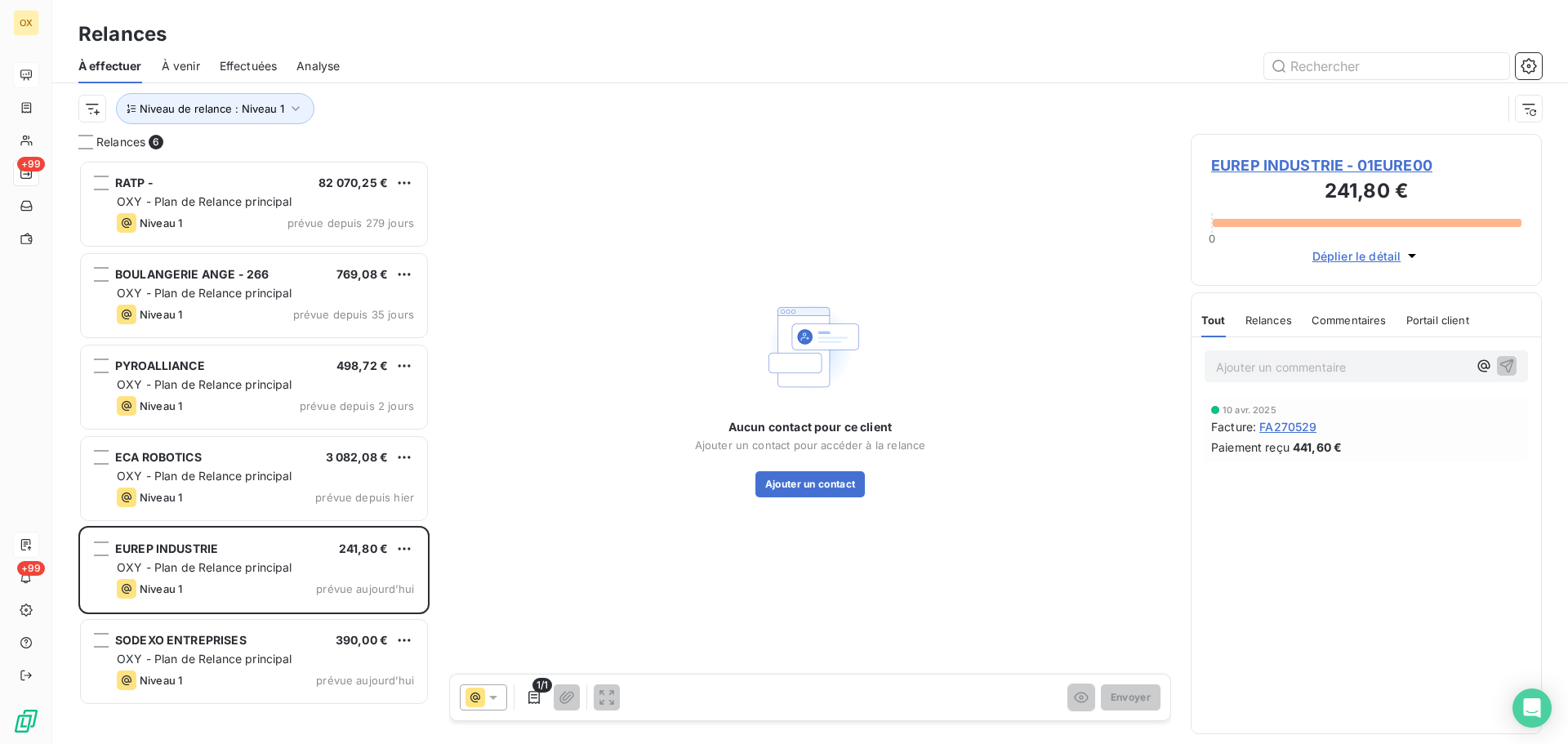
click at [1226, 167] on span "EUREP INDUSTRIE - 01EURE00" at bounding box center [1366, 165] width 310 height 22
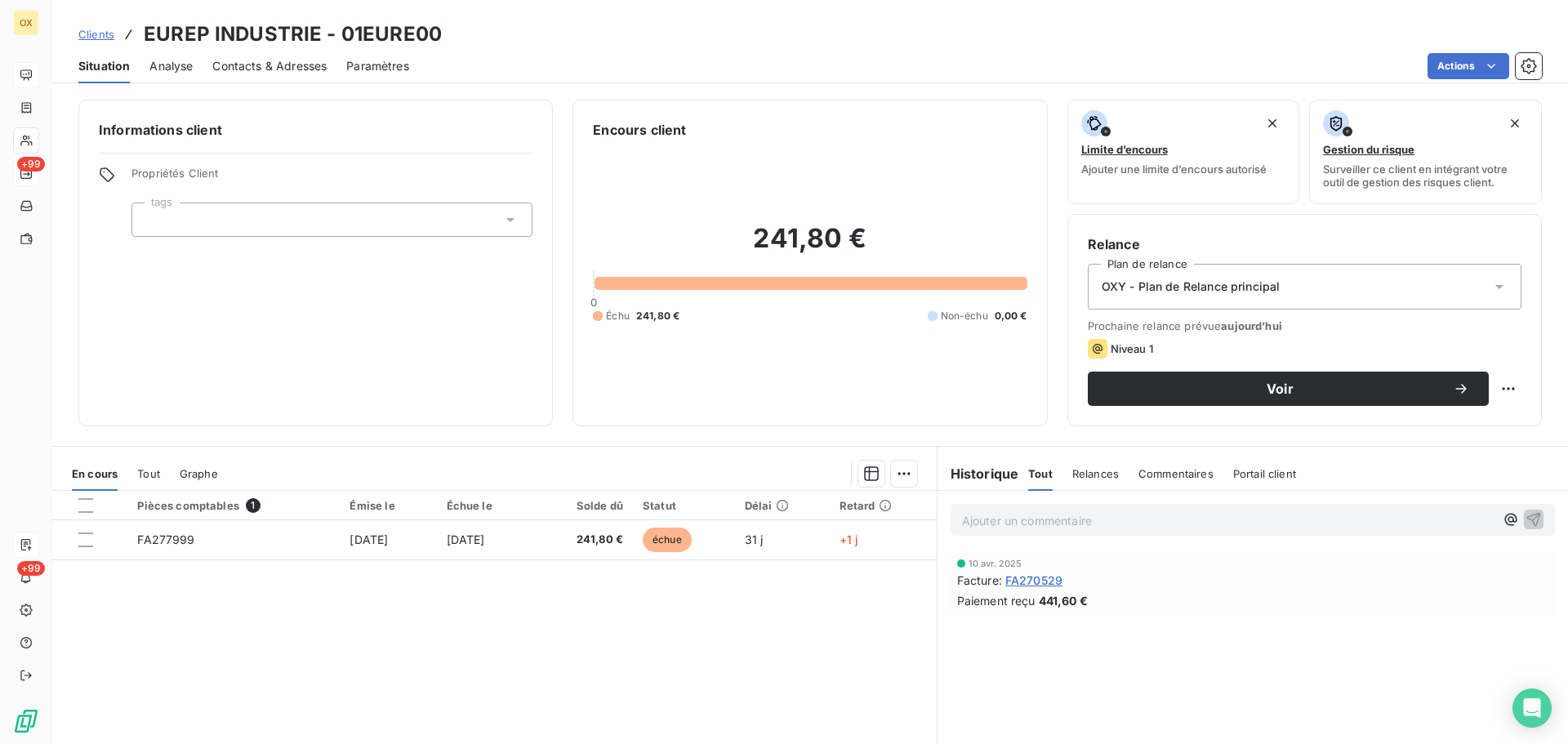
click at [269, 72] on span "Contacts & Adresses" at bounding box center [270, 66] width 114 height 16
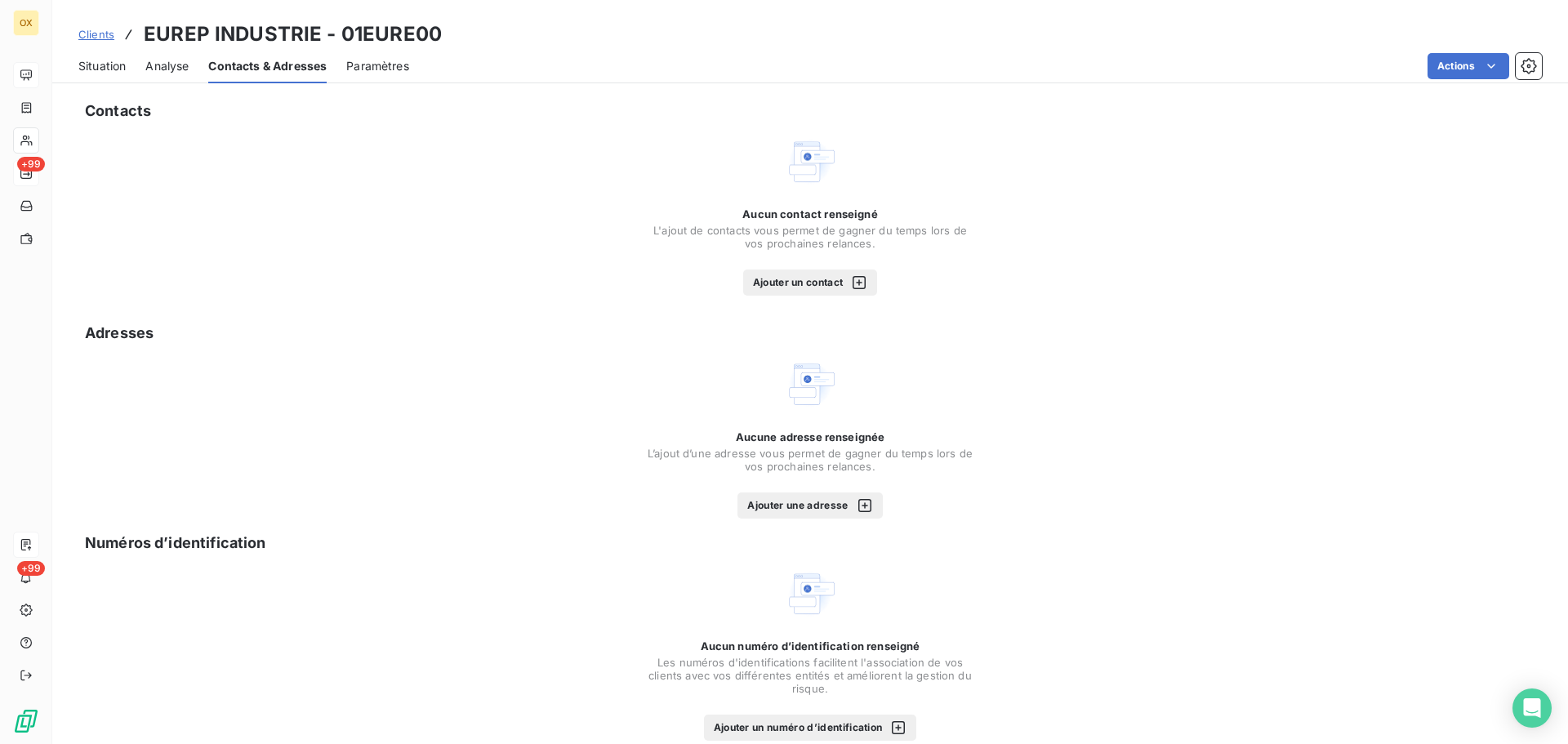
click at [117, 66] on span "Situation" at bounding box center [102, 66] width 48 height 16
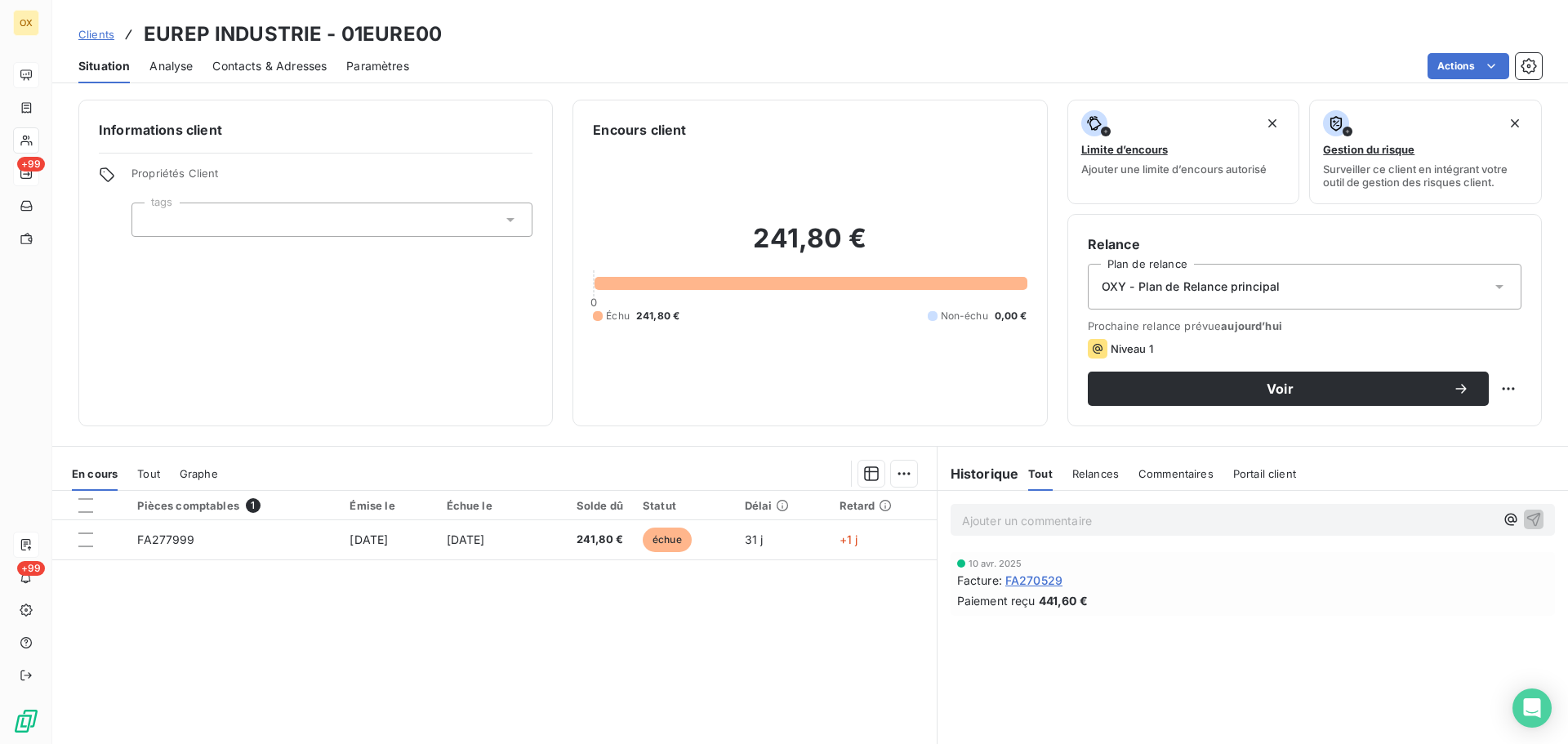
click at [254, 58] on span "Contacts & Adresses" at bounding box center [270, 66] width 114 height 16
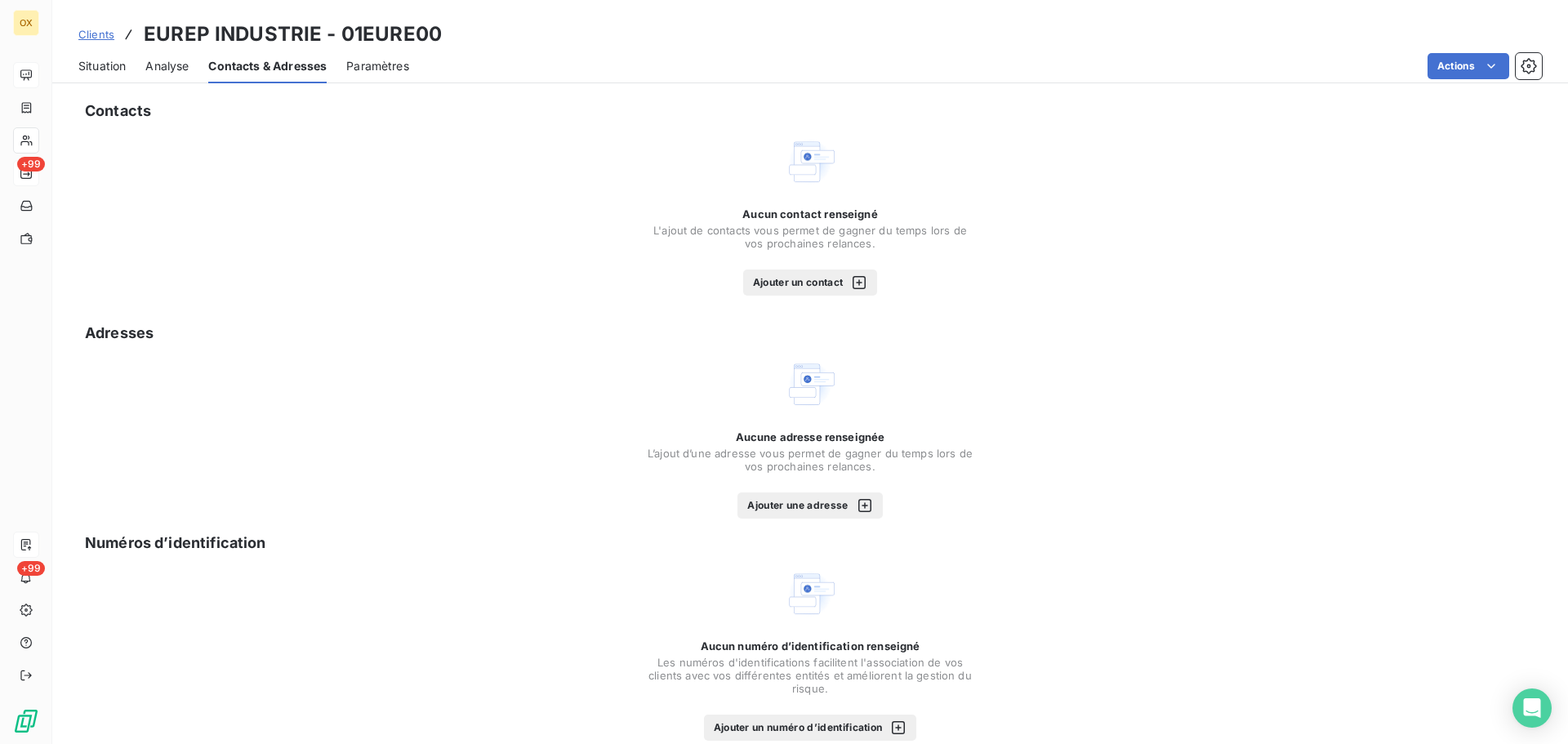
click at [828, 278] on button "Ajouter un contact" at bounding box center [810, 282] width 134 height 26
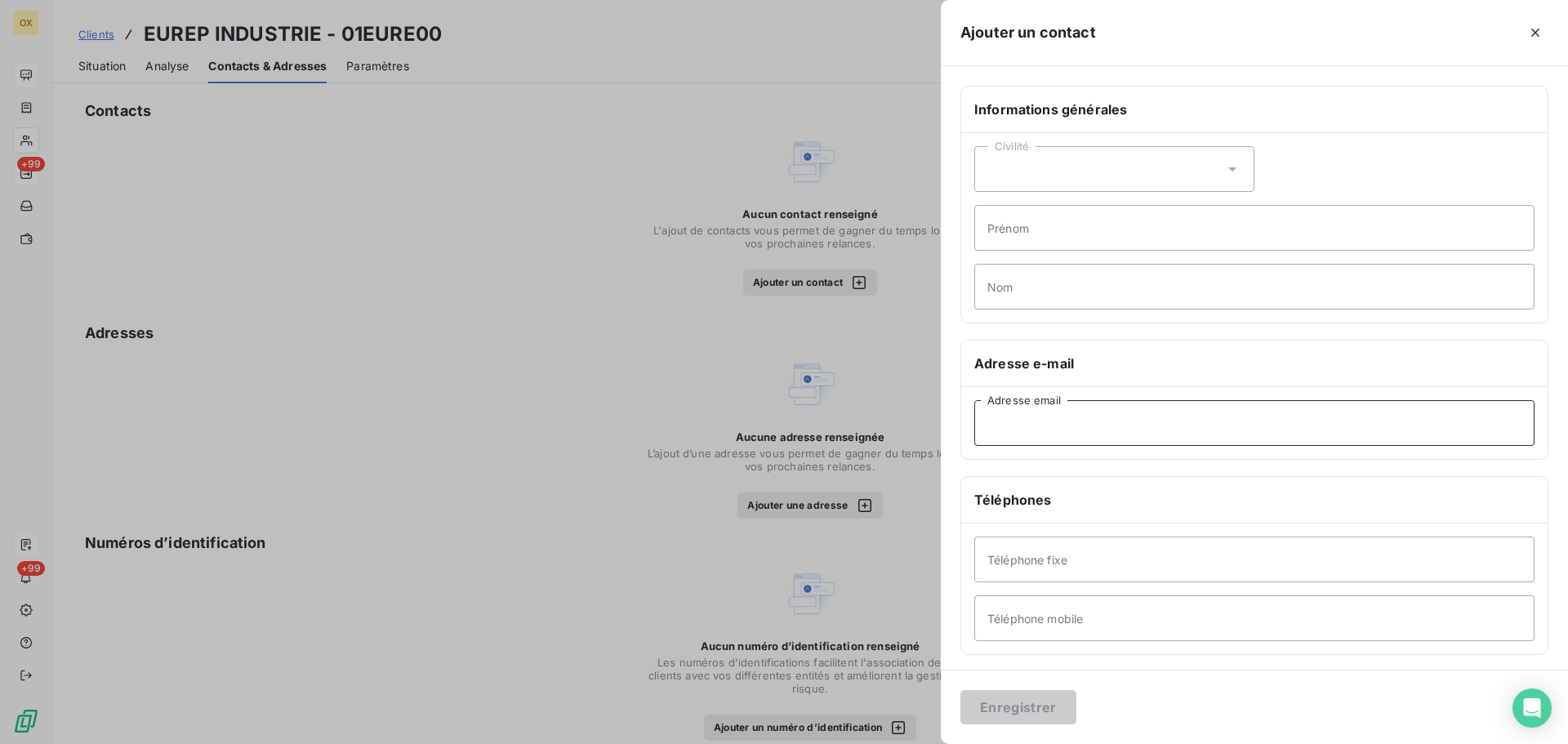
click at [1023, 425] on input "Adresse email" at bounding box center [1254, 424] width 560 height 46
paste input "[EMAIL_ADDRESS][DOMAIN_NAME]"
type input "[EMAIL_ADDRESS][DOMAIN_NAME]"
click at [1045, 705] on button "Enregistrer" at bounding box center [1019, 708] width 116 height 34
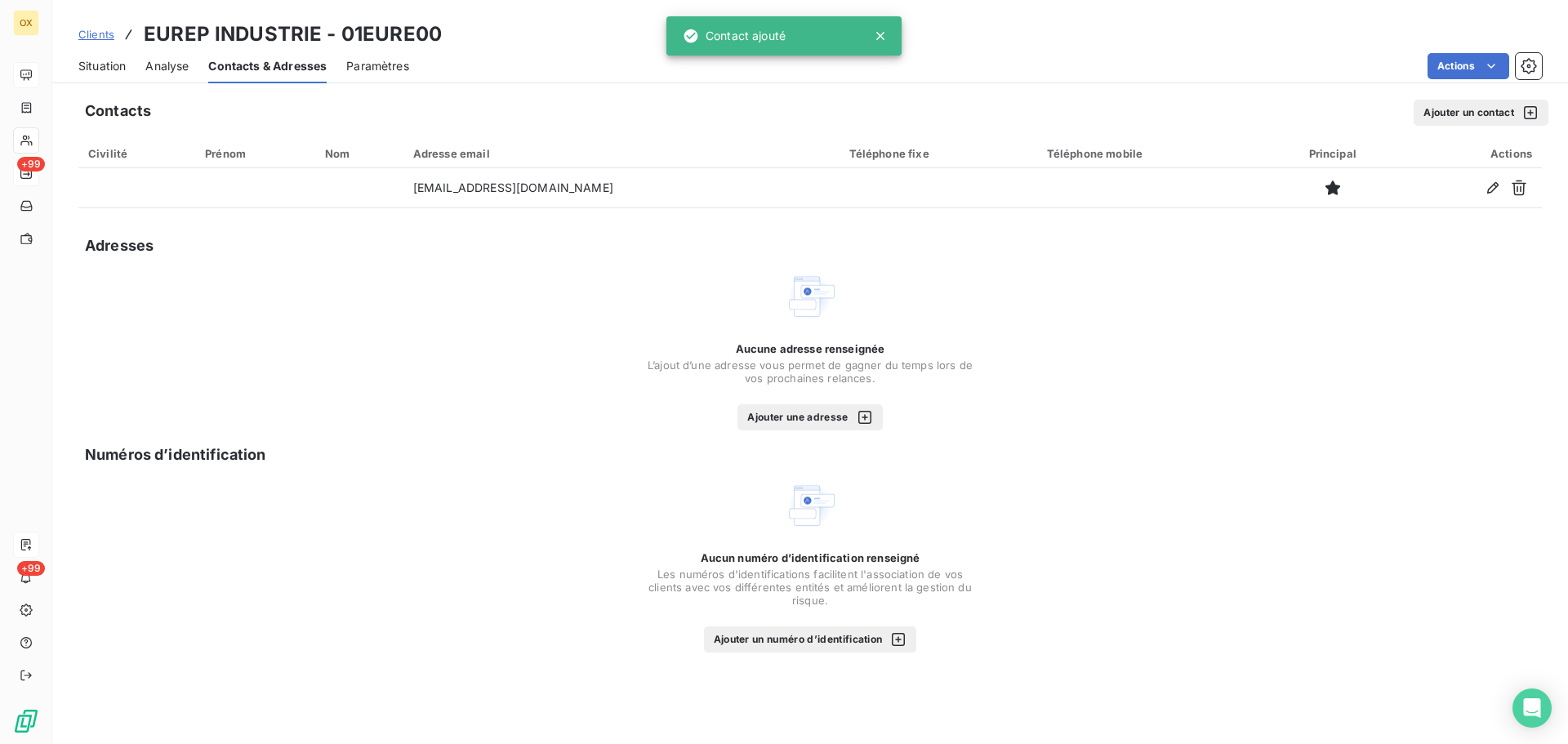
click at [111, 67] on span "Situation" at bounding box center [102, 66] width 48 height 16
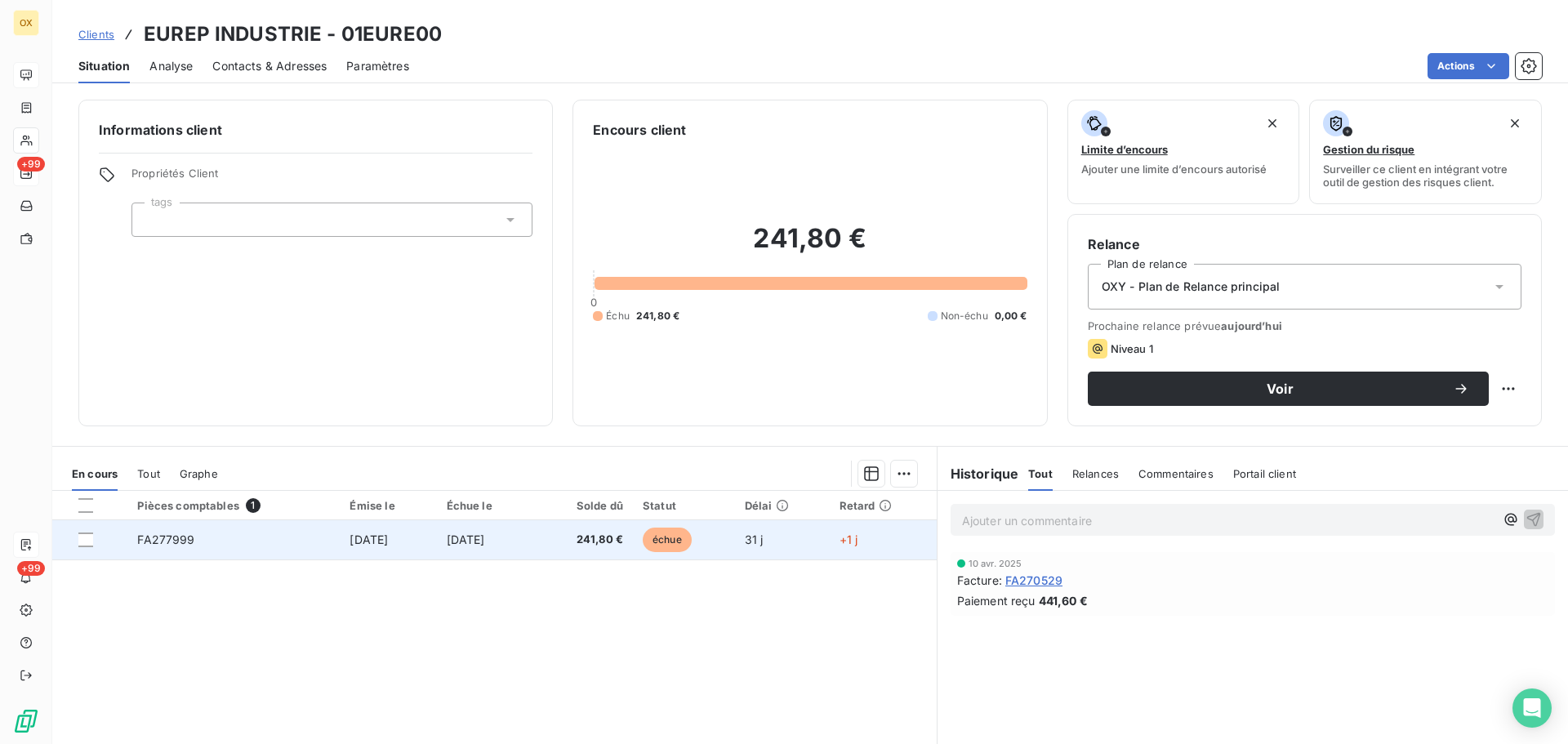
click at [601, 550] on td "241,80 €" at bounding box center [584, 540] width 99 height 39
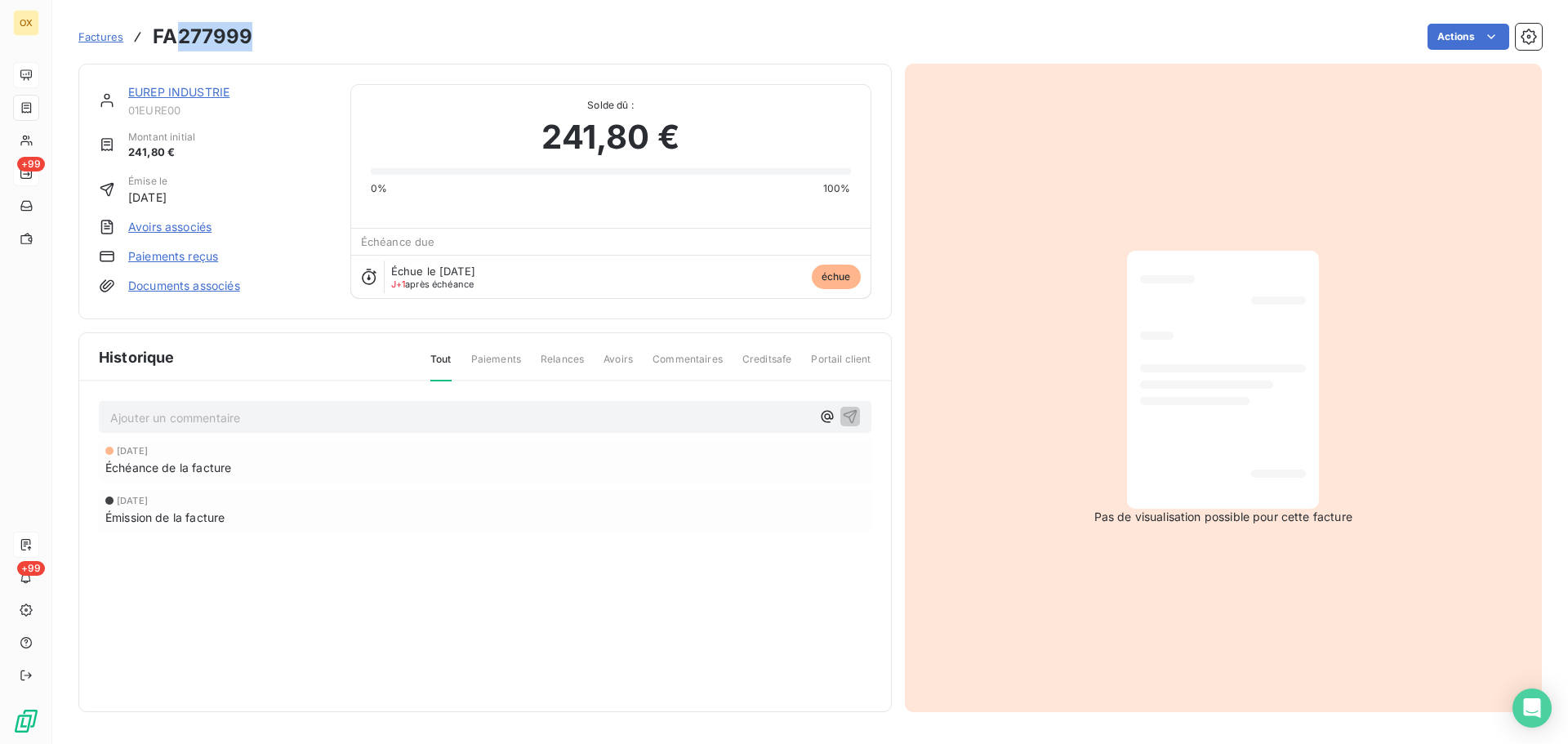
drag, startPoint x: 256, startPoint y: 27, endPoint x: 179, endPoint y: 34, distance: 77.3
click at [179, 34] on div "Factures FA277999 Actions" at bounding box center [810, 37] width 1464 height 34
copy h3 "277999"
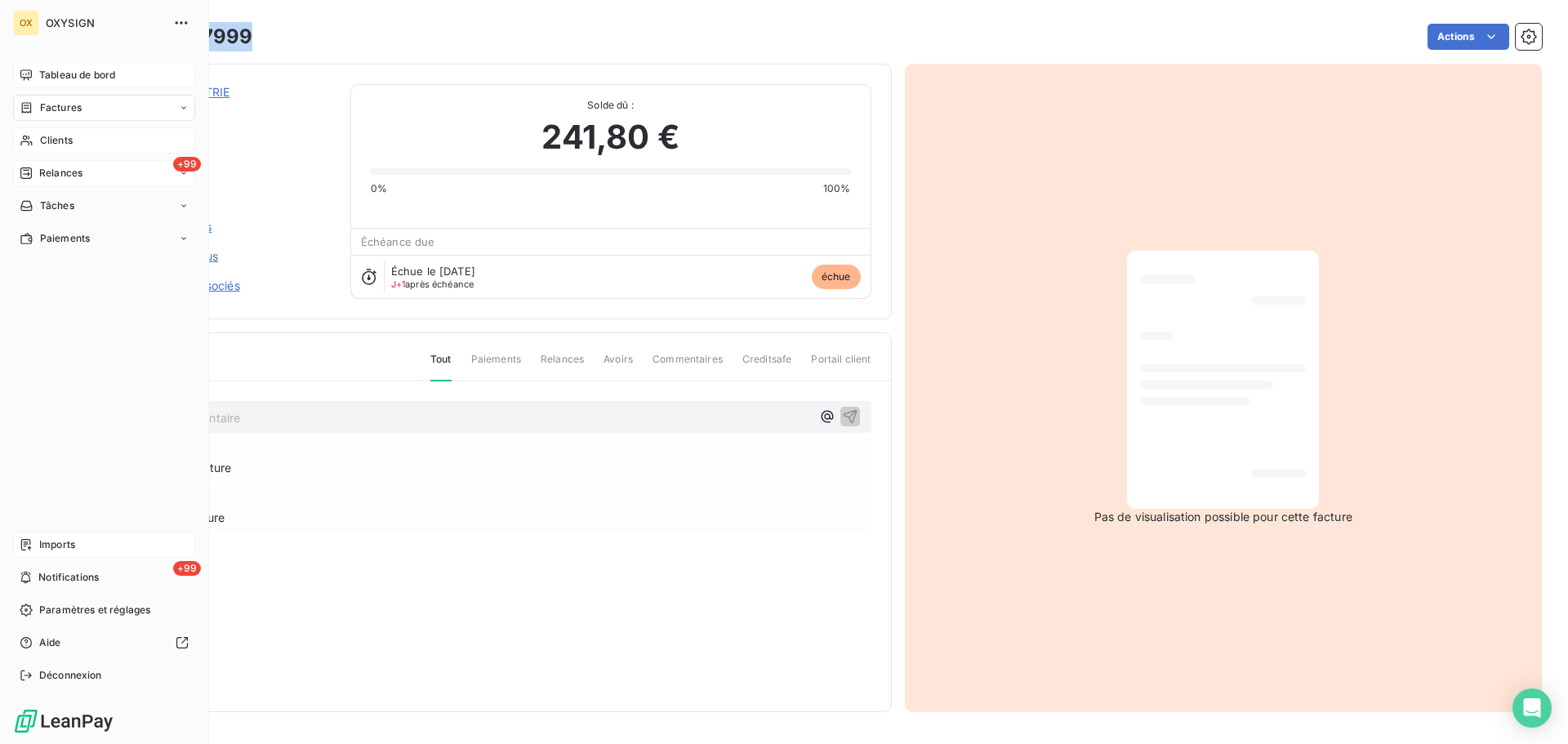
click at [56, 140] on span "Clients" at bounding box center [56, 140] width 32 height 14
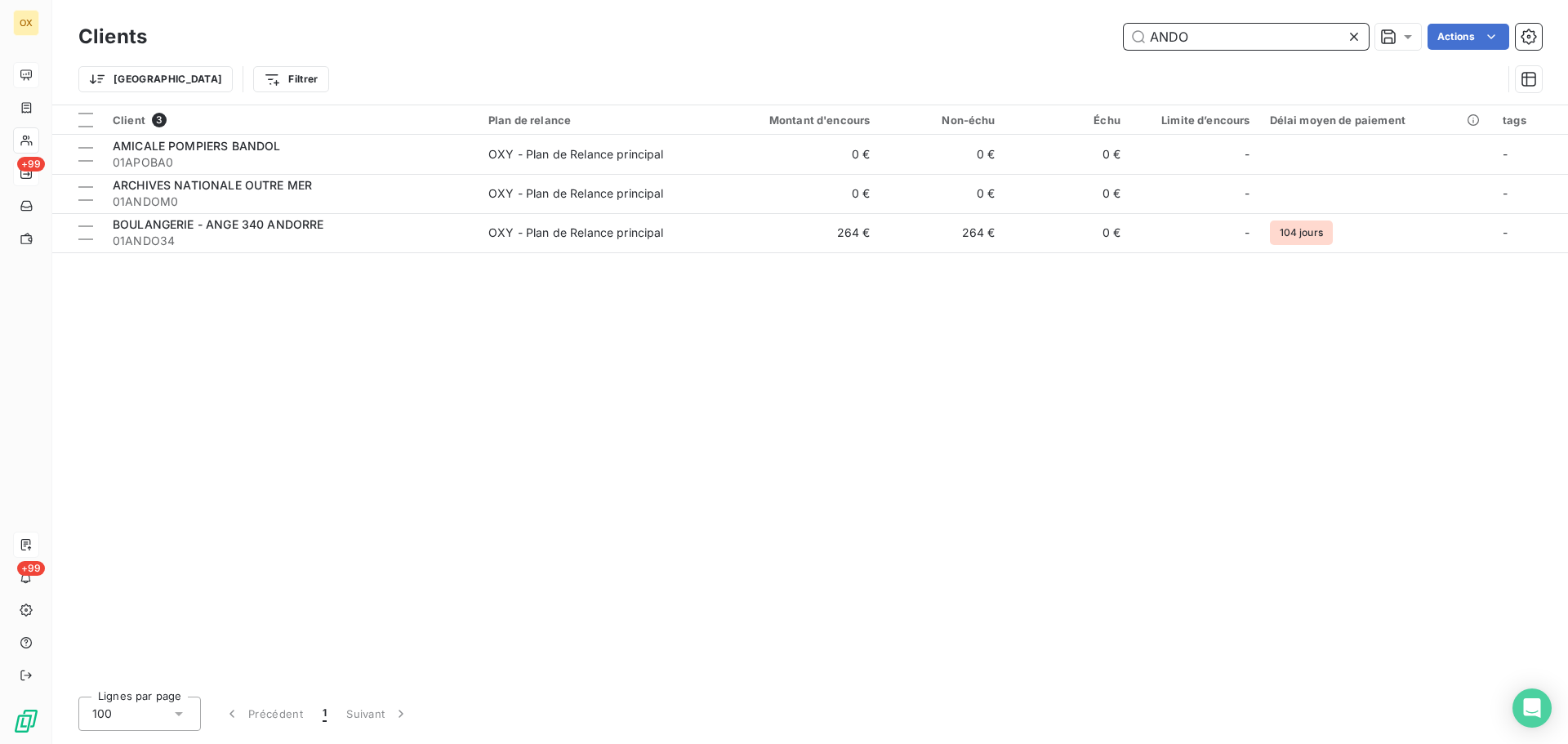
drag, startPoint x: 1207, startPoint y: 38, endPoint x: 1107, endPoint y: 37, distance: 100.0
click at [1107, 36] on div "ANDO Actions" at bounding box center [855, 36] width 1375 height 26
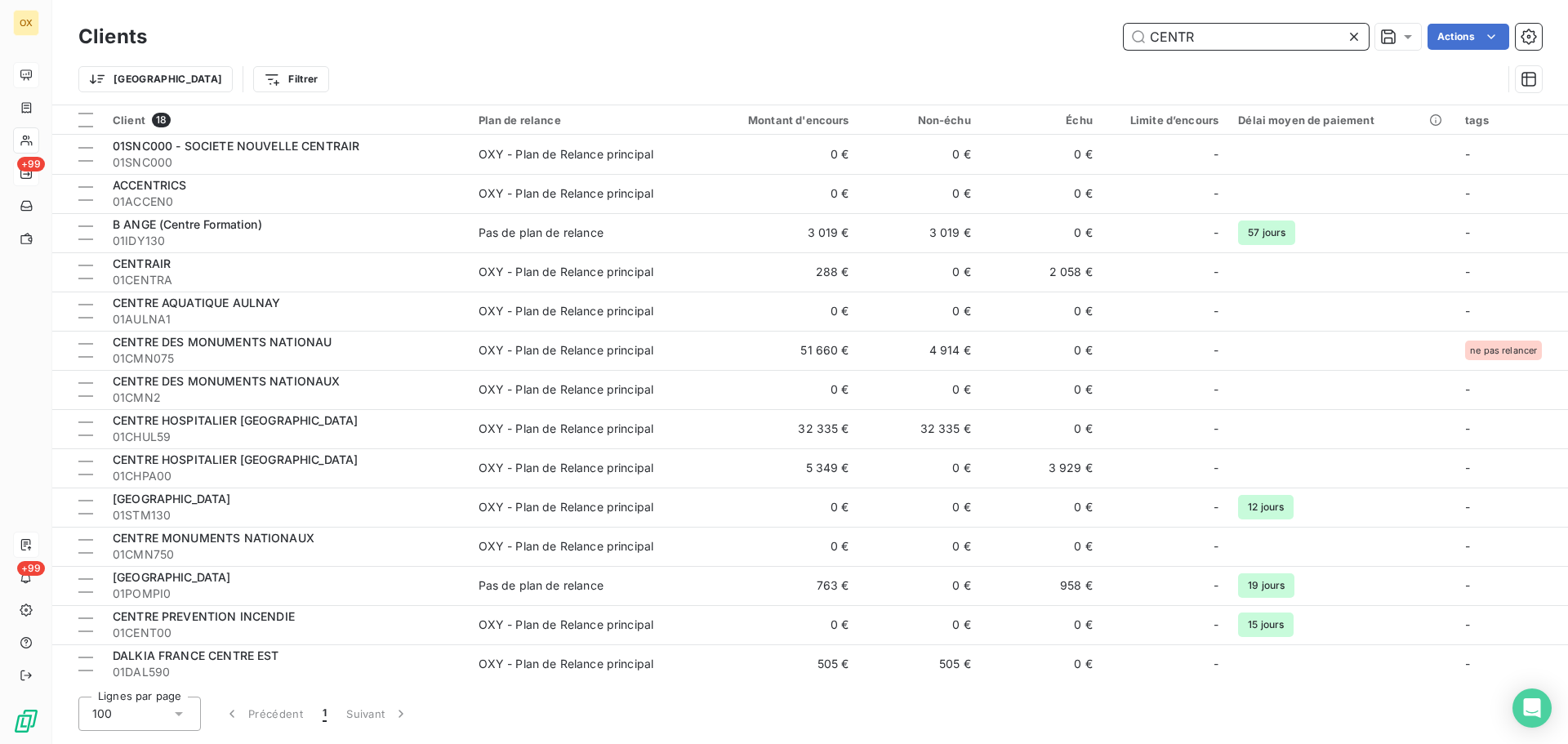
drag, startPoint x: 1210, startPoint y: 38, endPoint x: 1156, endPoint y: 43, distance: 54.2
click at [1156, 43] on input "CENTR" at bounding box center [1246, 36] width 245 height 26
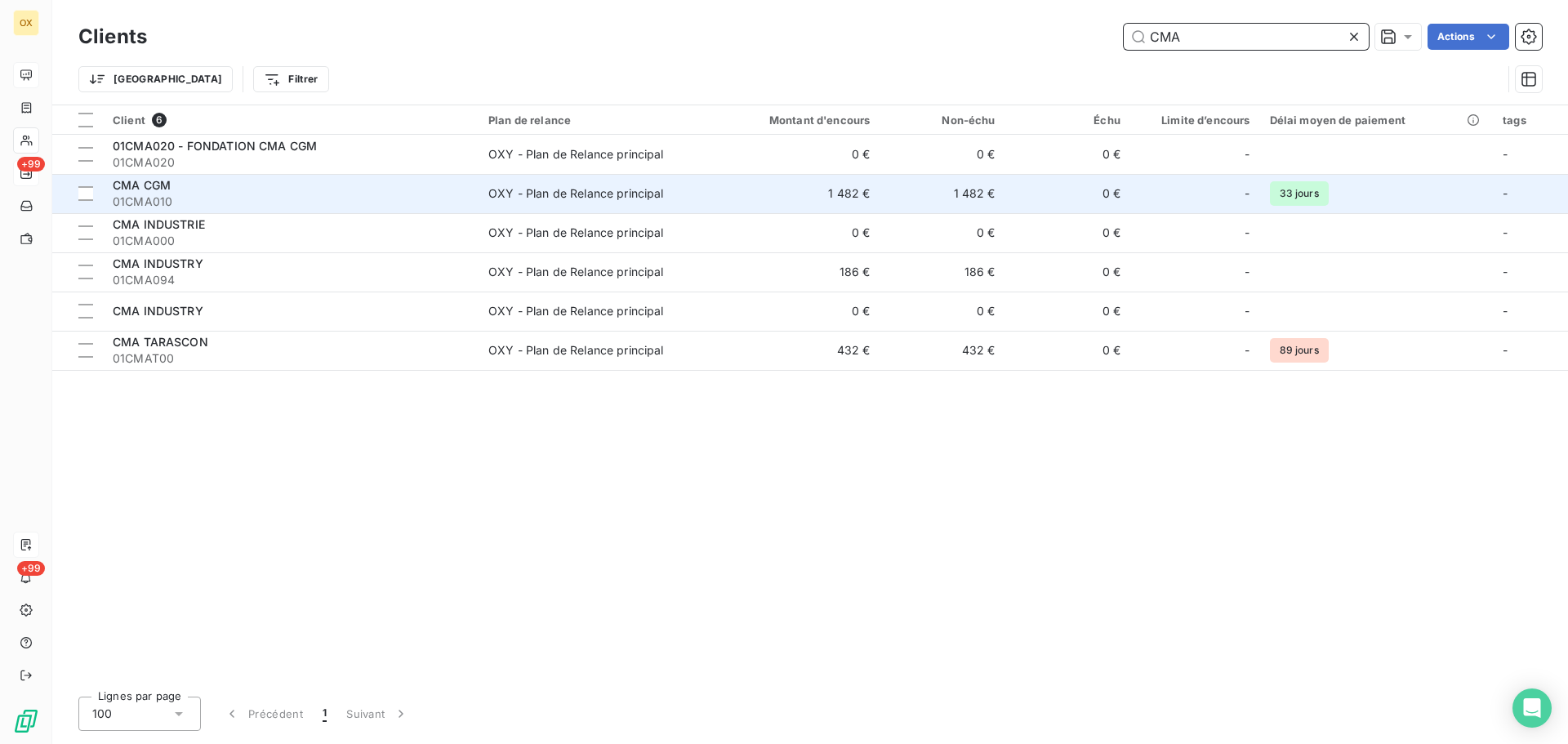
type input "CMA"
click at [310, 185] on div "CMA CGM" at bounding box center [290, 185] width 356 height 16
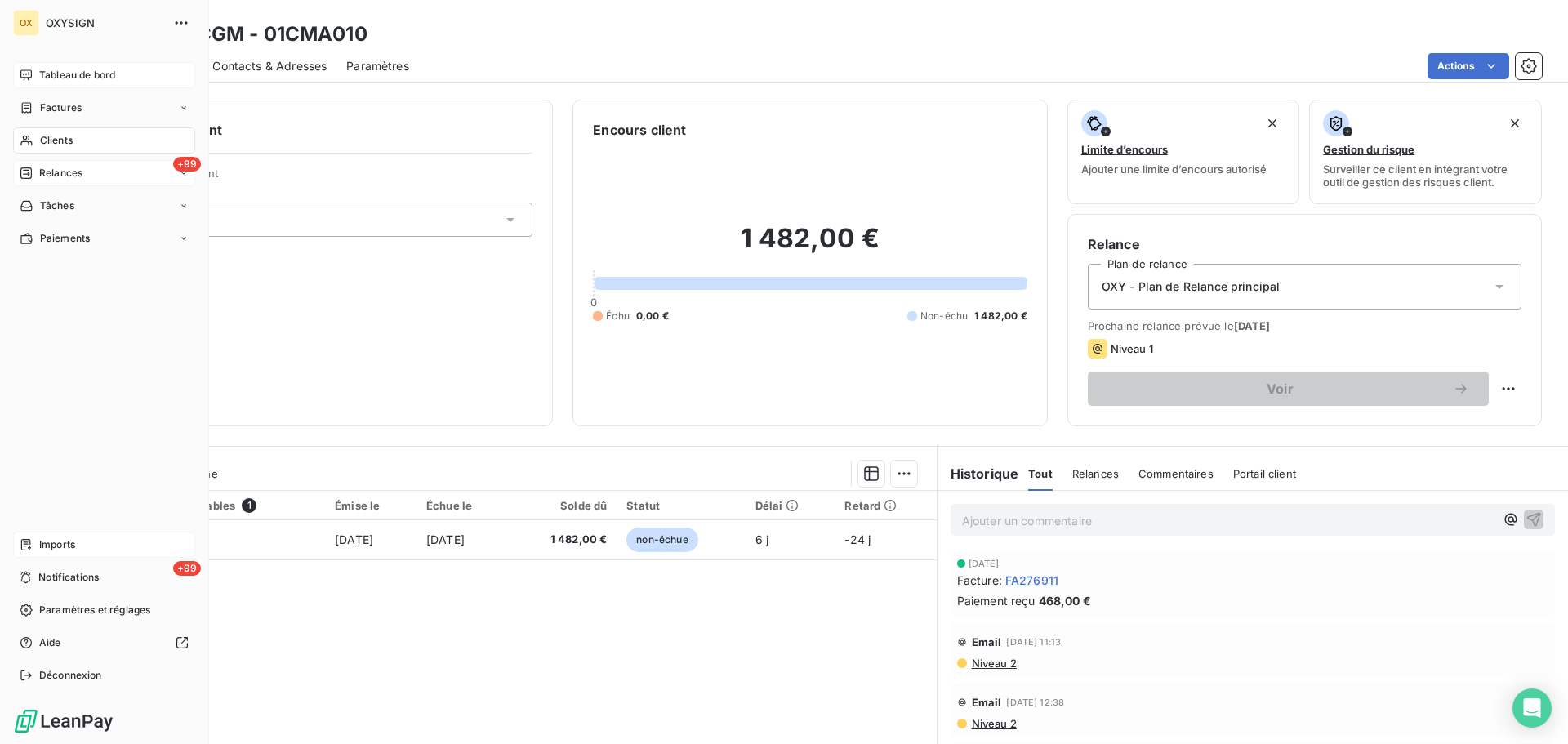
click at [49, 139] on span "Clients" at bounding box center [56, 140] width 32 height 14
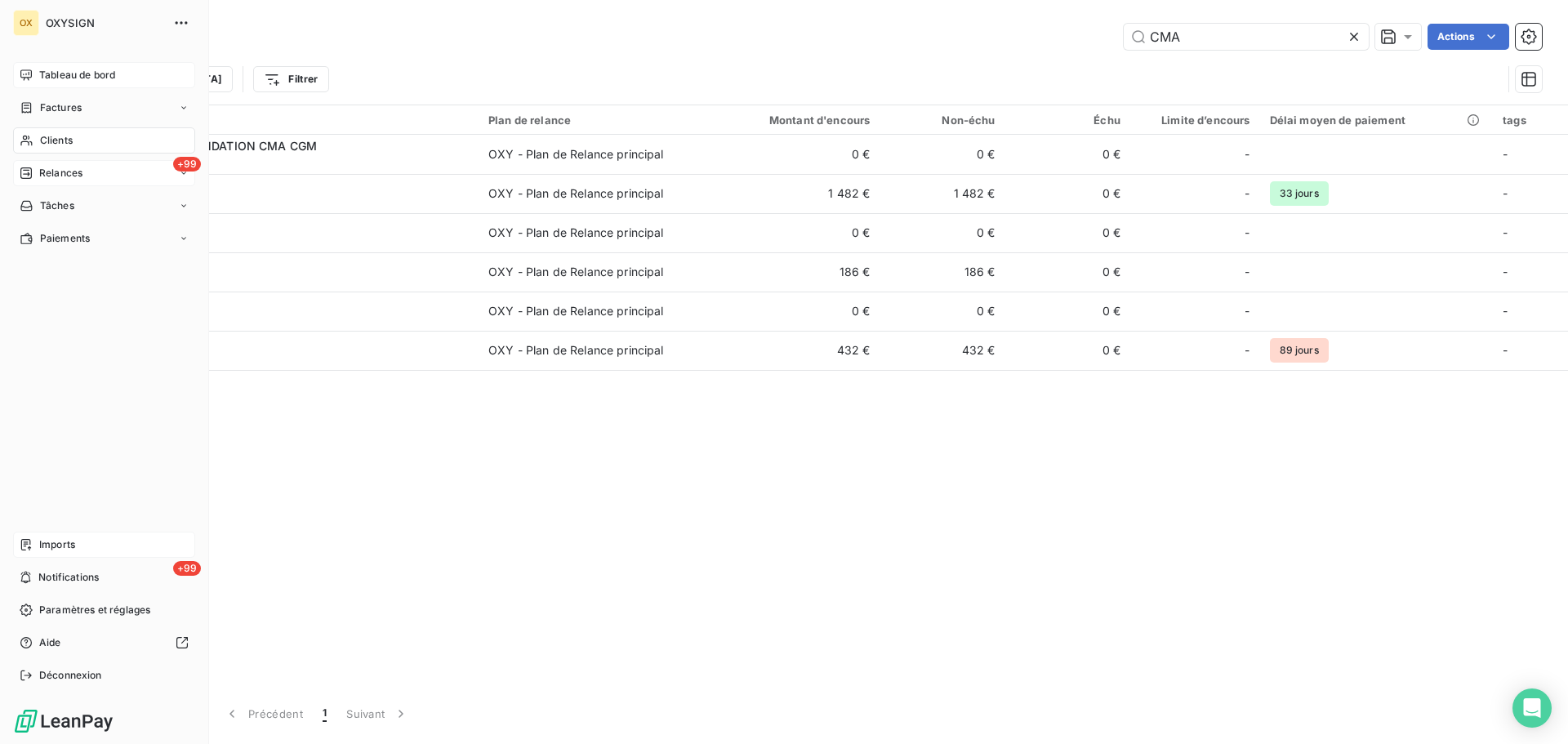
drag, startPoint x: 44, startPoint y: 66, endPoint x: 54, endPoint y: 68, distance: 10.2
click at [44, 65] on div "Tableau de bord" at bounding box center [104, 74] width 182 height 26
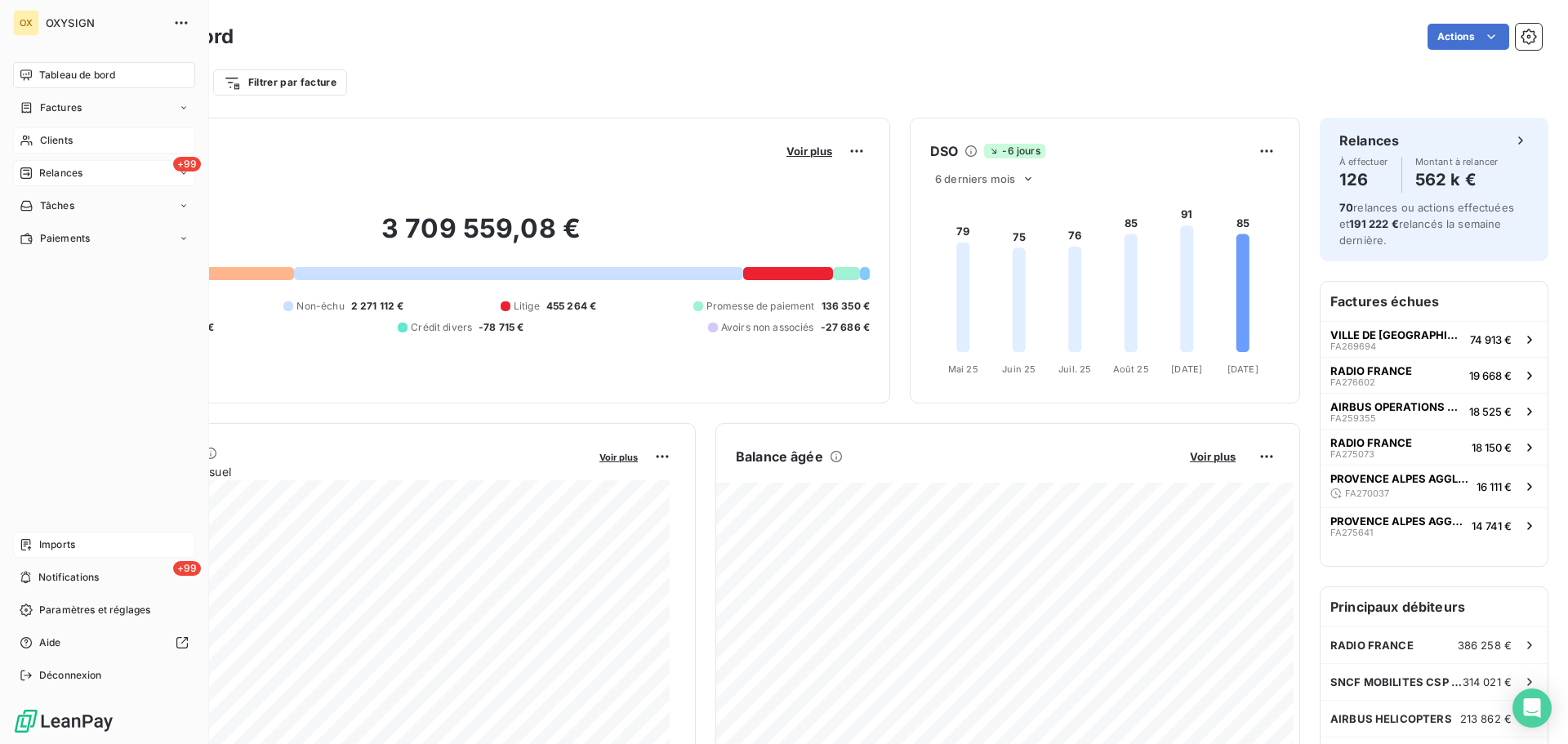
click at [85, 76] on span "Tableau de bord" at bounding box center [77, 74] width 76 height 14
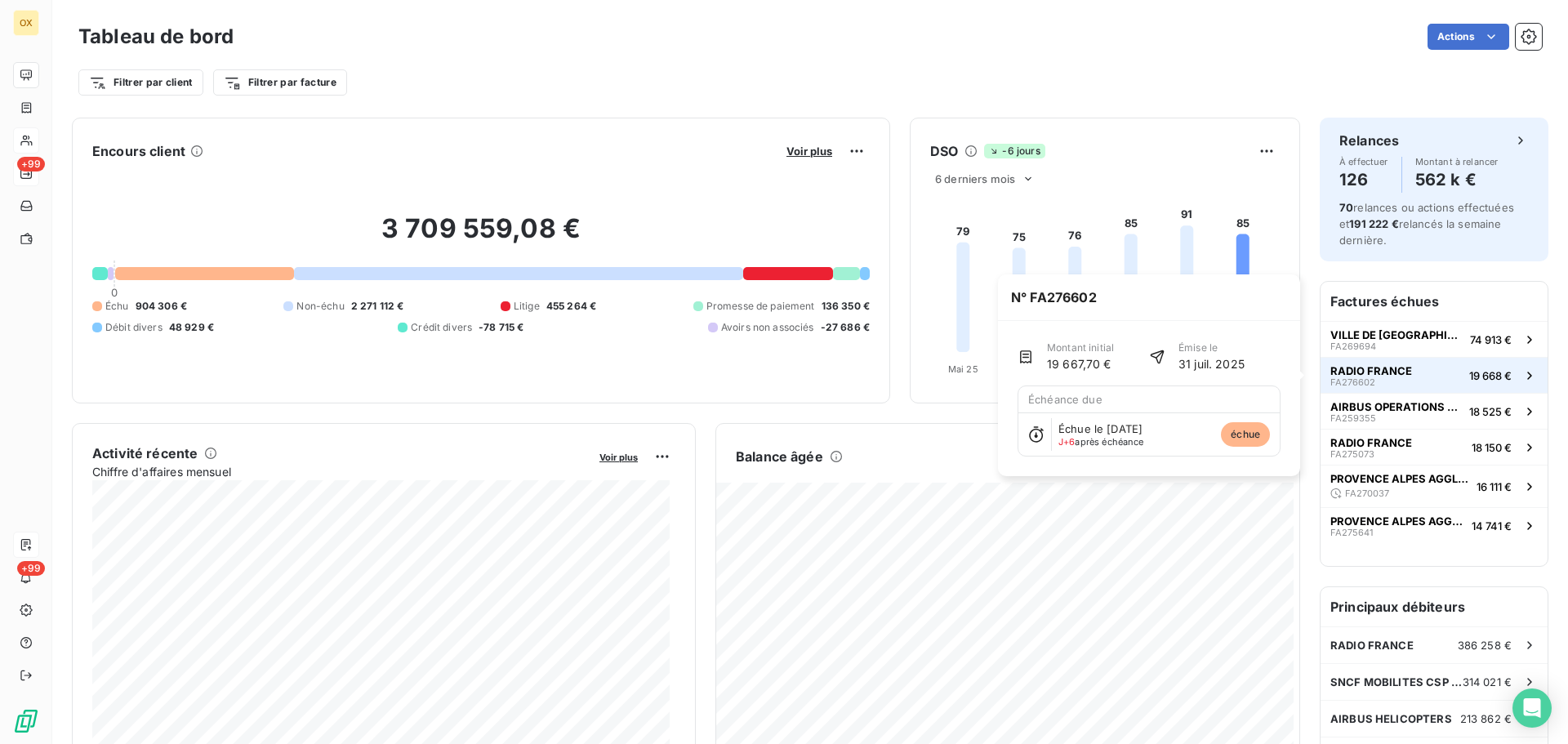
click at [1356, 373] on span "RADIO FRANCE" at bounding box center [1372, 371] width 82 height 13
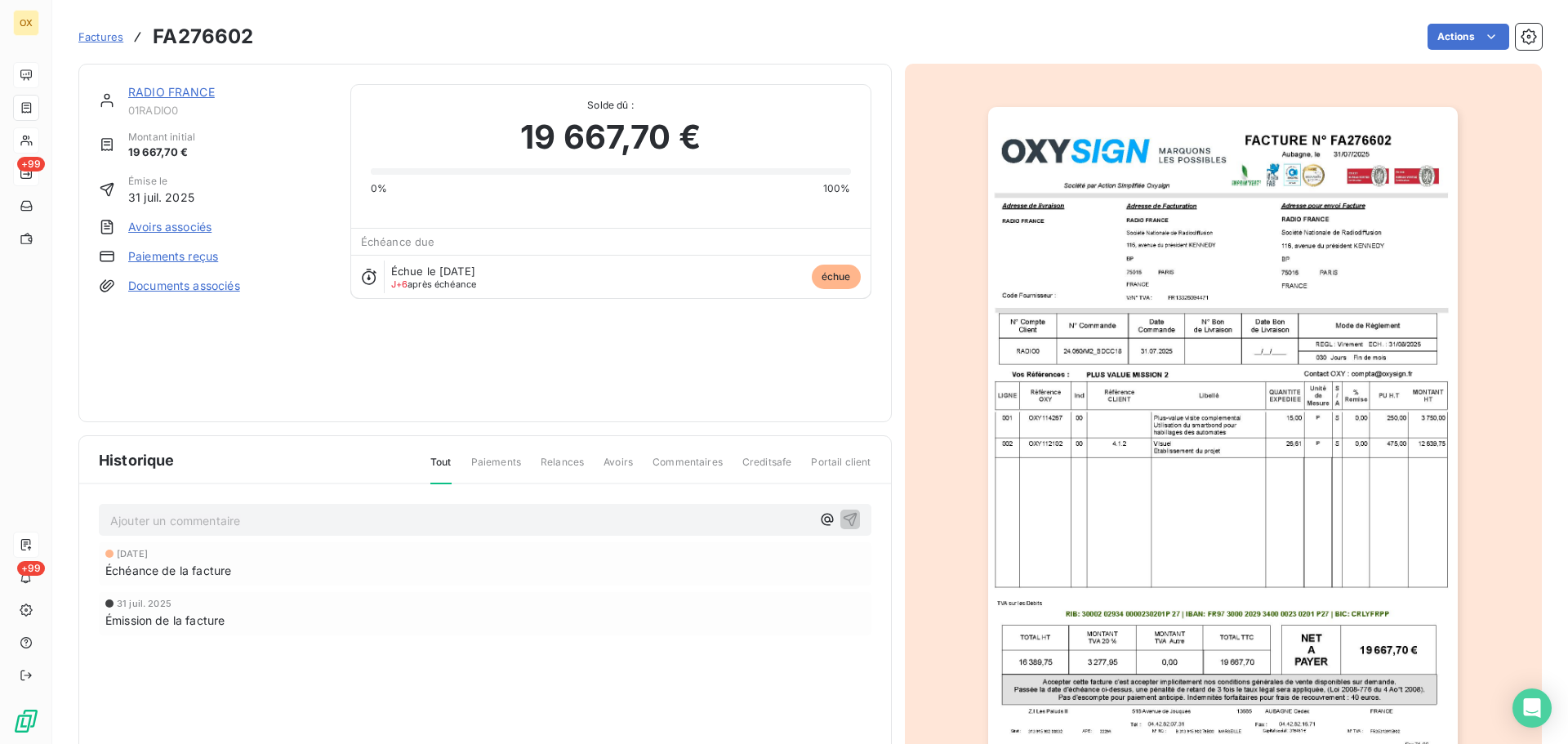
click at [200, 93] on link "RADIO FRANCE" at bounding box center [171, 92] width 87 height 14
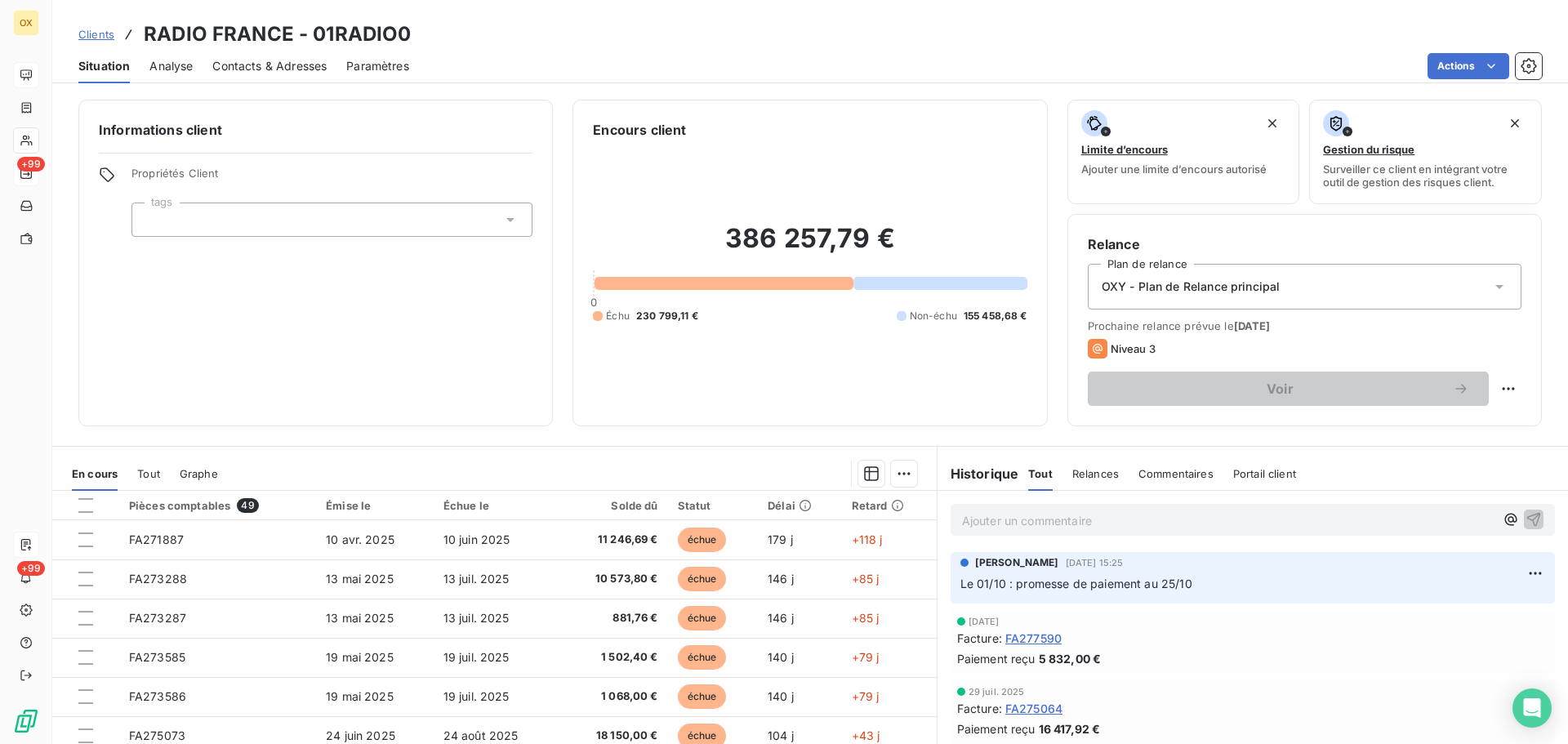
scroll to position [82, 0]
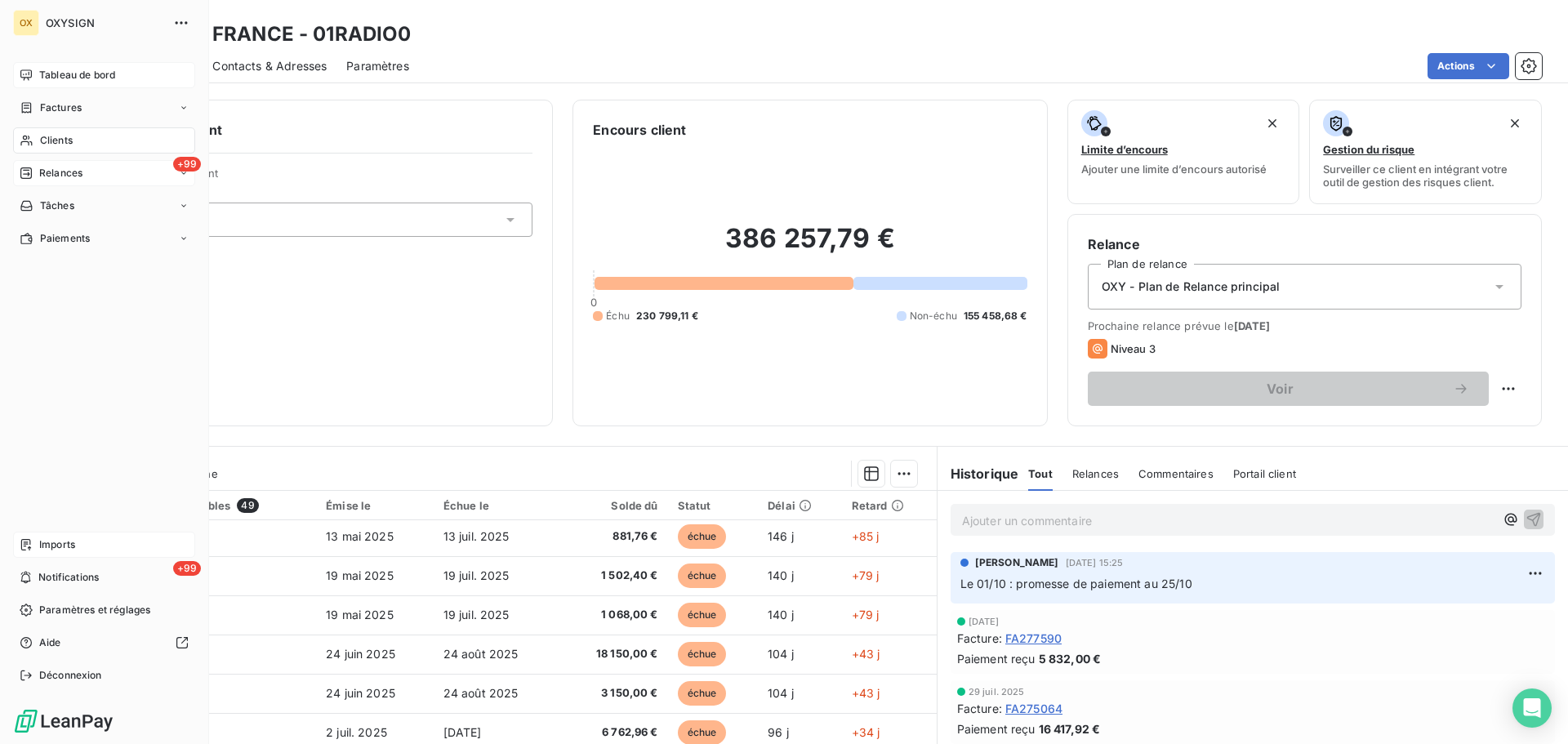
click at [33, 73] on div "Tableau de bord" at bounding box center [104, 74] width 182 height 26
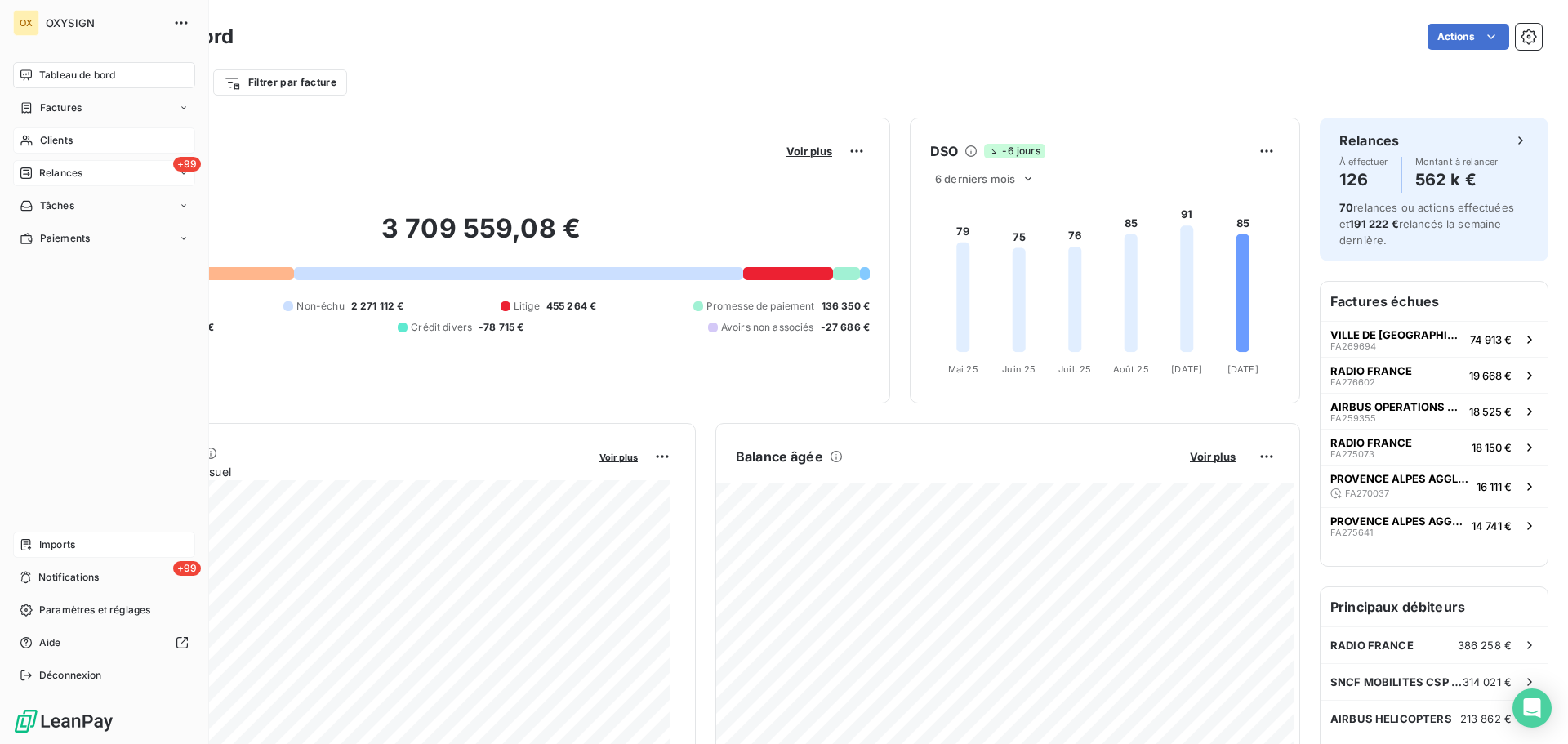
drag, startPoint x: 47, startPoint y: 101, endPoint x: 175, endPoint y: 133, distance: 131.9
click at [47, 101] on span "Factures" at bounding box center [61, 107] width 42 height 14
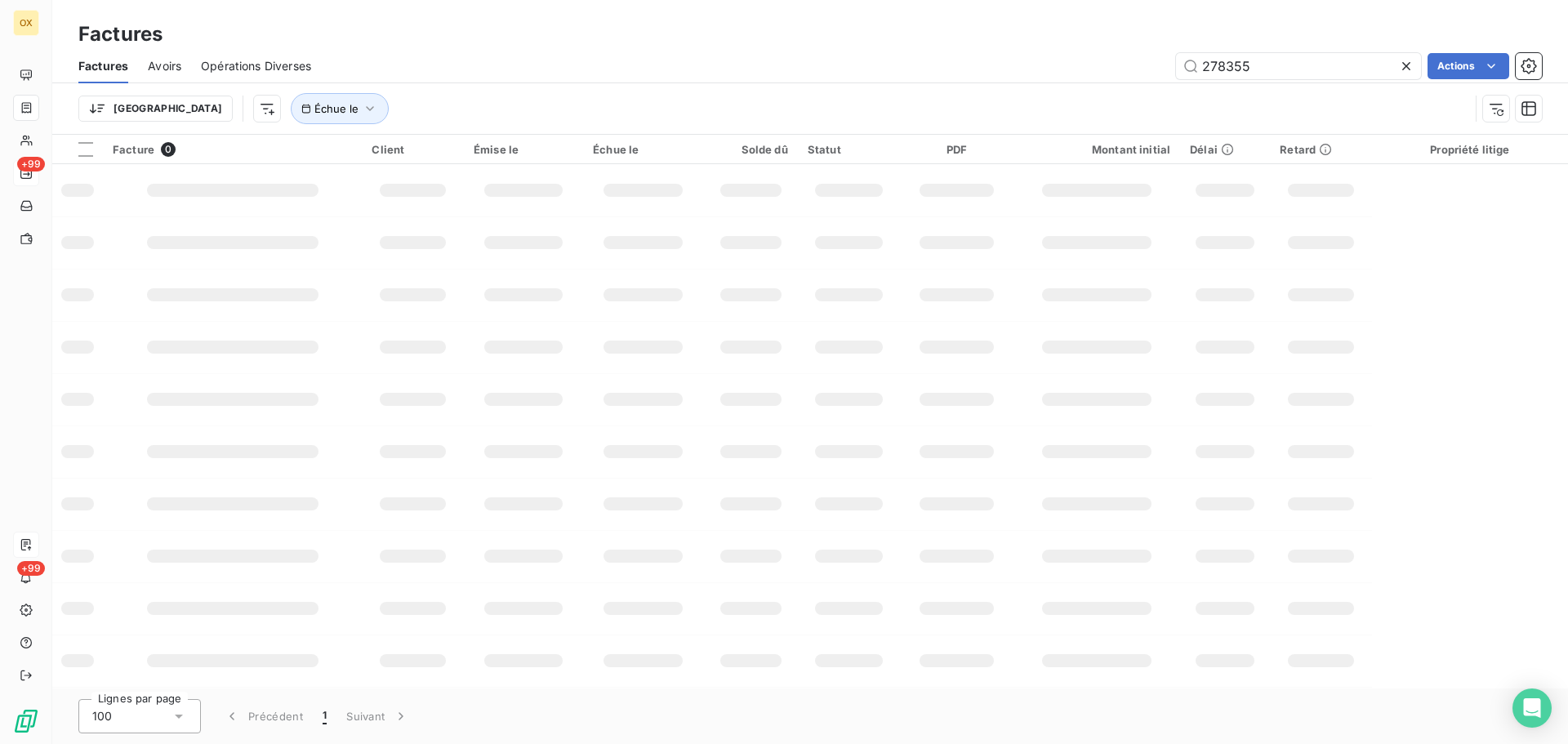
drag, startPoint x: 1183, startPoint y: 43, endPoint x: 1101, endPoint y: 22, distance: 84.6
click at [1101, 22] on div "Factures Factures Avoirs Opérations Diverses 278355 Actions Trier Échue le" at bounding box center [810, 67] width 1516 height 134
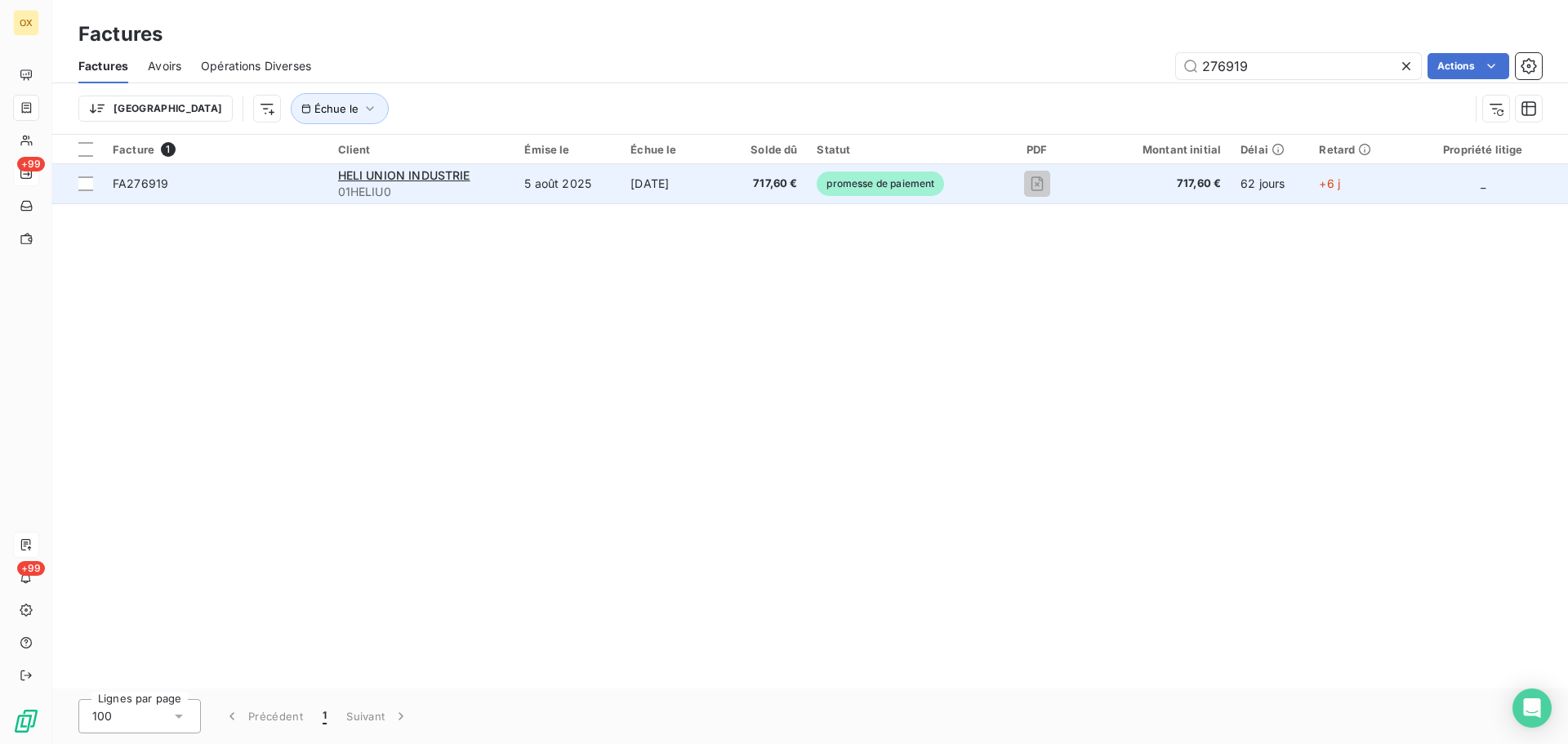
type input "276919"
click at [145, 182] on span "FA276919" at bounding box center [140, 183] width 55 height 14
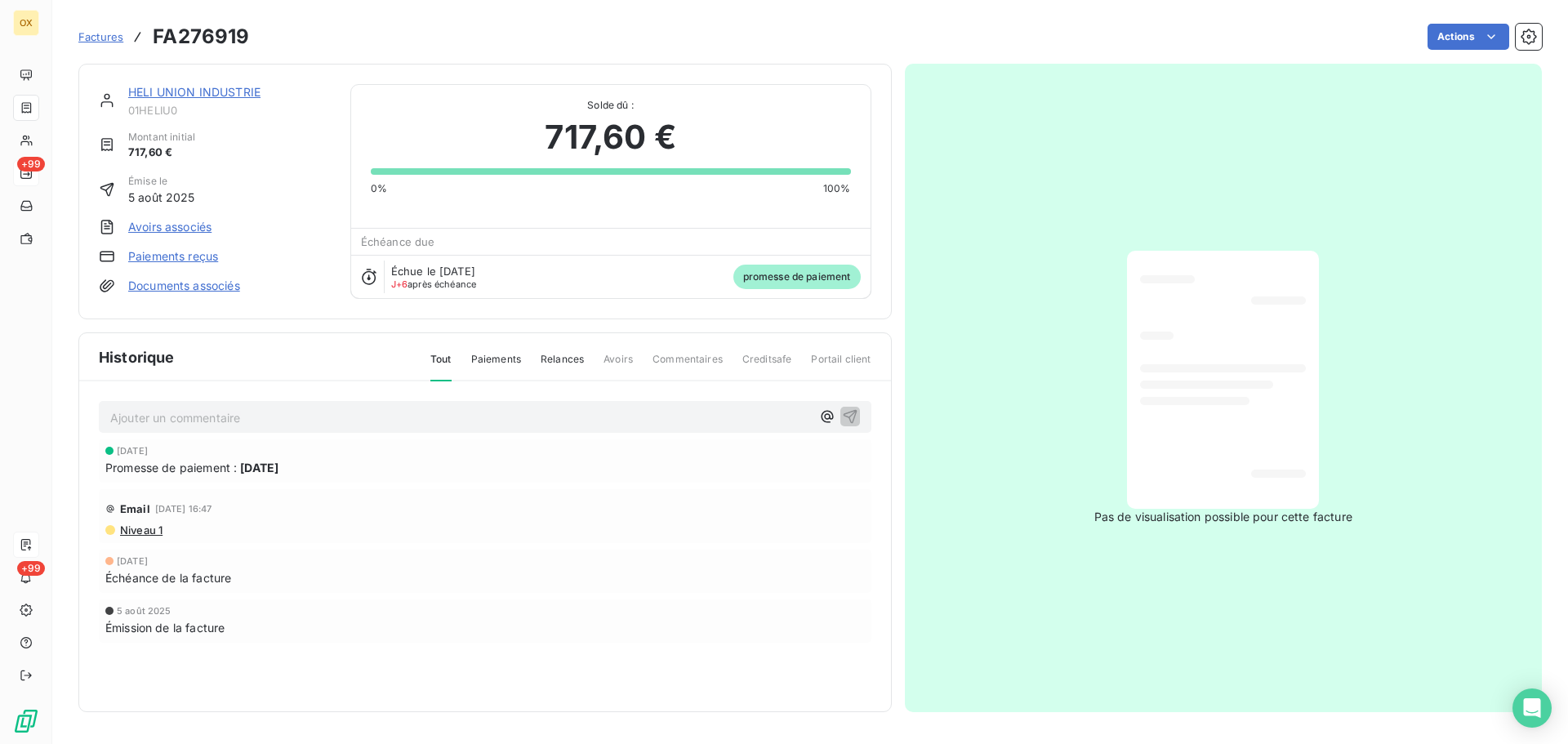
click at [232, 91] on link "HELI UNION INDUSTRIE" at bounding box center [194, 92] width 133 height 14
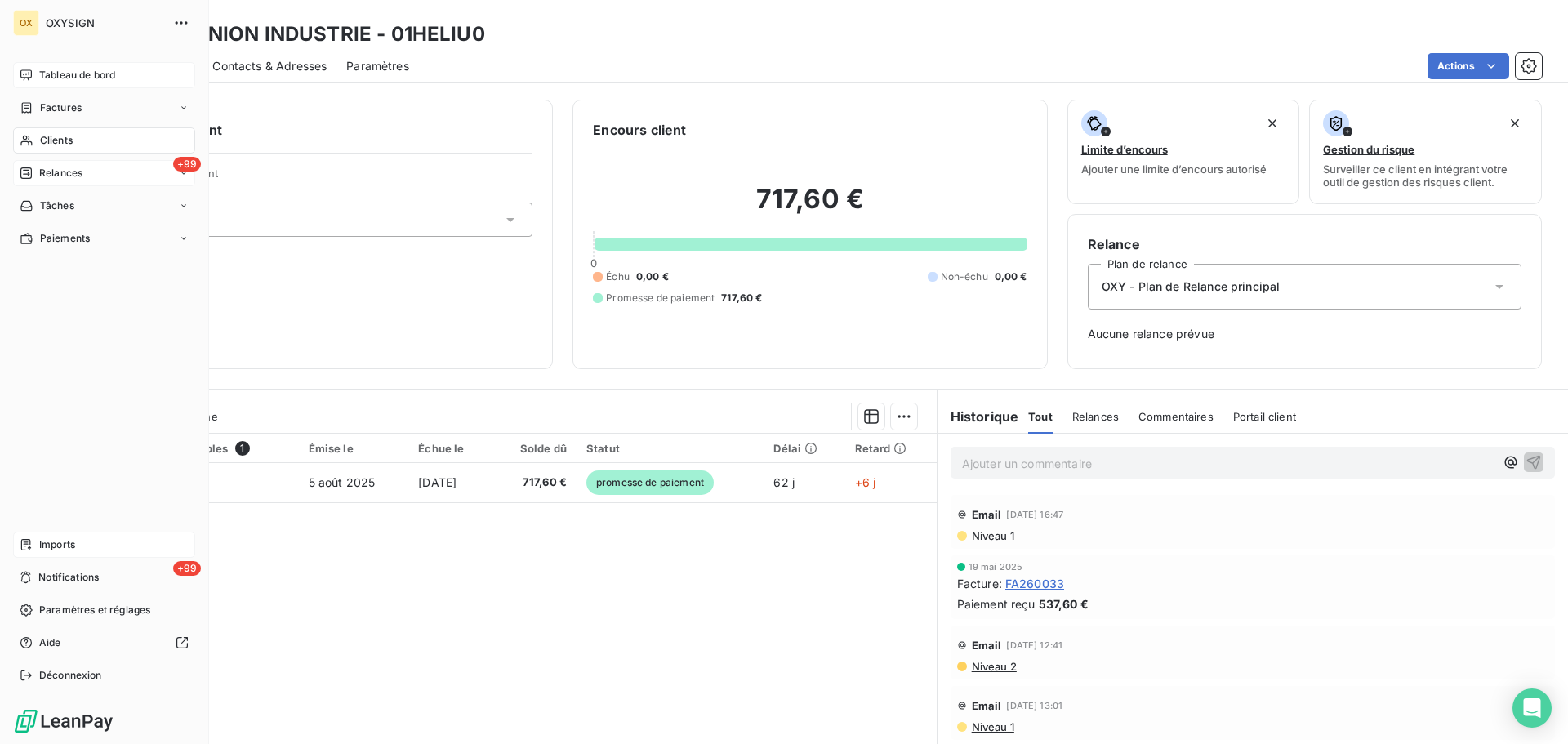
click at [49, 72] on span "Tableau de bord" at bounding box center [77, 74] width 76 height 14
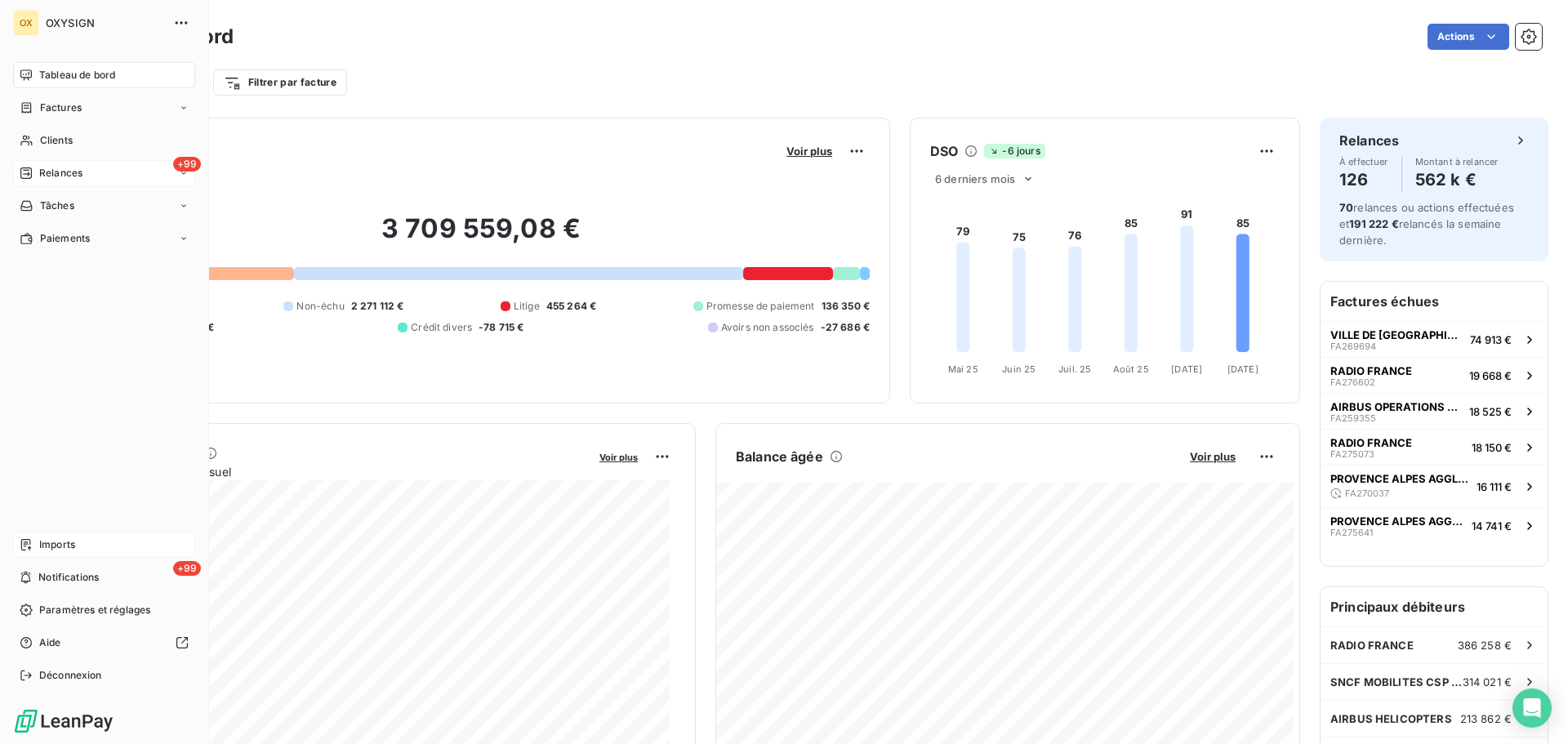
click at [54, 169] on span "Relances" at bounding box center [60, 173] width 43 height 14
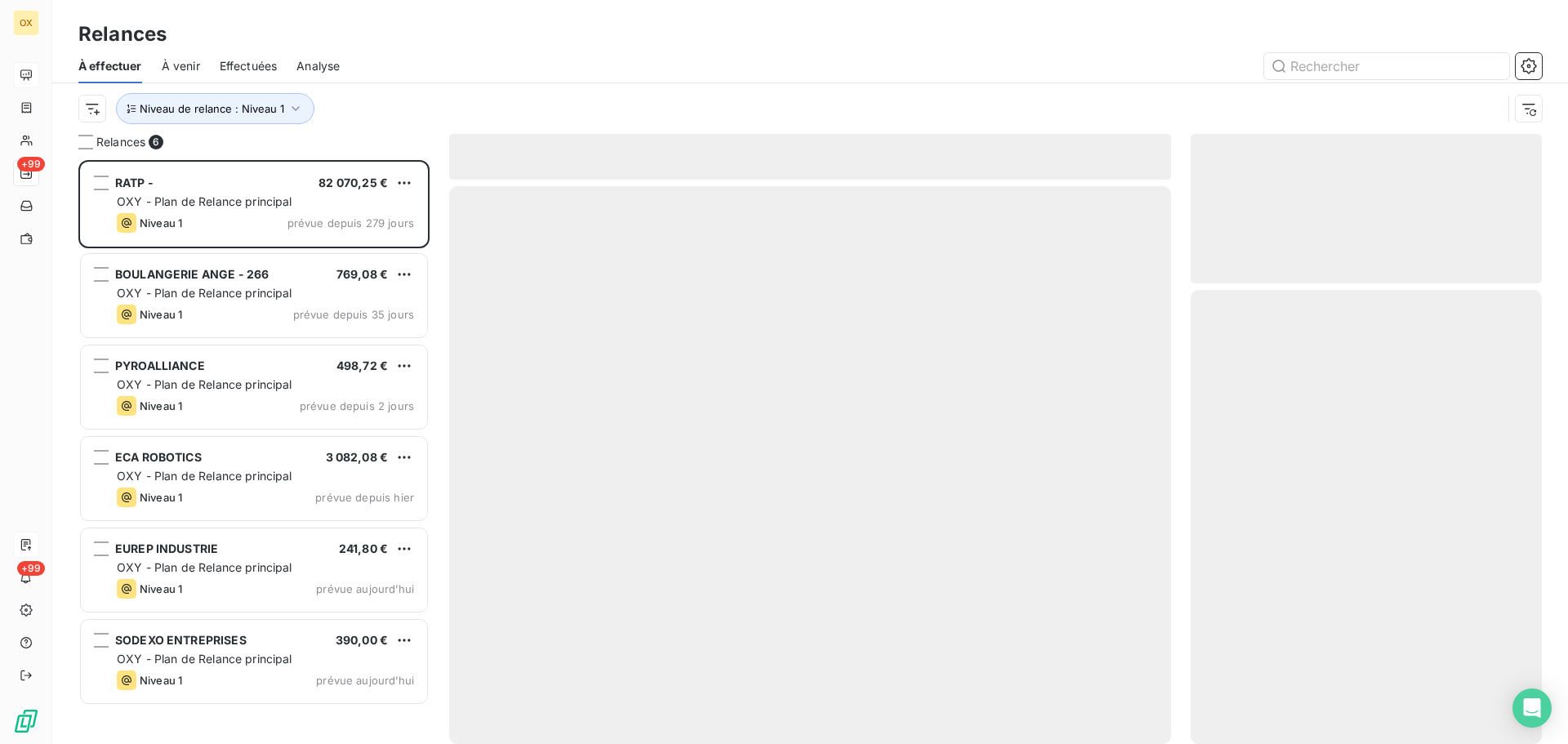
scroll to position [571, 339]
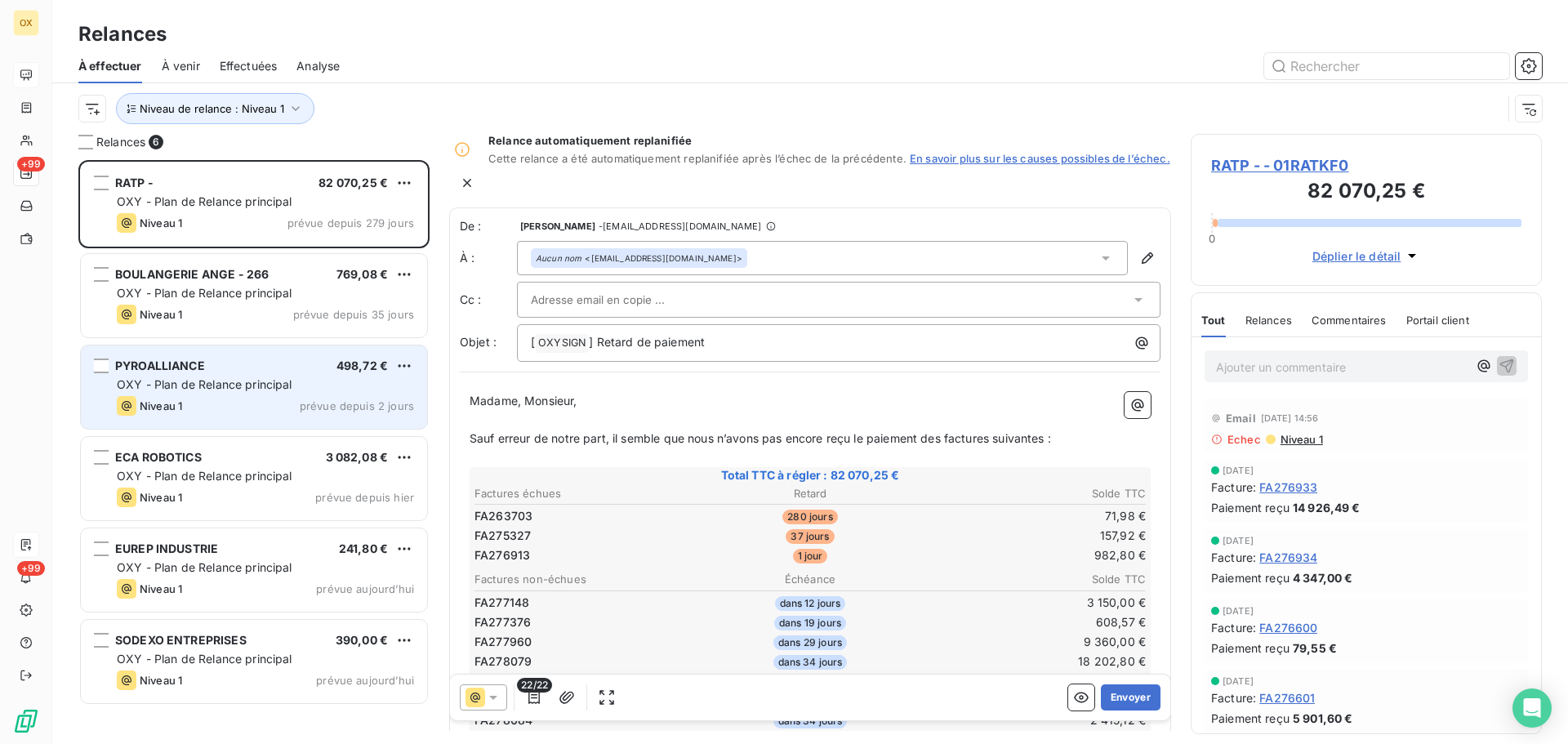
click at [245, 380] on span "OXY - Plan de Relance principal" at bounding box center [204, 384] width 175 height 14
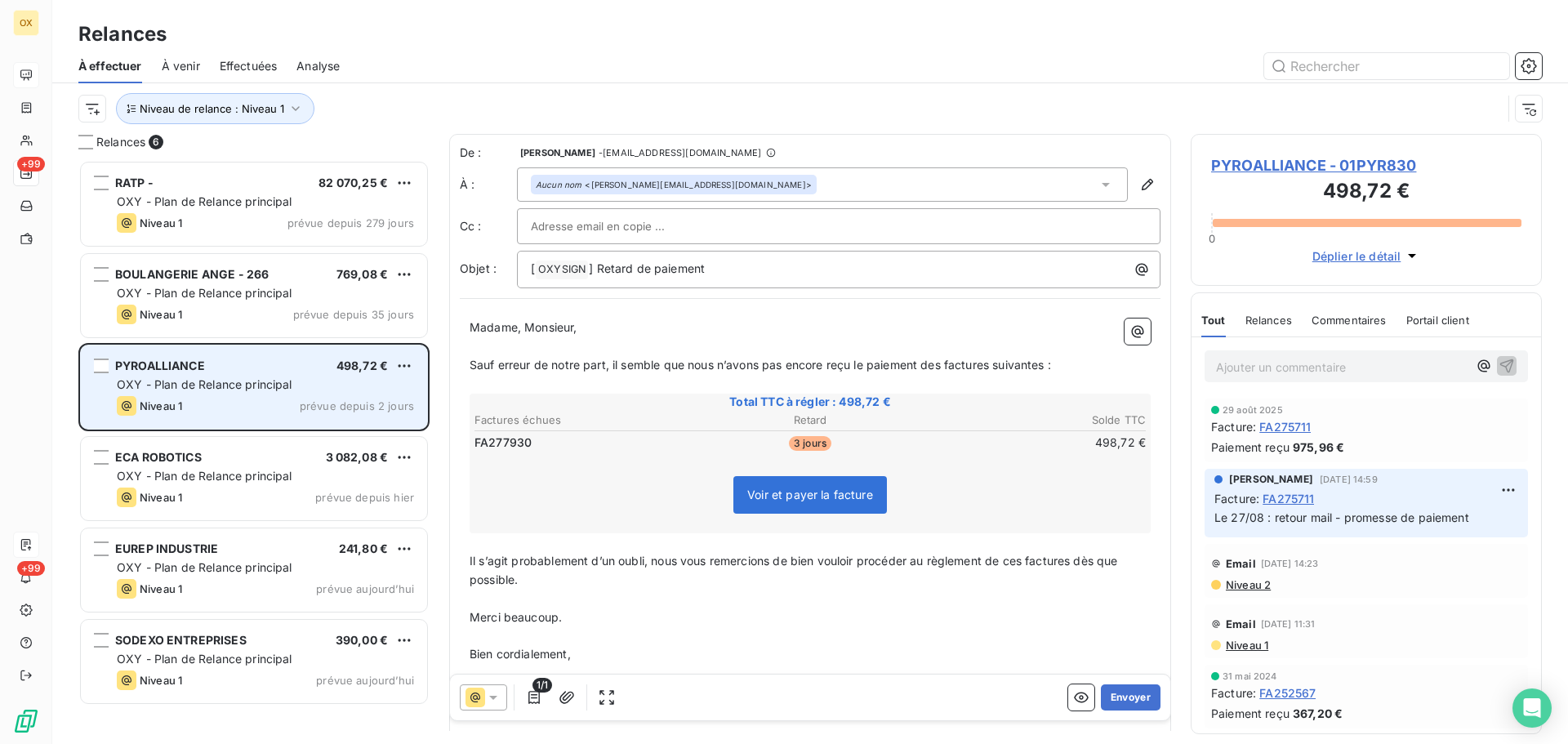
click at [248, 388] on span "OXY - Plan de Relance principal" at bounding box center [204, 384] width 175 height 14
click at [238, 384] on span "OXY - Plan de Relance principal" at bounding box center [204, 384] width 175 height 14
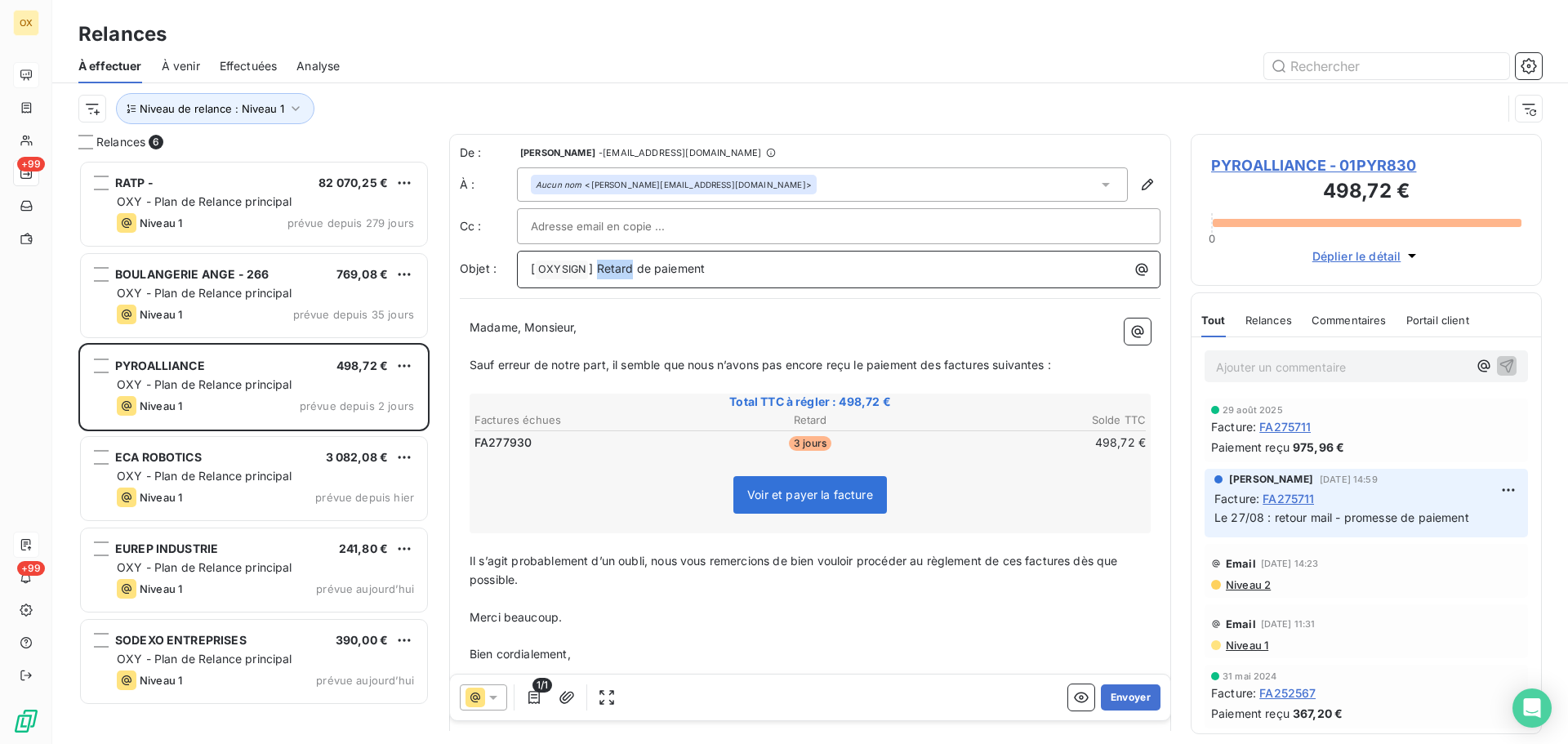
drag, startPoint x: 631, startPoint y: 261, endPoint x: 599, endPoint y: 264, distance: 32.1
click at [599, 264] on span "] Retard de paiement" at bounding box center [647, 268] width 116 height 14
click at [849, 321] on p "Madame, Monsieur," at bounding box center [810, 328] width 681 height 19
click at [945, 367] on span "Sauf erreur de notre part, il semble que nous n’avons pas encore reçu le paieme…" at bounding box center [760, 364] width 582 height 14
click at [1001, 364] on span "Sauf erreur de notre part, il semble que nous n’avons pas encore reçu le paieme…" at bounding box center [763, 364] width 588 height 14
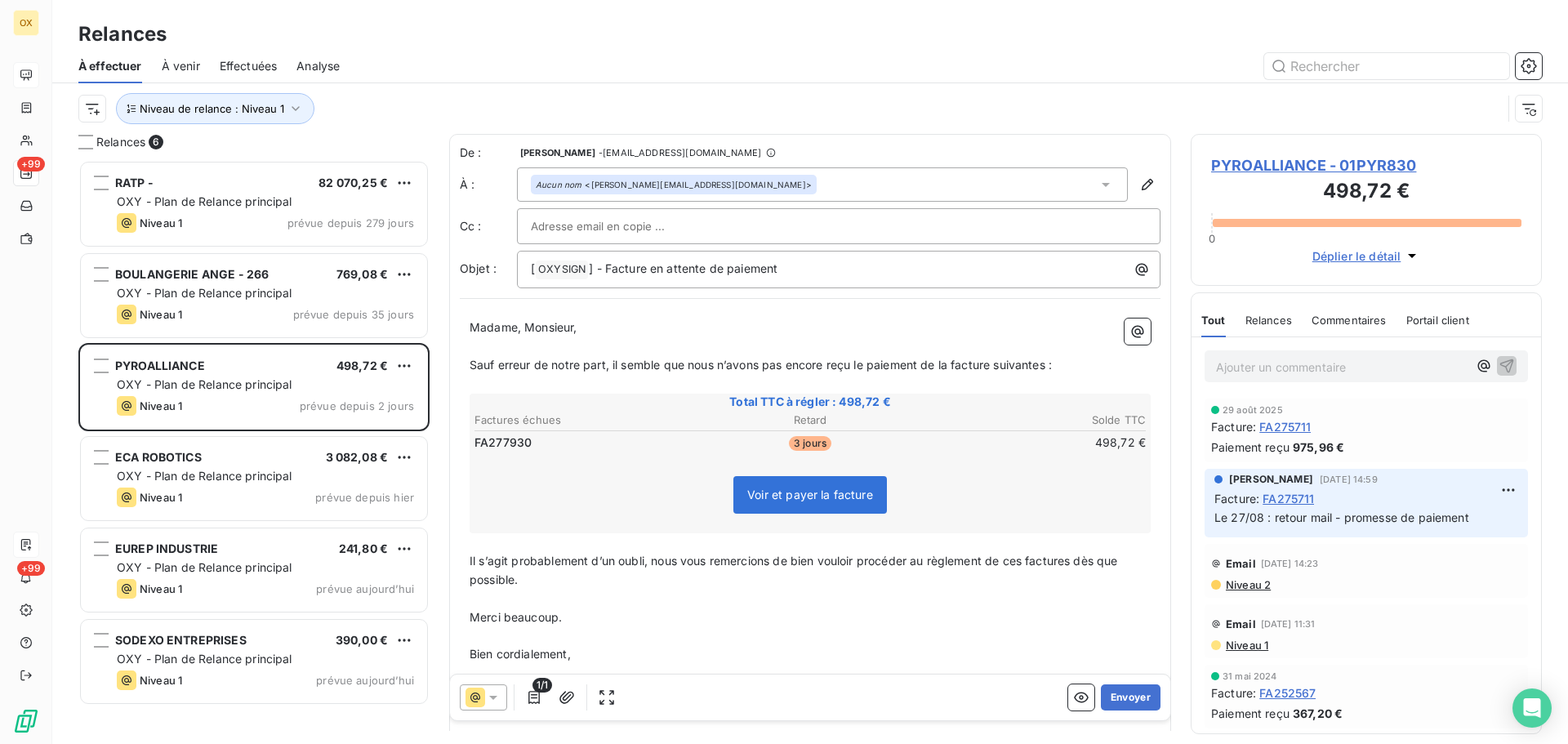
click at [1050, 369] on span "Sauf erreur de notre part, il semble que nous n’avons pas encore reçu le paieme…" at bounding box center [760, 364] width 583 height 14
click at [1077, 556] on span "Il s’agit probablement d’un oubli, nous vous remercions de bien vouloir procéde…" at bounding box center [794, 570] width 651 height 32
click at [1026, 558] on span "Il s’agit probablement d’un oubli, nous vous remercions de bien vouloir procéde…" at bounding box center [792, 570] width 646 height 32
click at [1079, 599] on p "﻿" at bounding box center [810, 599] width 681 height 19
click at [1130, 699] on button "Envoyer" at bounding box center [1130, 697] width 60 height 26
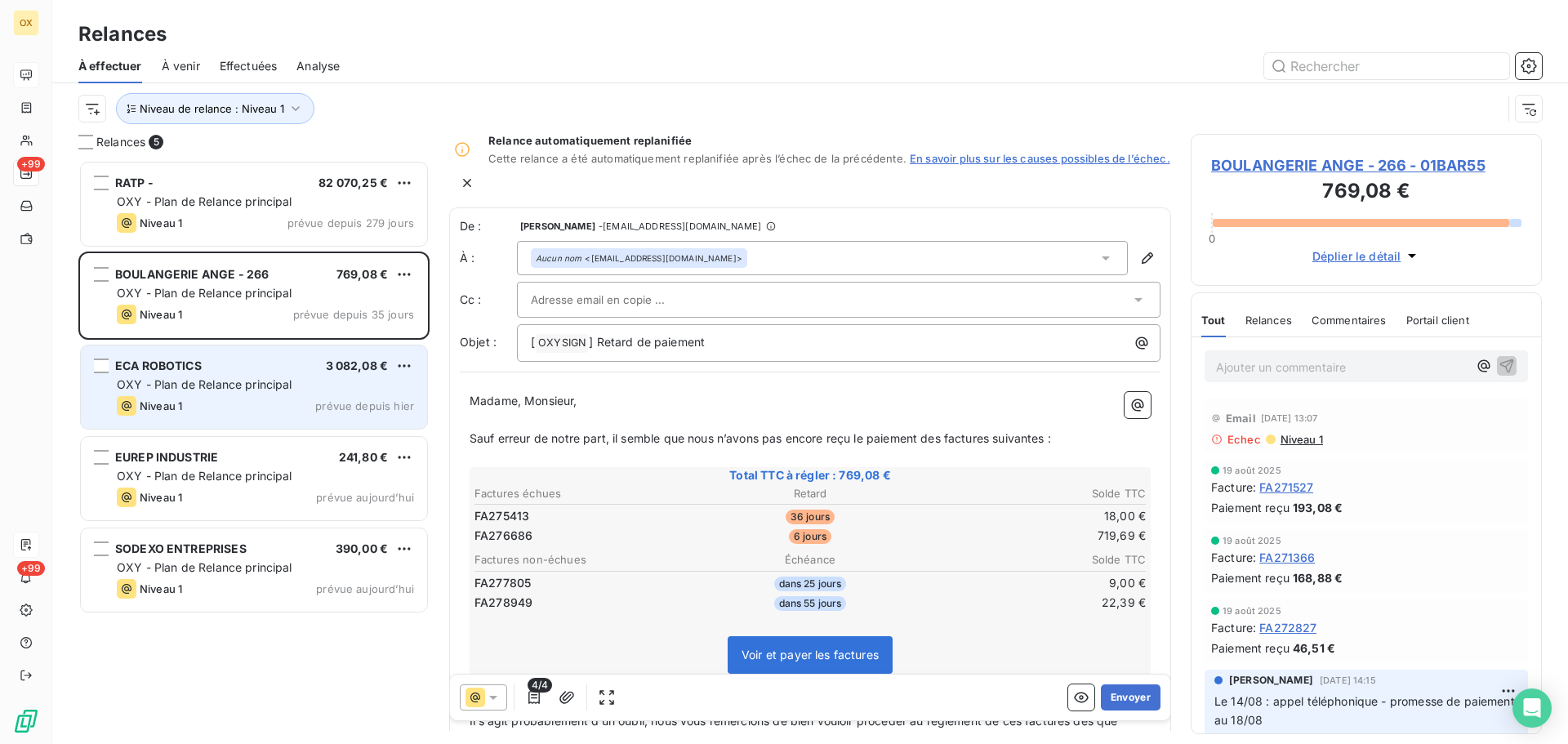
click at [196, 380] on span "OXY - Plan de Relance principal" at bounding box center [204, 384] width 175 height 14
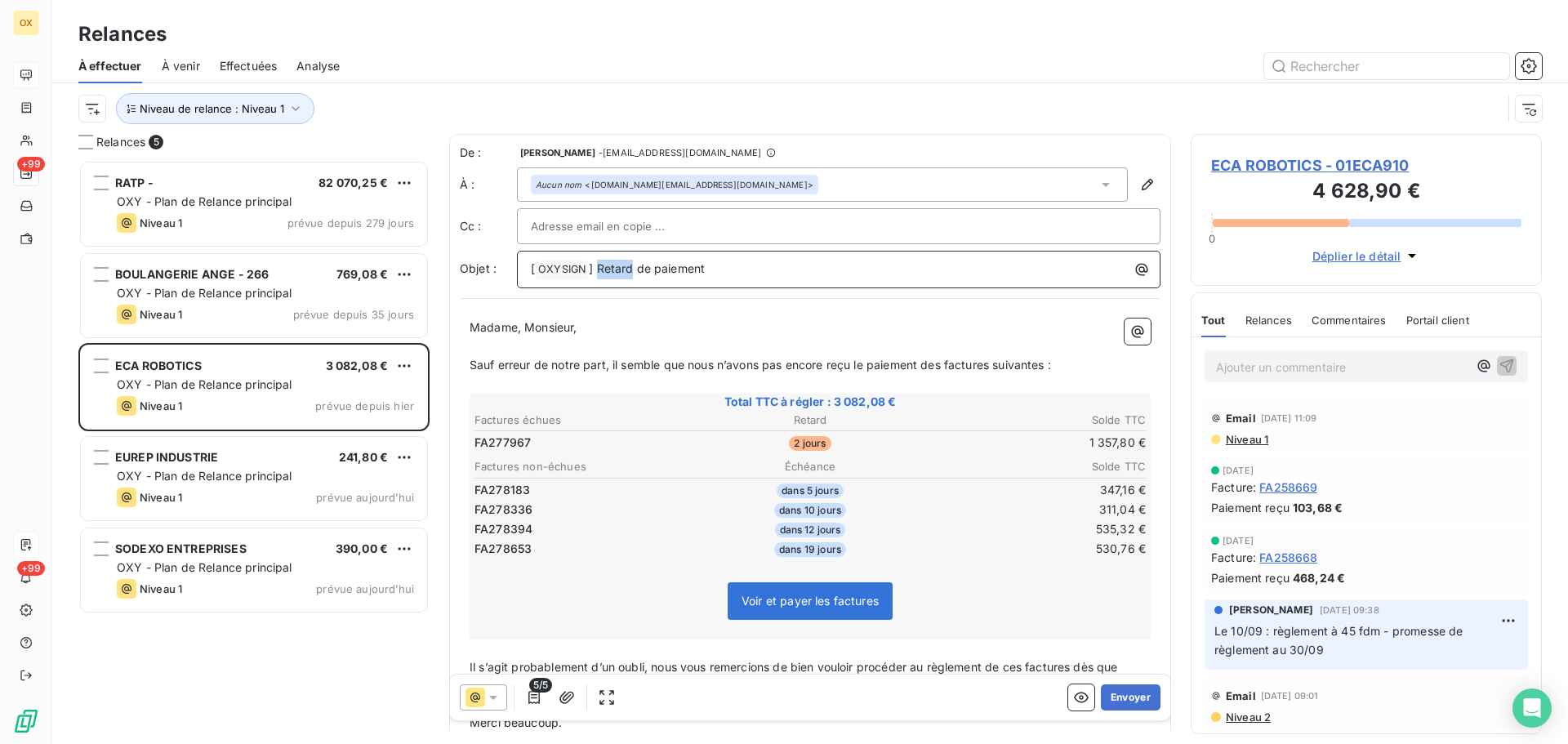
drag, startPoint x: 630, startPoint y: 265, endPoint x: 598, endPoint y: 264, distance: 32.0
click at [598, 264] on span "] Retard de paiement" at bounding box center [647, 268] width 116 height 14
click at [653, 326] on p "Madame, Monsieur," at bounding box center [810, 328] width 681 height 19
drag, startPoint x: 944, startPoint y: 362, endPoint x: 961, endPoint y: 364, distance: 17.1
click at [946, 362] on span "Sauf erreur de notre part, il semble que nous n’avons pas encore reçu le paieme…" at bounding box center [760, 364] width 582 height 14
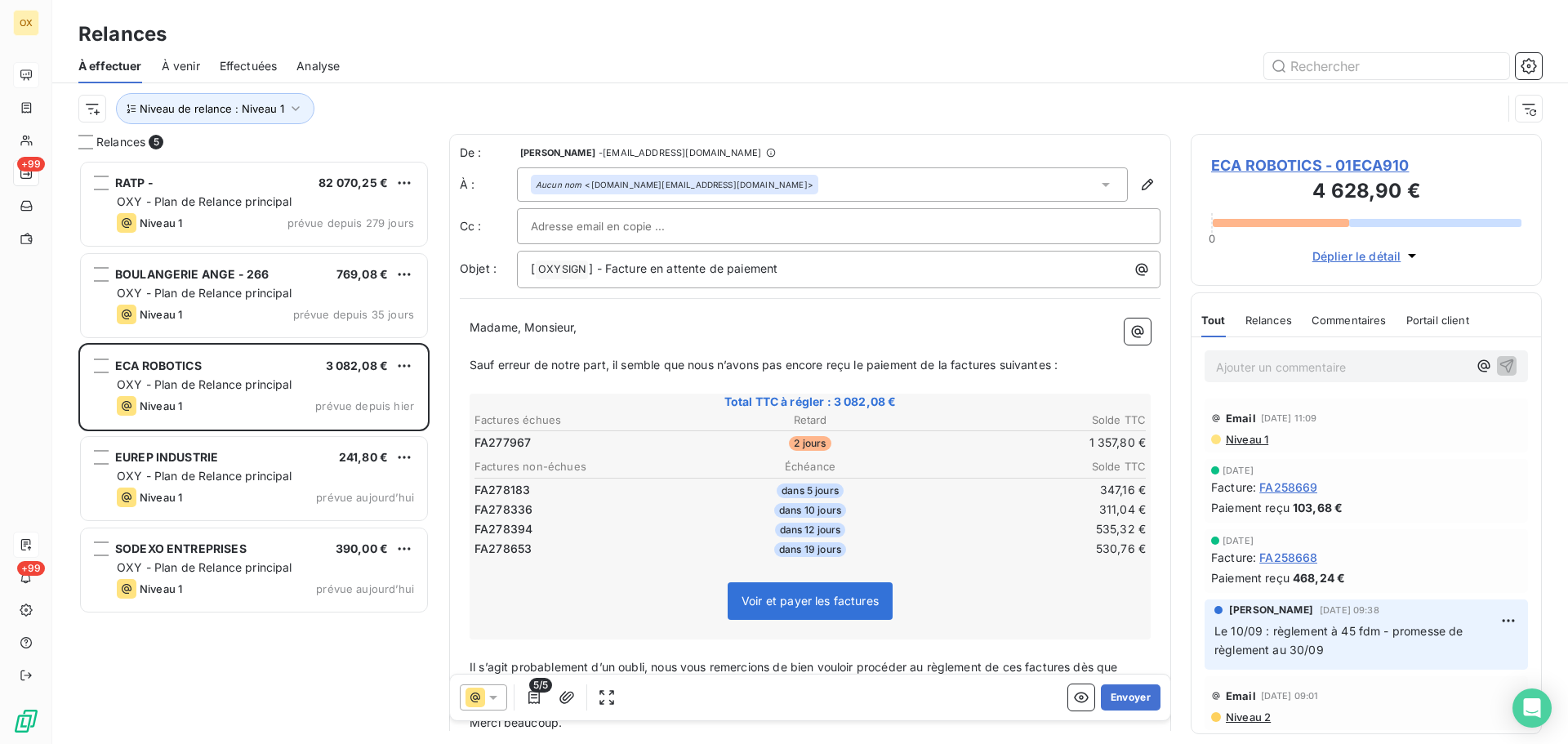
click at [998, 358] on span "Sauf erreur de notre part, il semble que nous n’avons pas encore reçu le paieme…" at bounding box center [763, 364] width 588 height 14
click at [1001, 358] on span "Sauf erreur de notre part, il semble que nous n’avons pas encore reçu le paieme…" at bounding box center [763, 364] width 588 height 14
click at [1051, 362] on span "Sauf erreur de notre part, il semble que nous n’avons pas encore reçu le paieme…" at bounding box center [760, 364] width 583 height 14
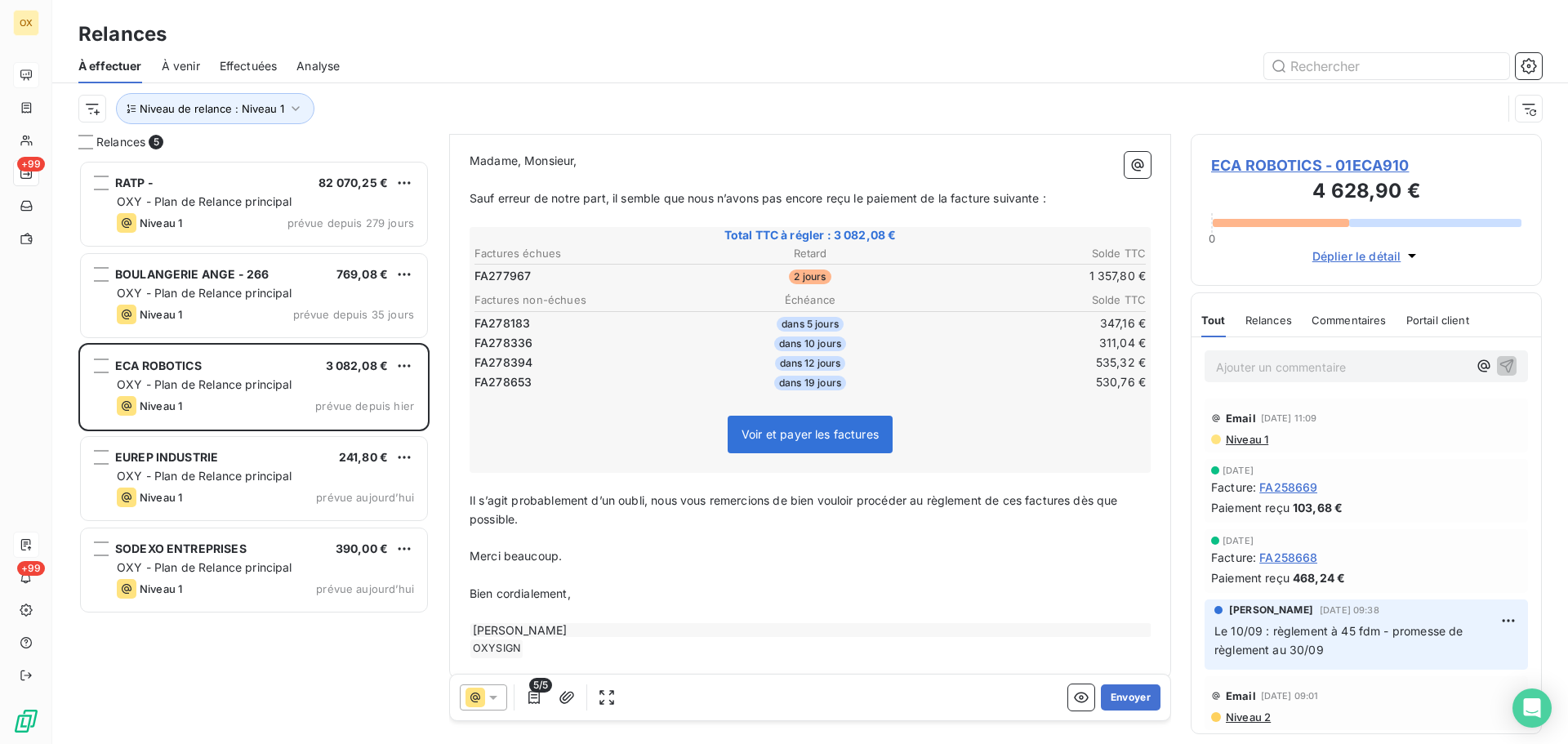
scroll to position [182, 0]
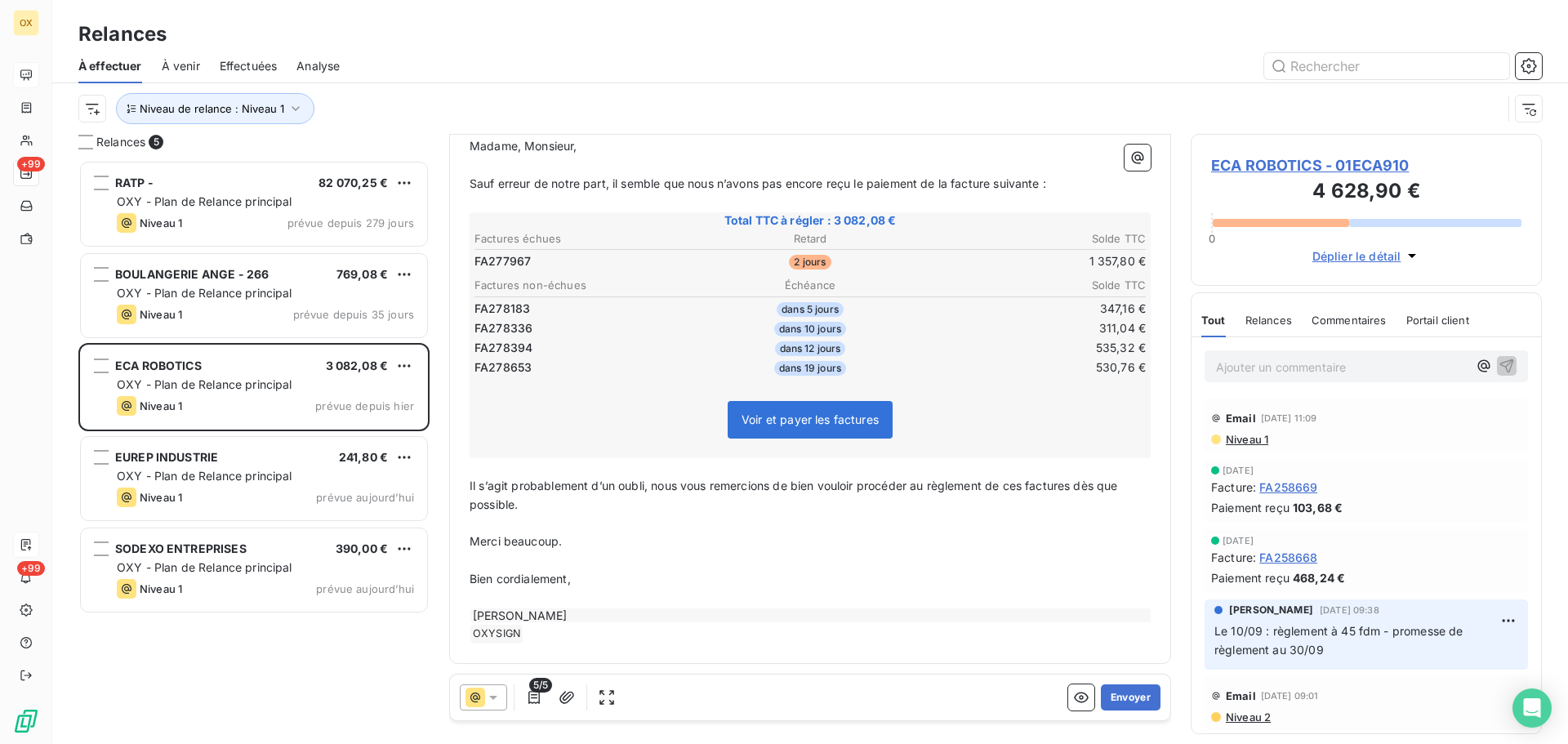
drag, startPoint x: 1027, startPoint y: 485, endPoint x: 1042, endPoint y: 486, distance: 15.0
click at [1026, 484] on span "Il s’agit probablement d’un oubli, nous vous remercions de bien vouloir procéde…" at bounding box center [794, 495] width 651 height 32
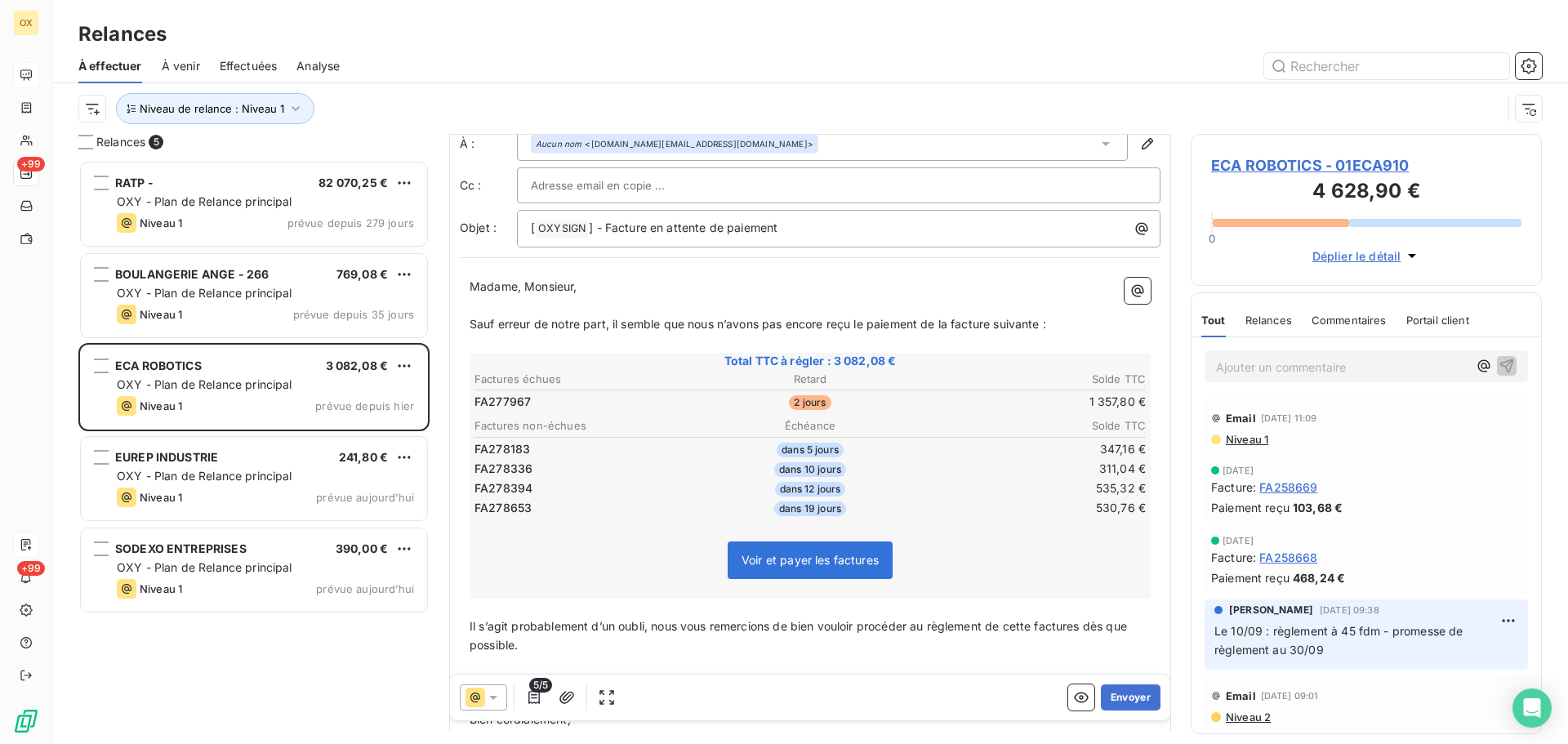
scroll to position [82, 0]
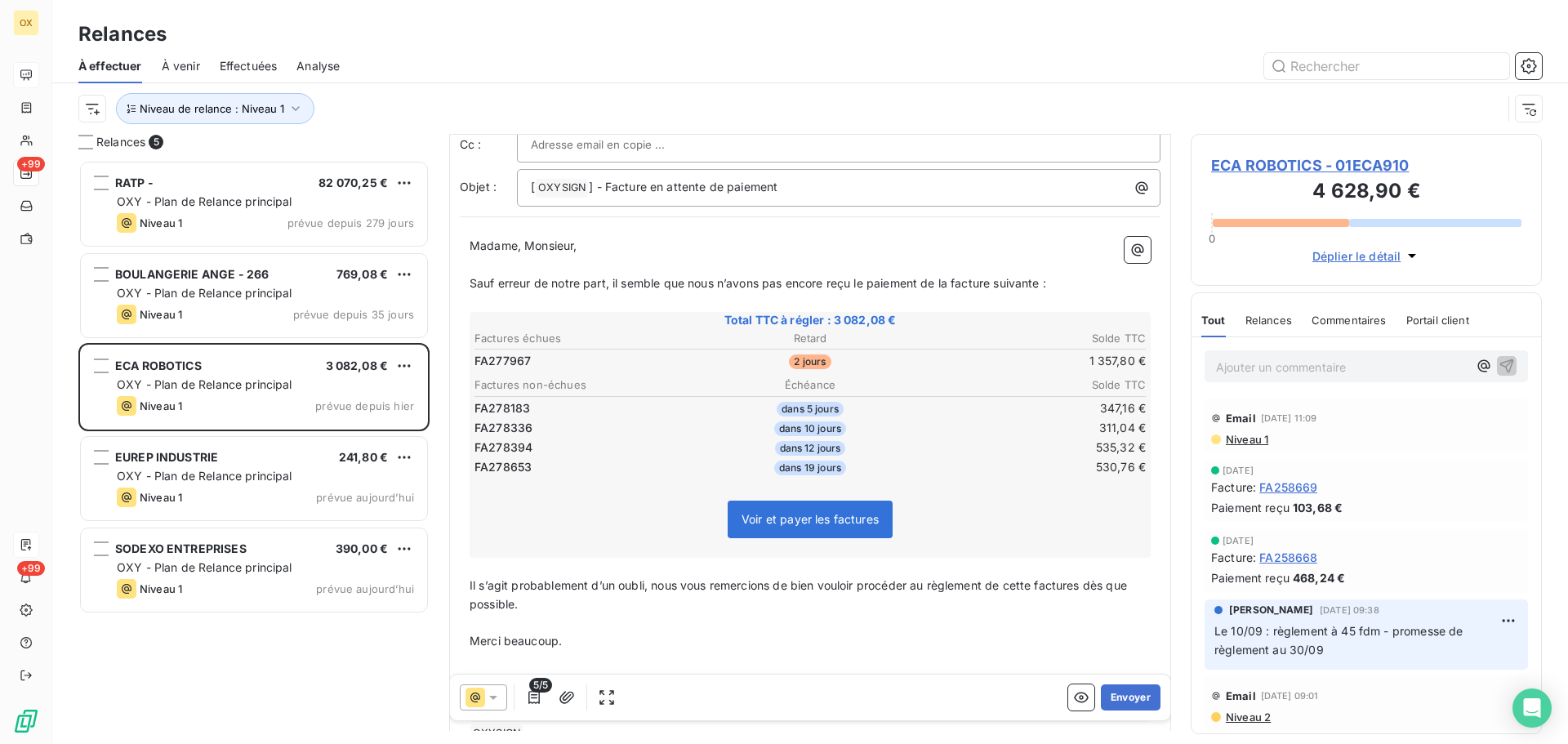
drag, startPoint x: 1084, startPoint y: 584, endPoint x: 1115, endPoint y: 579, distance: 31.4
click at [1084, 583] on span "Il s’agit probablement d’un oubli, nous vous remercions de bien vouloir procéde…" at bounding box center [799, 594] width 661 height 32
click at [1122, 702] on button "Envoyer" at bounding box center [1130, 697] width 60 height 26
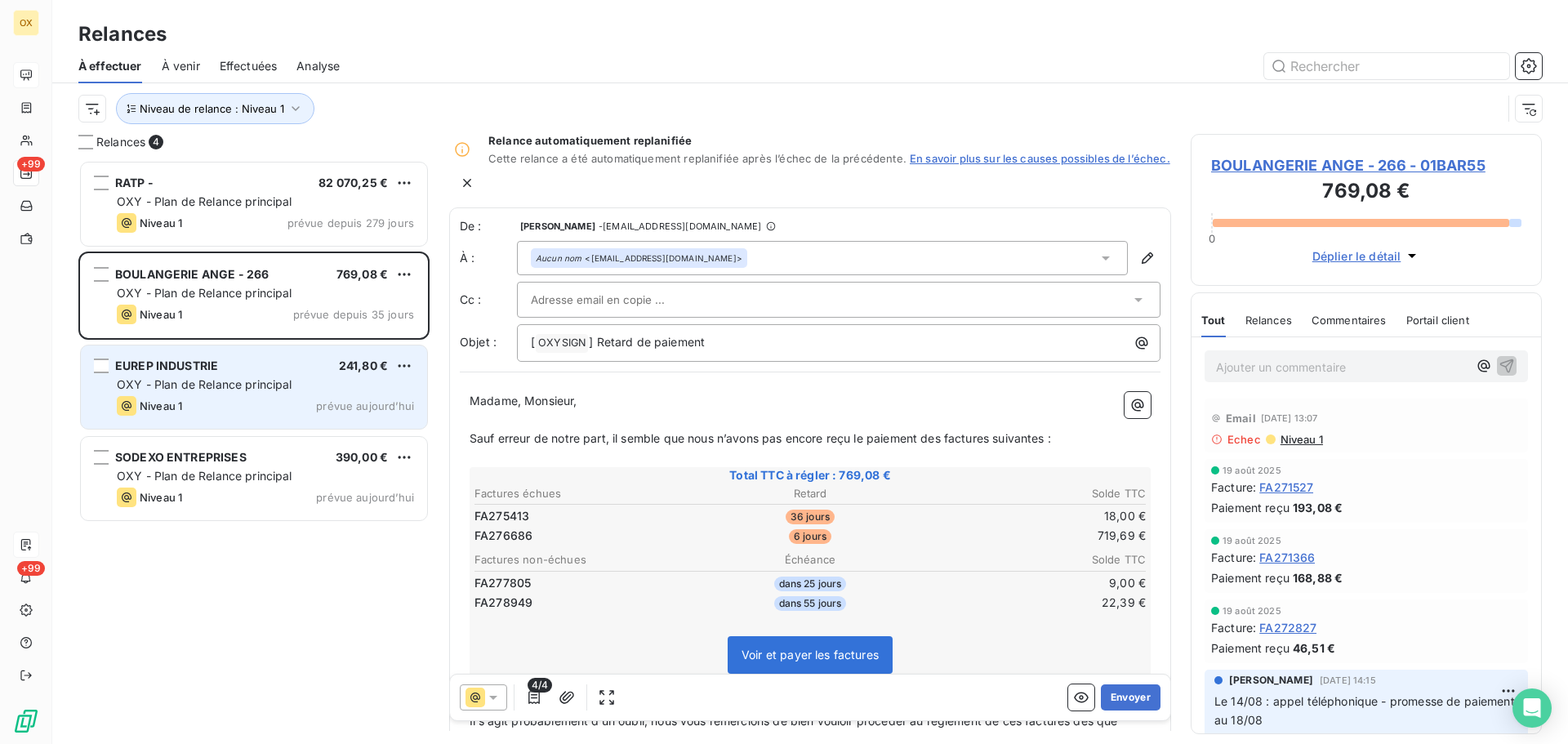
click at [278, 369] on div "EUREP INDUSTRIE 241,80 €" at bounding box center [265, 365] width 298 height 14
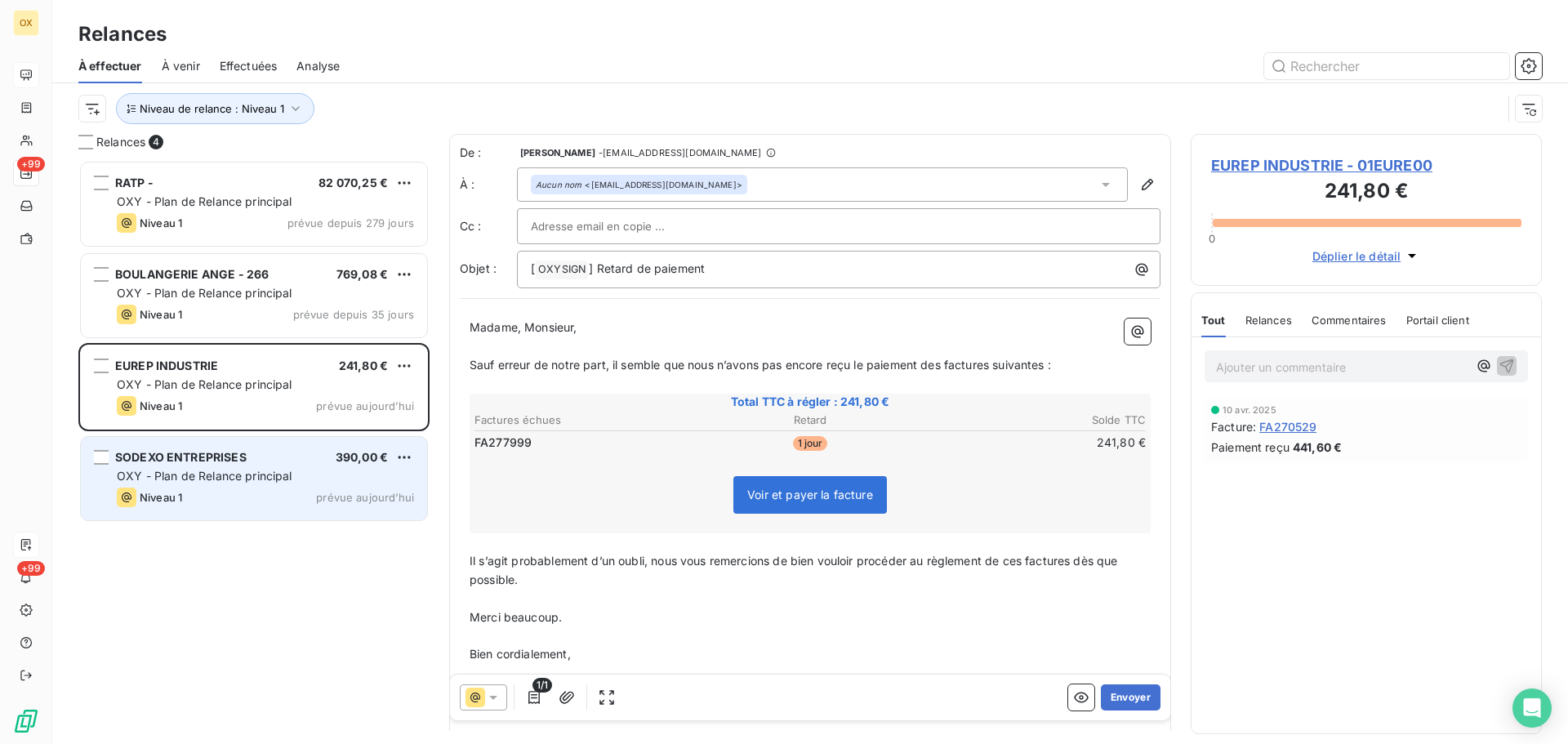
click at [337, 462] on span "390,00 €" at bounding box center [361, 457] width 52 height 14
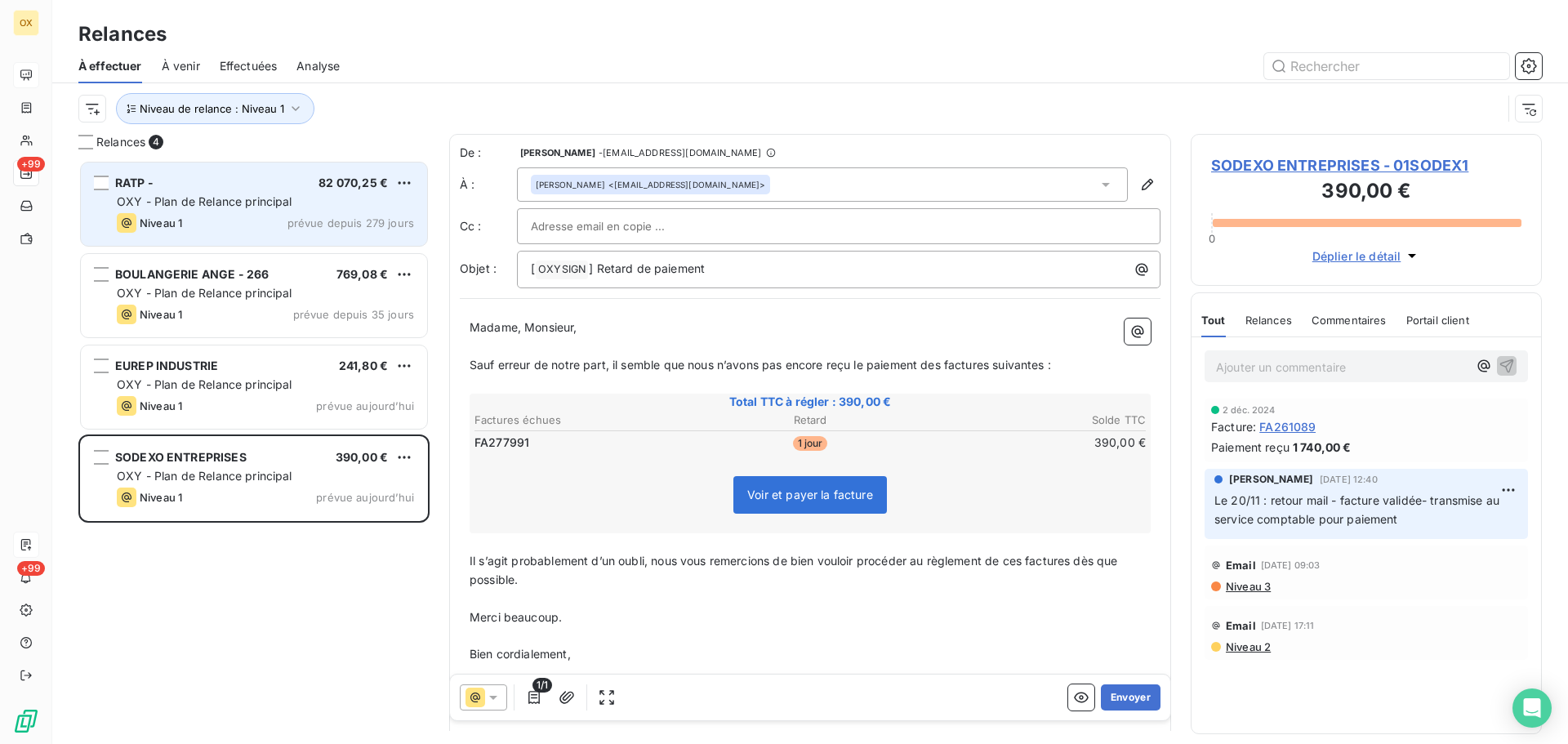
click at [248, 195] on span "OXY - Plan de Relance principal" at bounding box center [204, 201] width 175 height 14
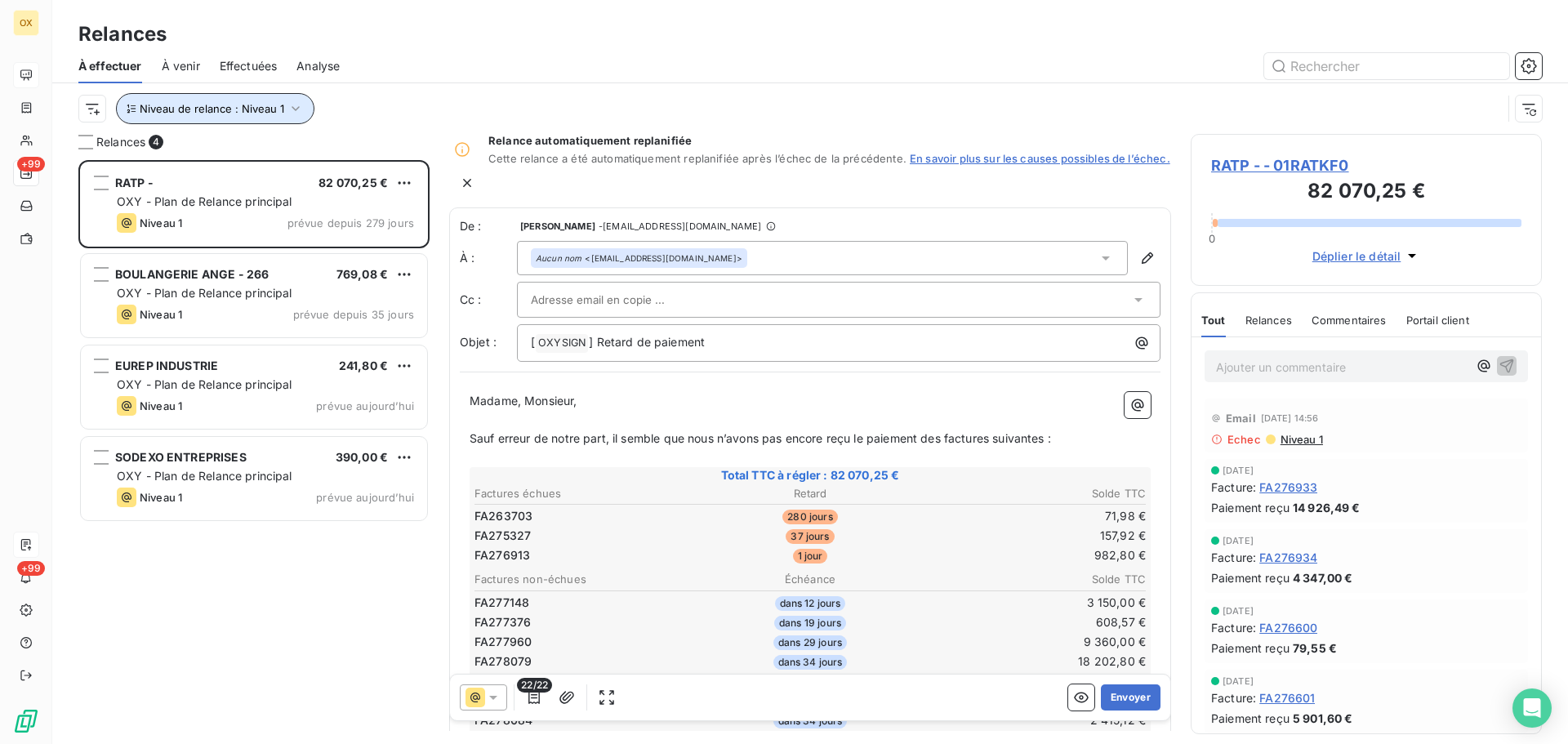
click at [272, 112] on span "Niveau de relance : Niveau 1" at bounding box center [212, 109] width 145 height 13
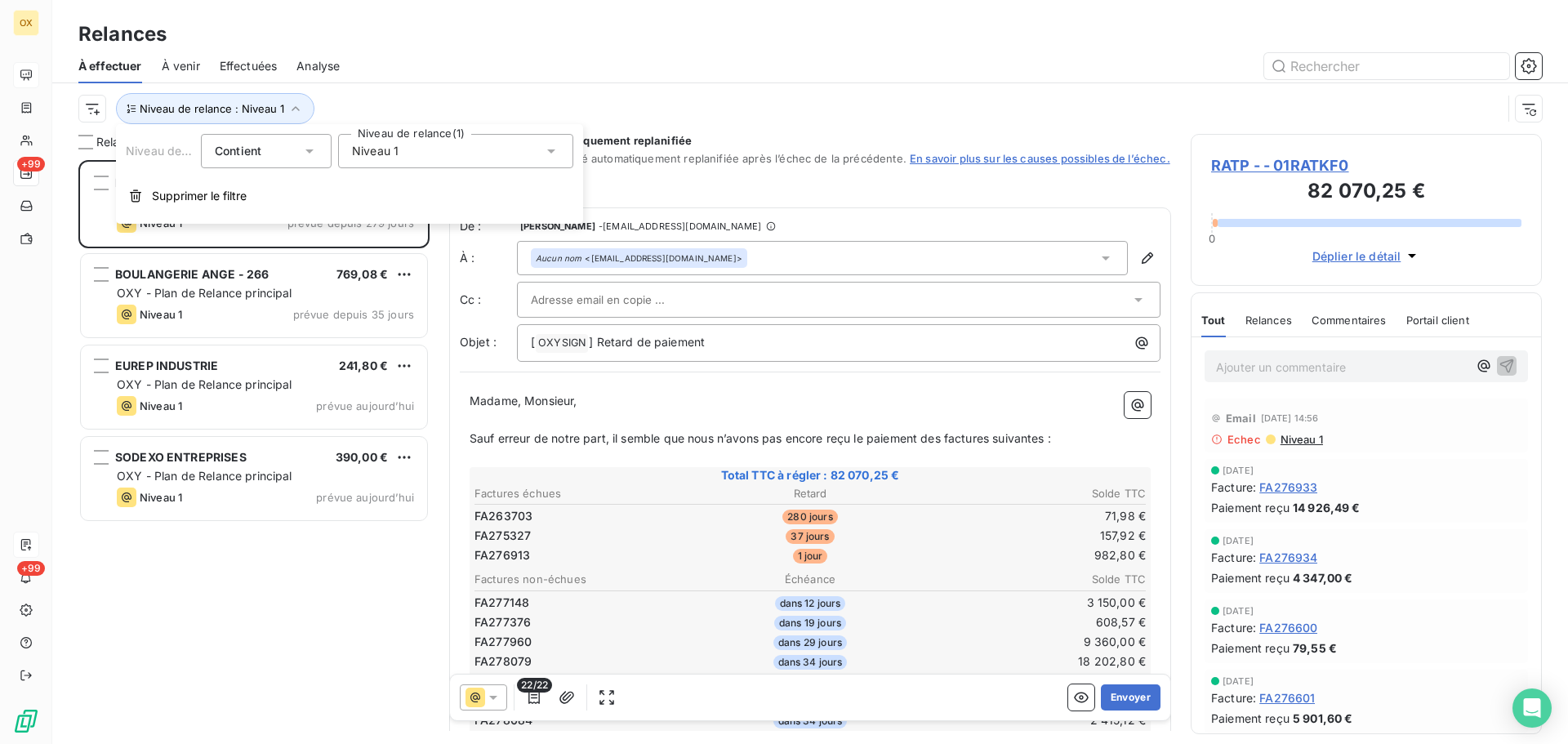
click at [403, 155] on div "Niveau 1" at bounding box center [456, 151] width 236 height 34
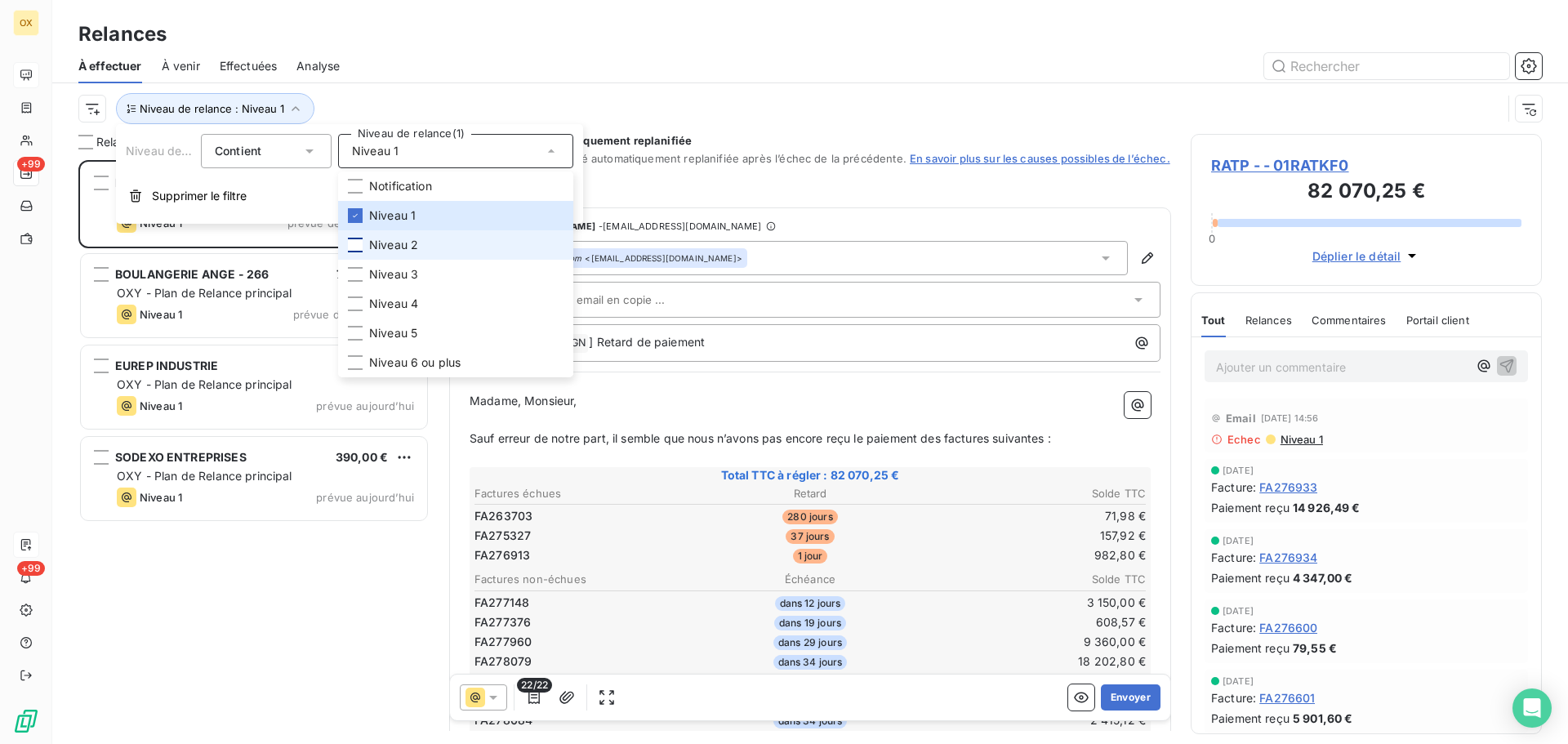
click at [356, 239] on div at bounding box center [355, 244] width 14 height 14
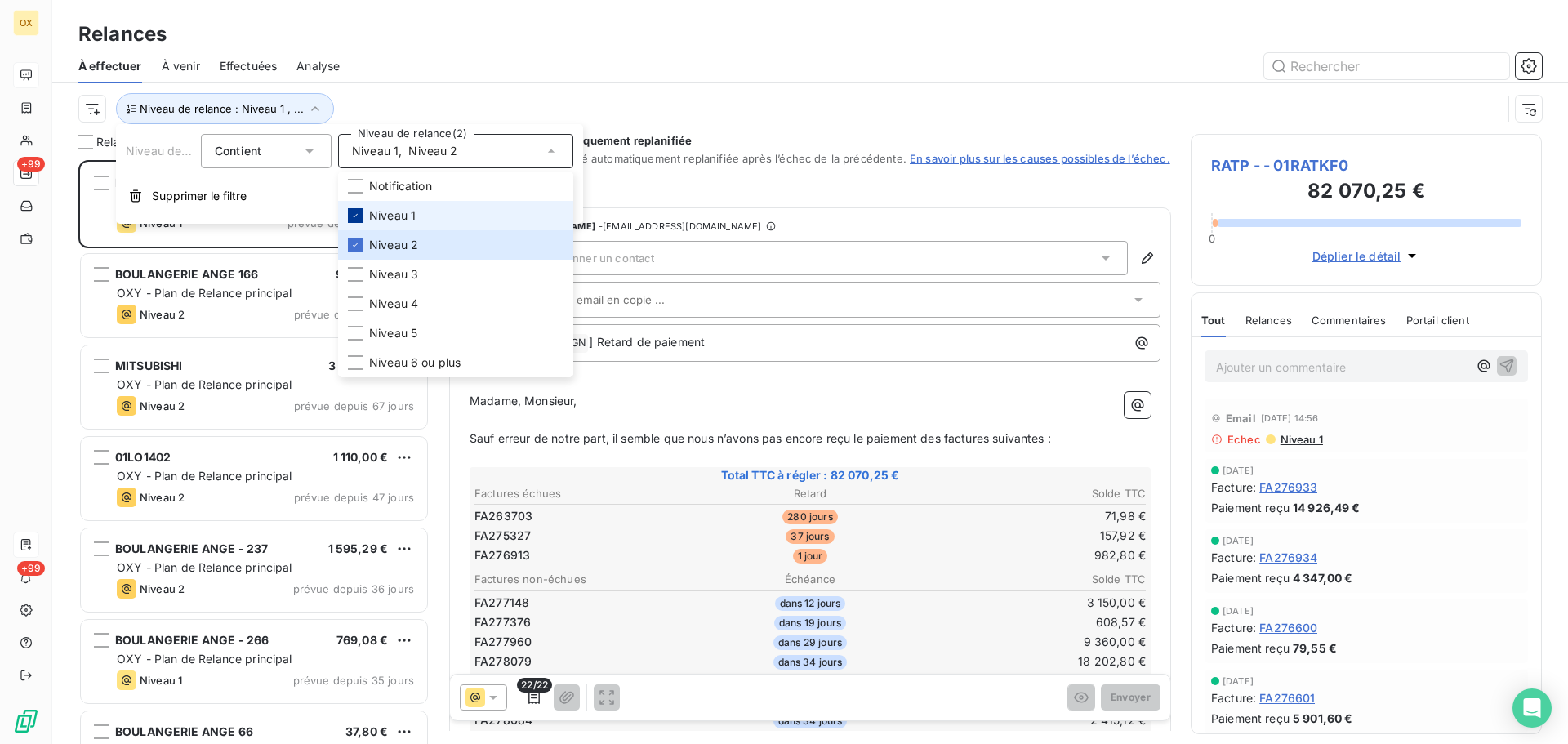
scroll to position [571, 339]
click at [359, 210] on div at bounding box center [355, 215] width 14 height 14
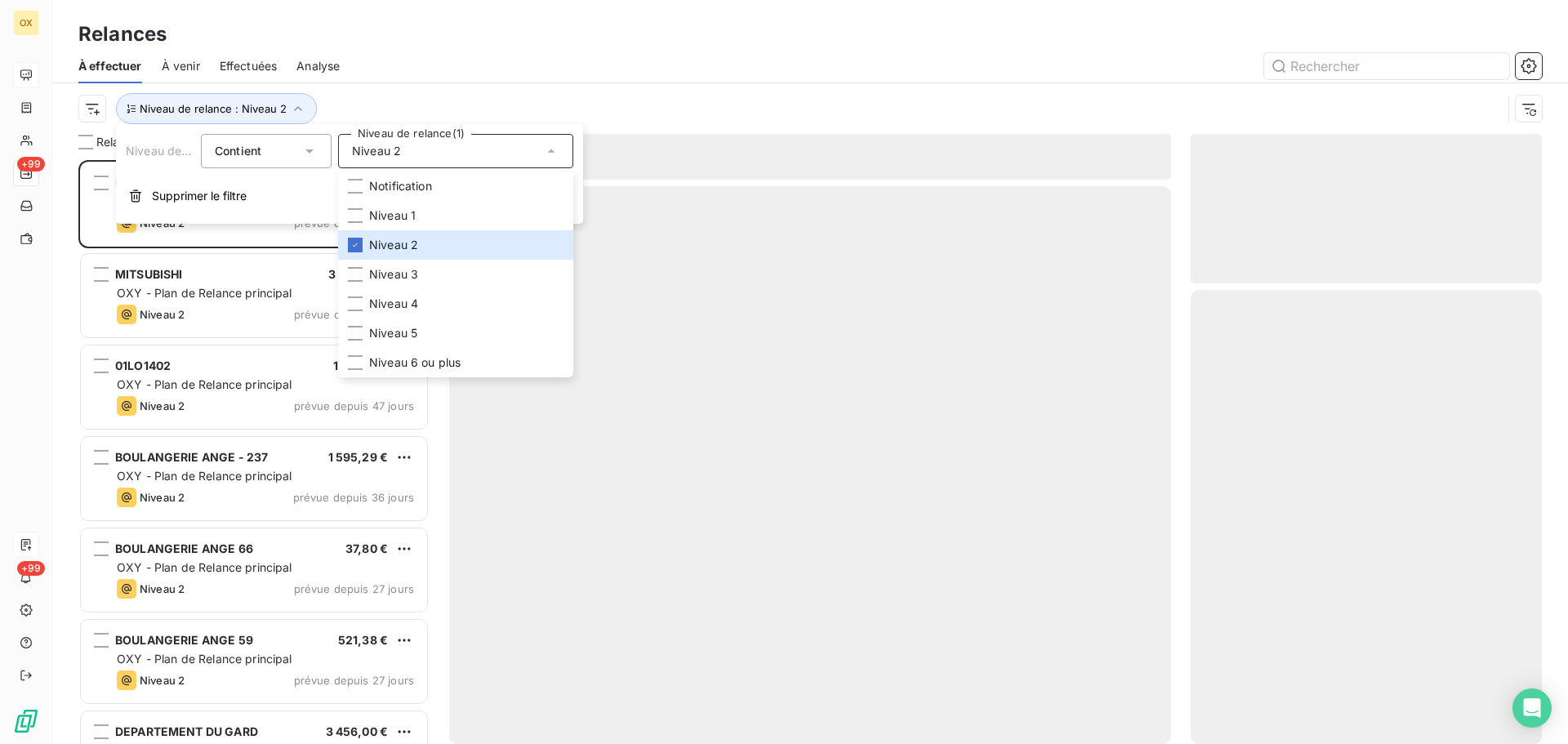
scroll to position [571, 339]
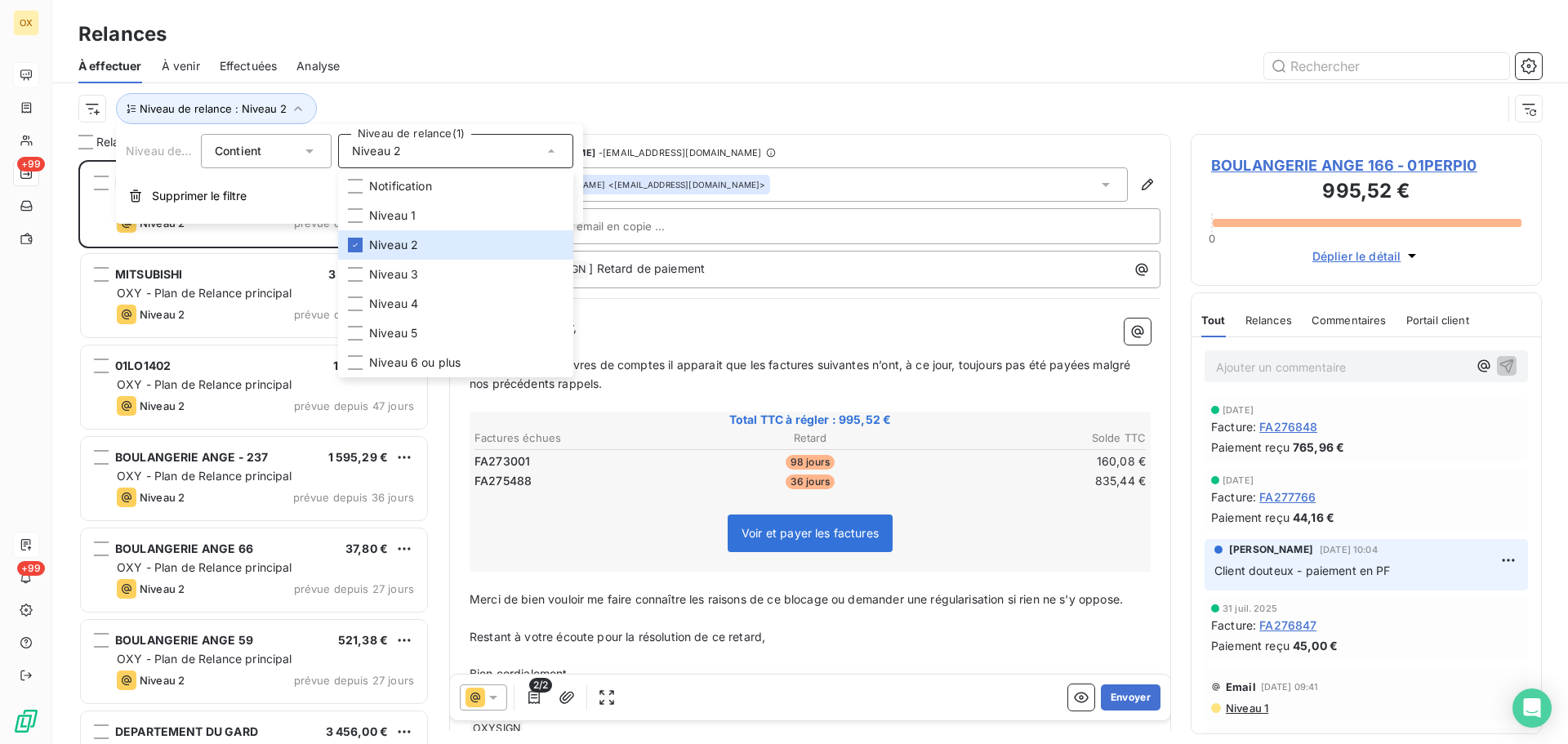
click at [375, 54] on div at bounding box center [951, 66] width 1183 height 26
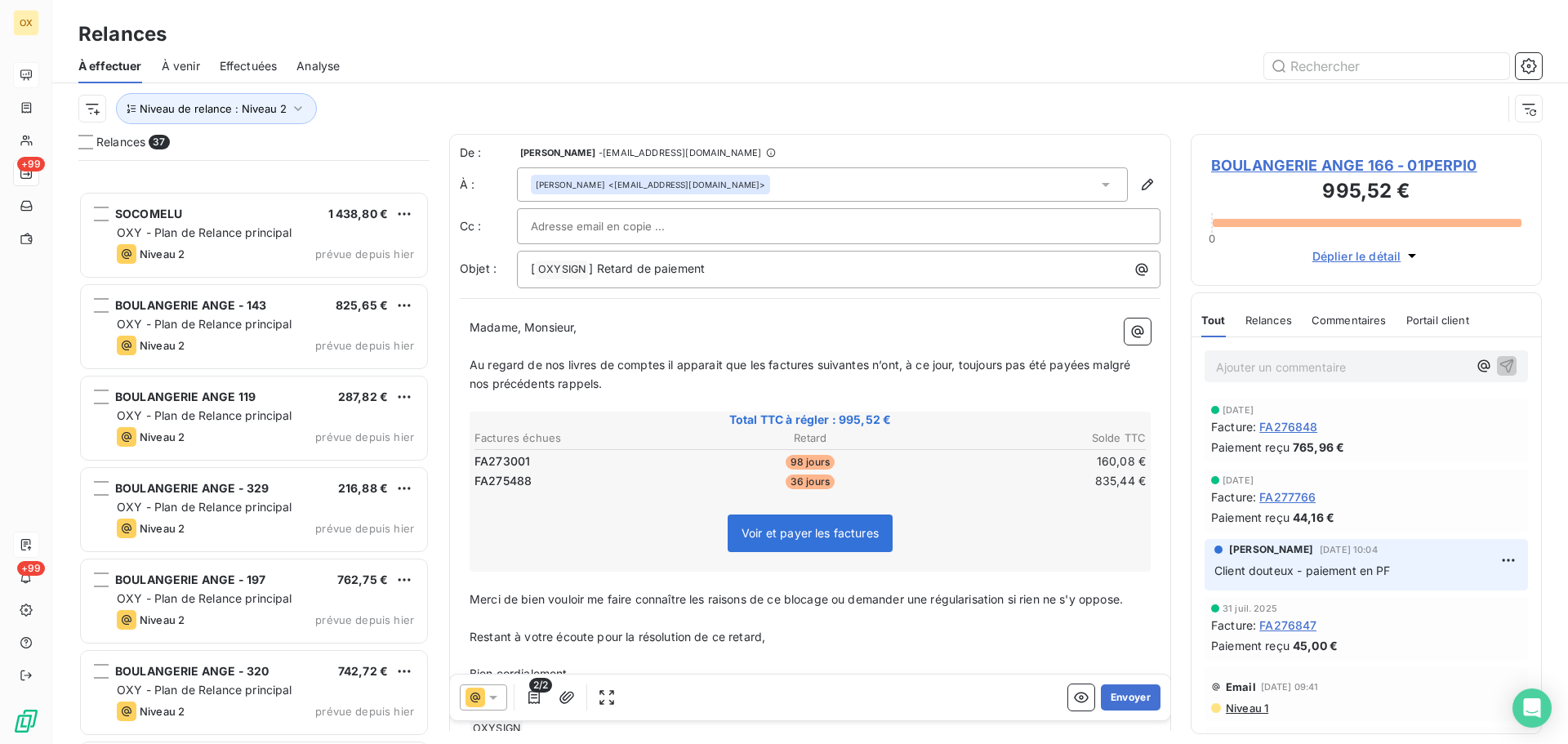
scroll to position [2801, 0]
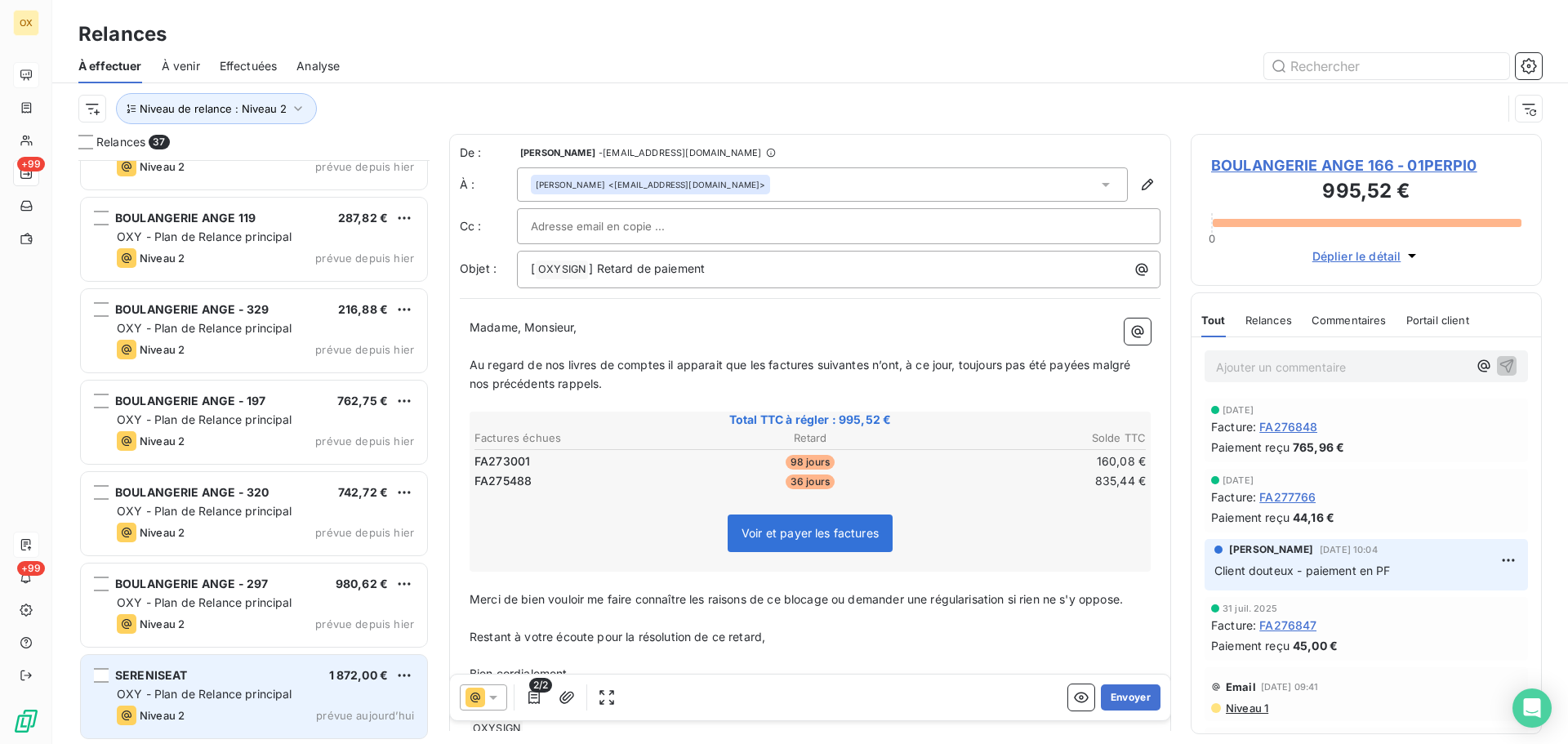
click at [284, 707] on div "Niveau 2 prévue aujourd’hui" at bounding box center [265, 715] width 298 height 20
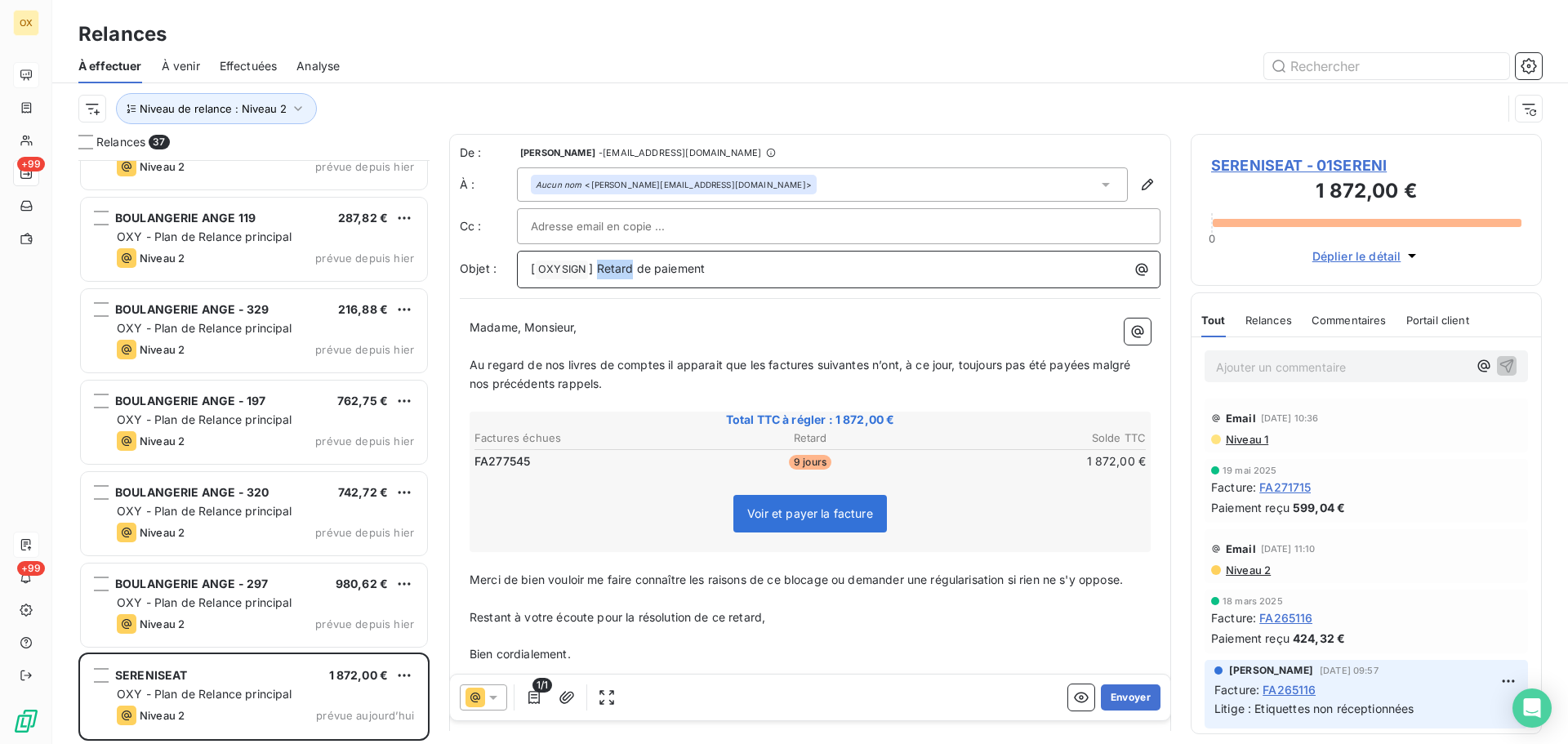
drag, startPoint x: 629, startPoint y: 265, endPoint x: 600, endPoint y: 261, distance: 29.3
click at [600, 261] on span "] Retard de paiement" at bounding box center [647, 268] width 116 height 14
click at [707, 333] on p "Madame, Monsieur," at bounding box center [810, 328] width 681 height 19
drag, startPoint x: 765, startPoint y: 362, endPoint x: 854, endPoint y: 341, distance: 91.4
click at [765, 362] on span "Au regard de nos livres de comptes il apparait que les factures suivantes n’ont…" at bounding box center [801, 374] width 664 height 32
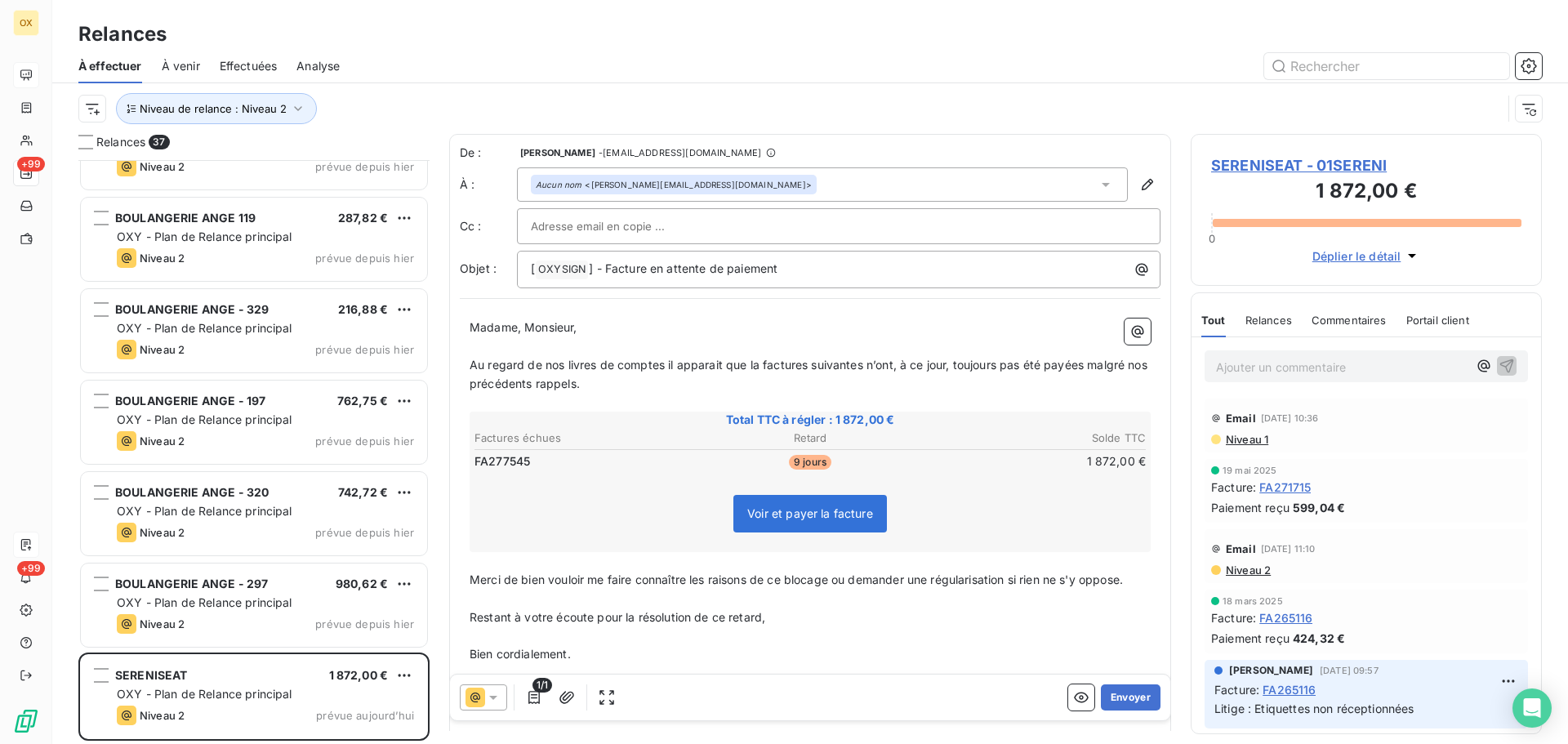
click at [807, 364] on span "Au regard de nos livres de comptes il apparait que la factures suivantes n’ont,…" at bounding box center [810, 374] width 681 height 32
click at [856, 362] on span "Au regard de nos livres de comptes il apparait que la facture suivantes n’ont, …" at bounding box center [807, 374] width 675 height 32
click at [856, 362] on span "Au regard de nos livres de comptes il apparait que la facture suivantes n’ont, …" at bounding box center [807, 374] width 675 height 32
click at [883, 364] on span "Au regard de nos livres de comptes il apparait que la facture suivante n’ont, à…" at bounding box center [804, 374] width 670 height 32
click at [1064, 364] on span "Au regard de nos livres de comptes il apparait que la facture suivante n’a, à c…" at bounding box center [798, 374] width 658 height 32
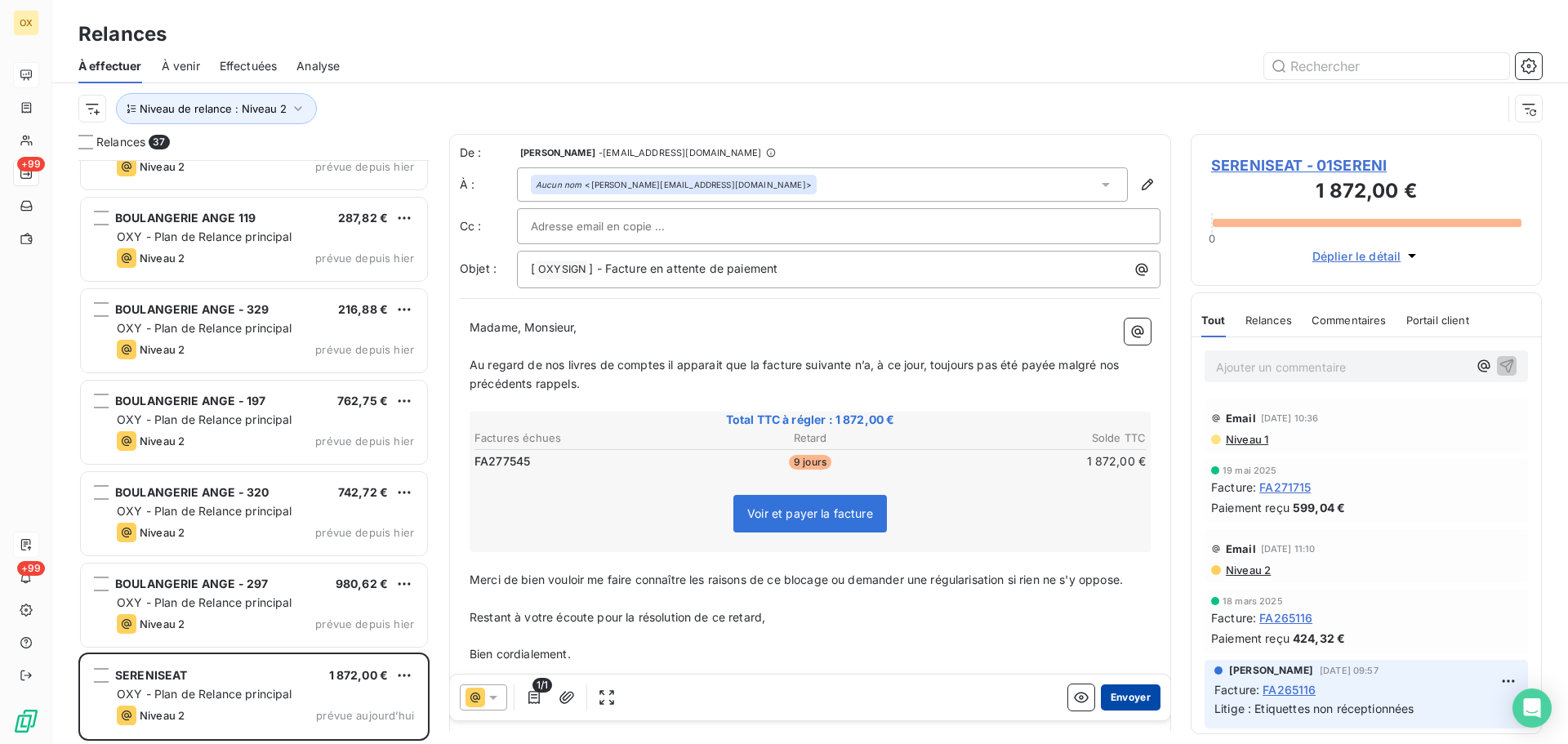
click at [1126, 694] on button "Envoyer" at bounding box center [1130, 697] width 60 height 26
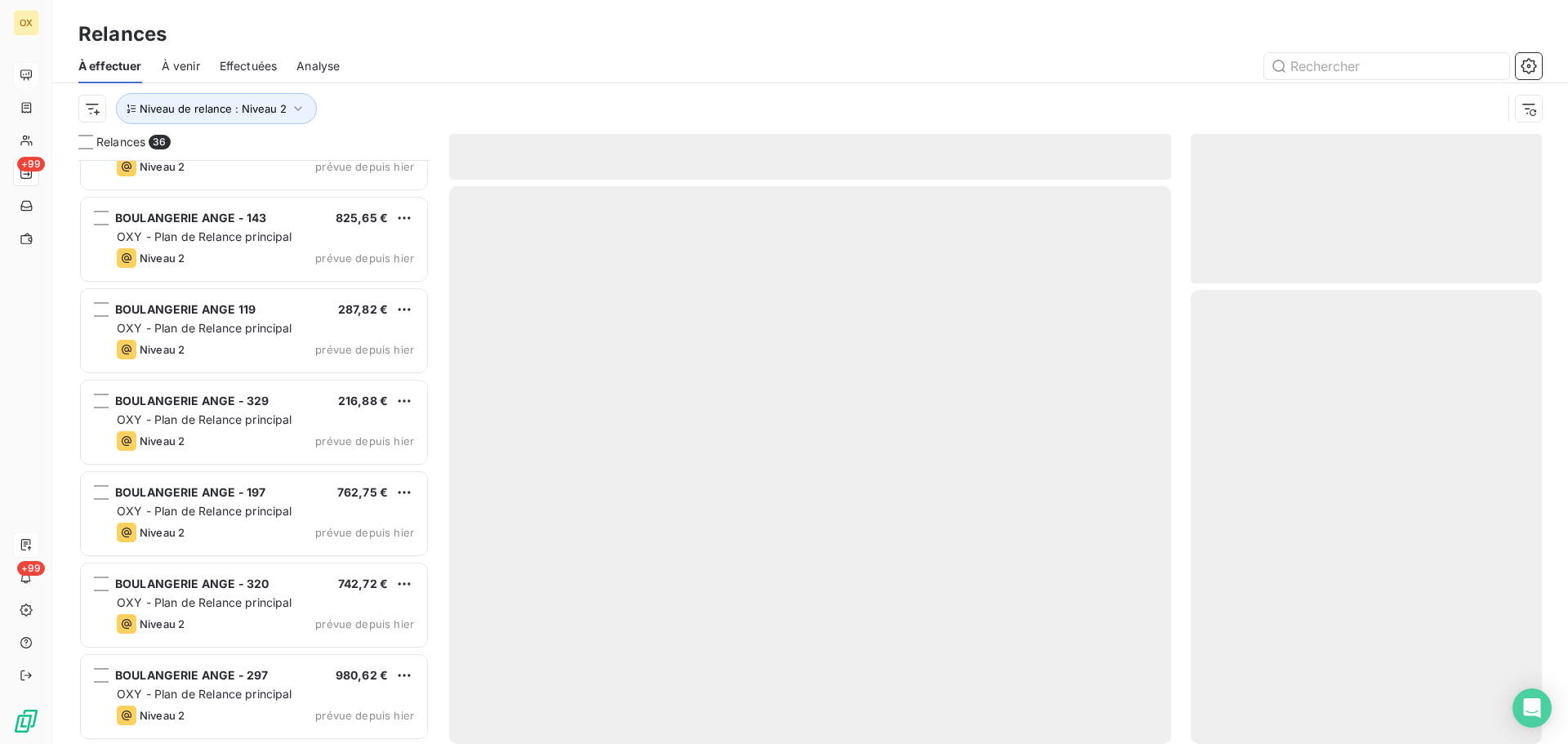
scroll to position [2710, 0]
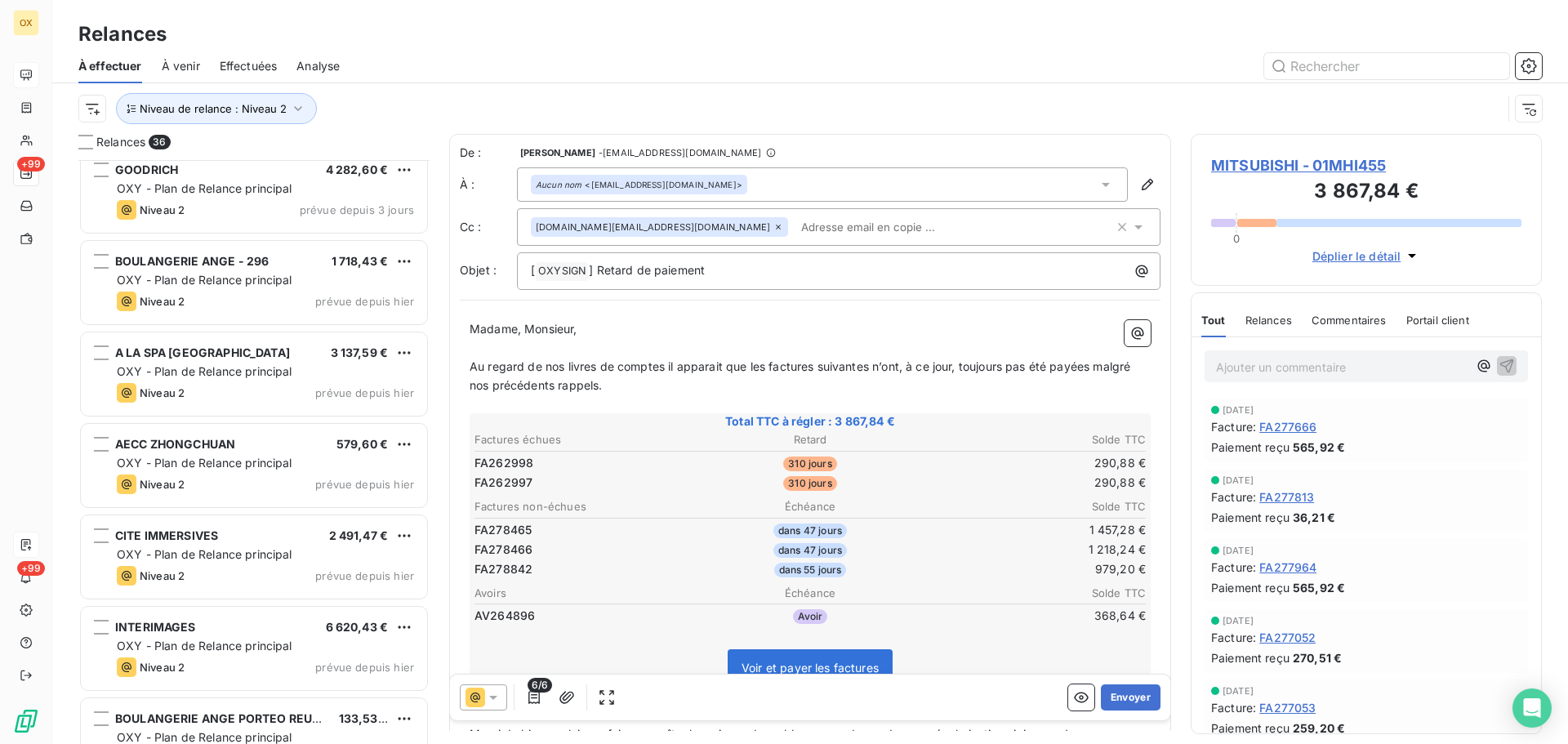
scroll to position [832, 0]
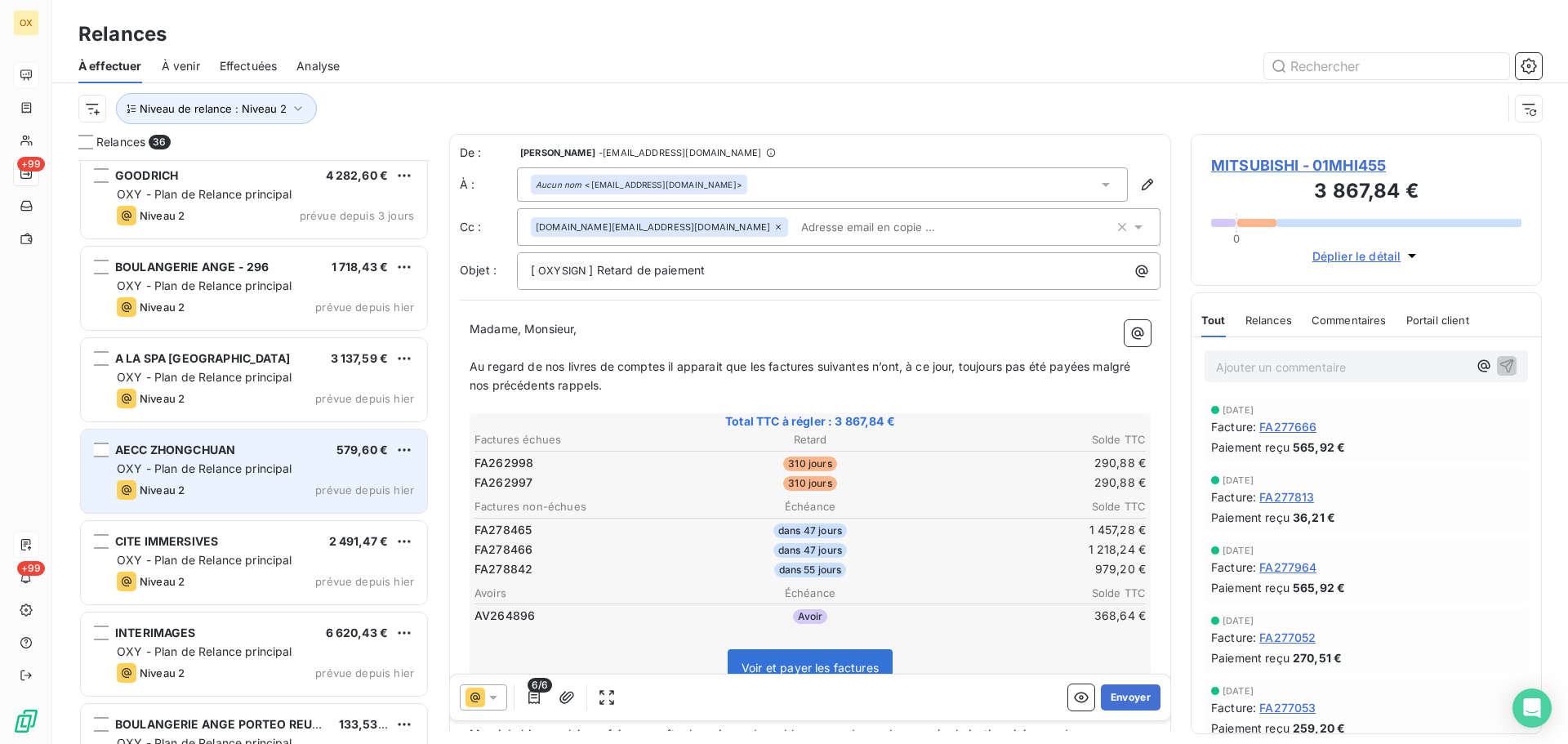
click at [230, 458] on div "AECC ZHONGCHUAN" at bounding box center [175, 449] width 120 height 16
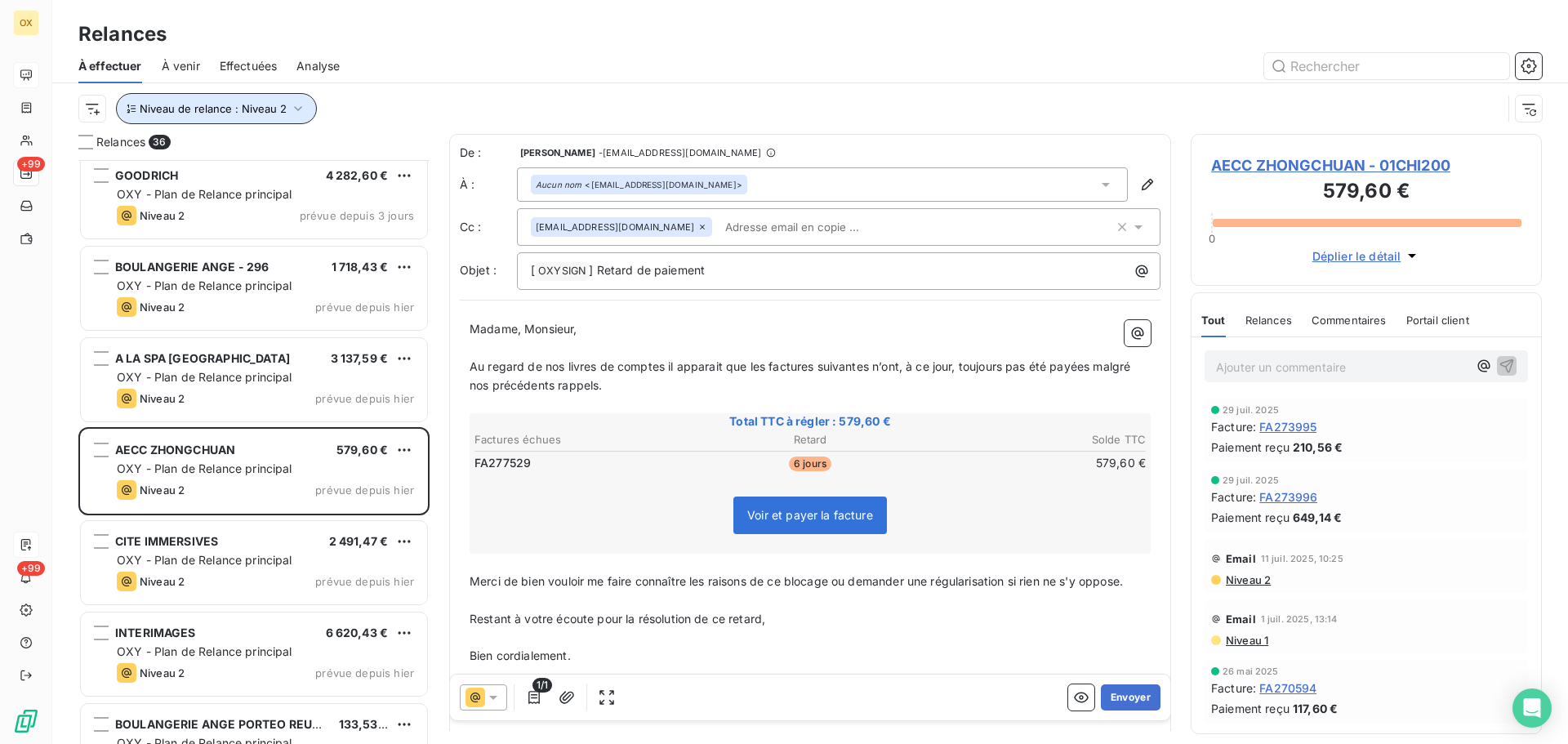
click at [265, 108] on span "Niveau de relance : Niveau 2" at bounding box center [213, 109] width 147 height 13
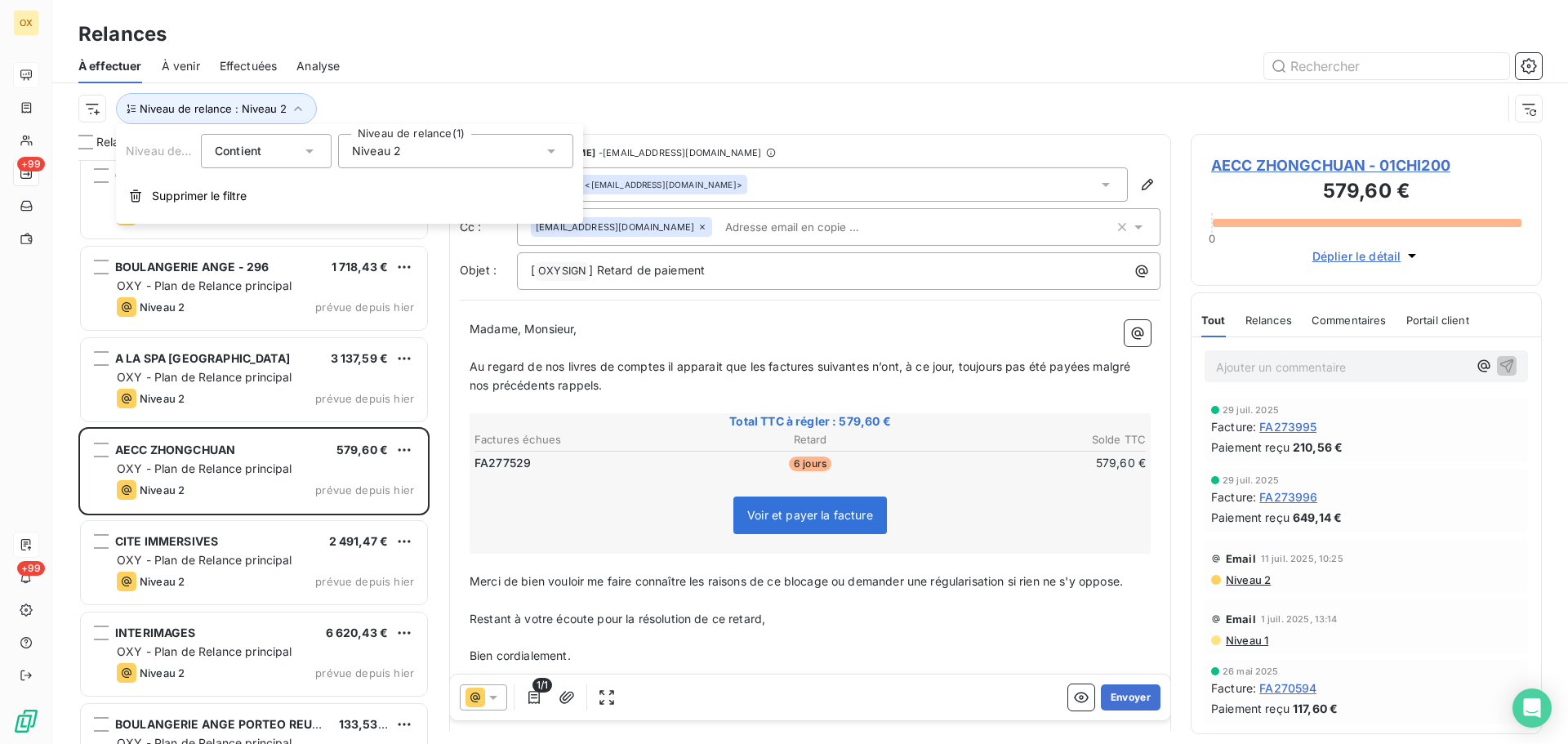
click at [402, 154] on div "Niveau 2" at bounding box center [456, 151] width 236 height 34
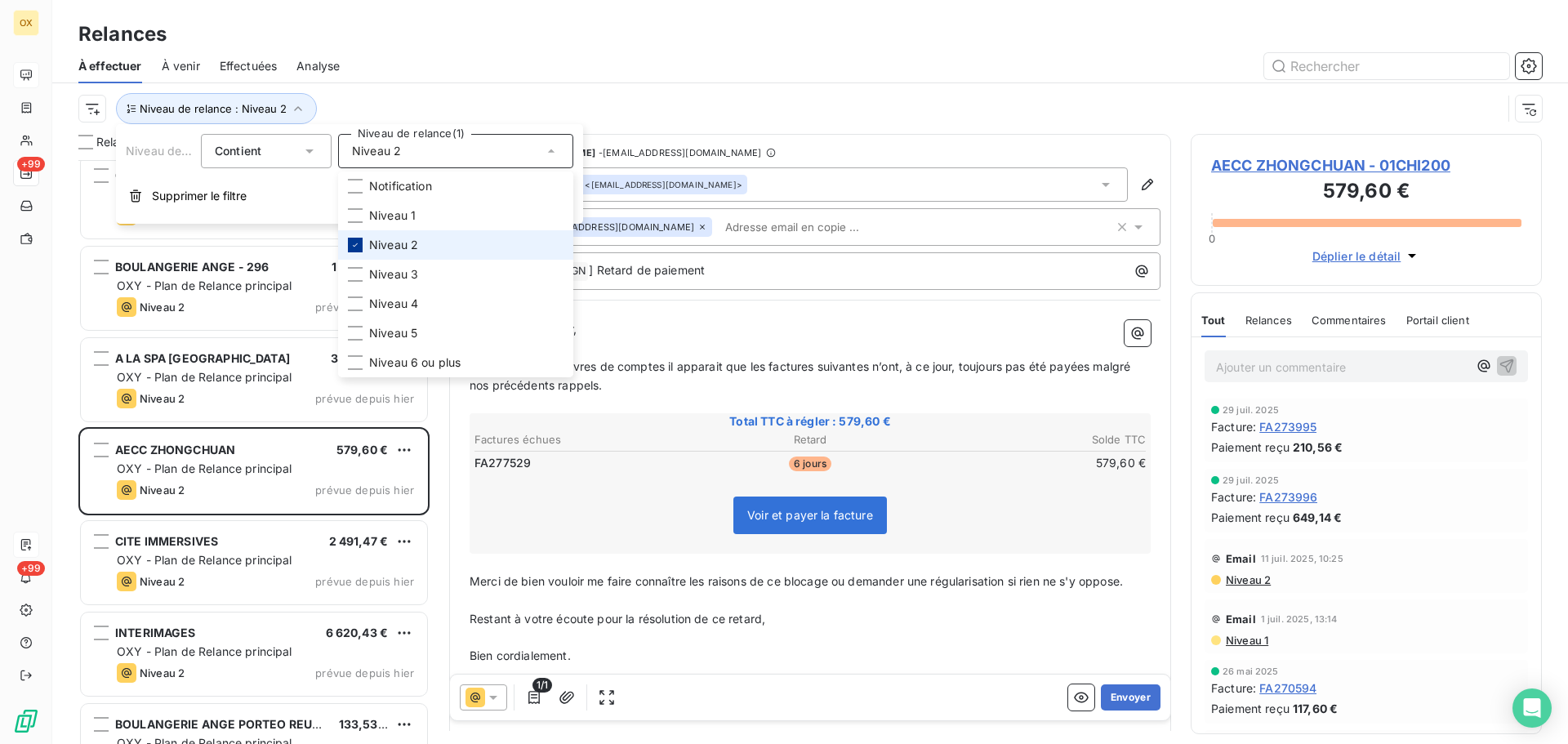
click at [356, 241] on icon at bounding box center [355, 245] width 10 height 10
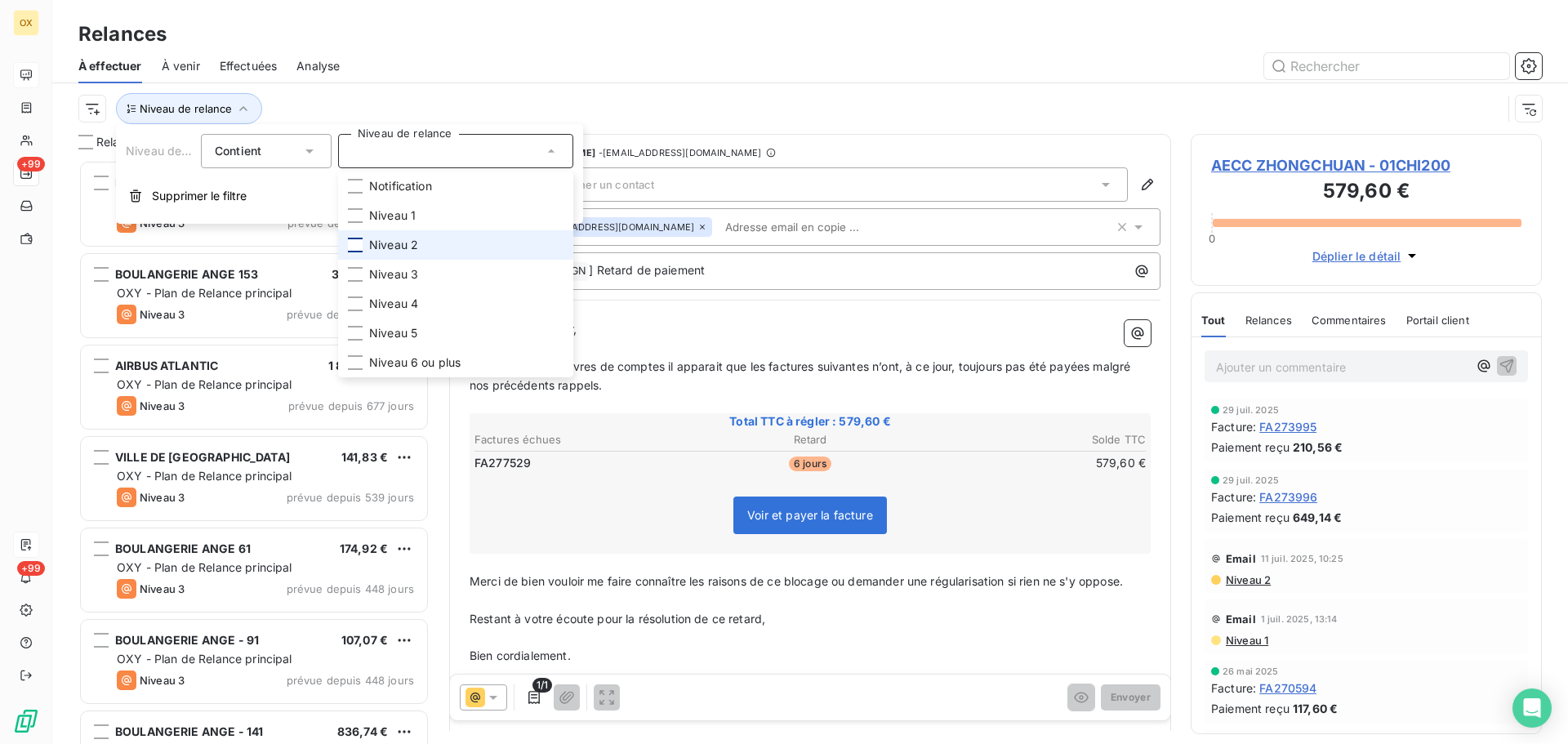
scroll to position [571, 339]
click at [424, 57] on div at bounding box center [951, 66] width 1183 height 26
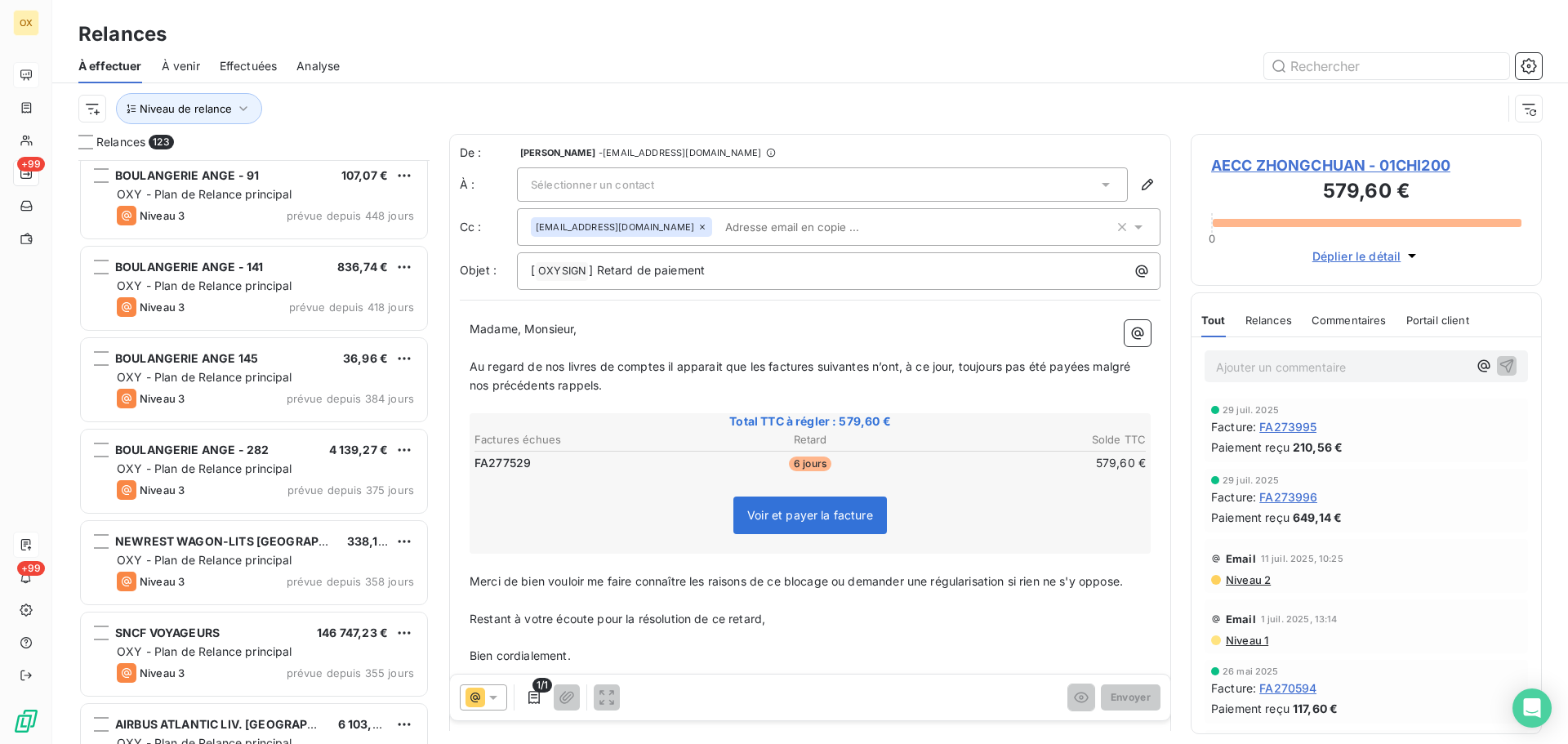
scroll to position [654, 0]
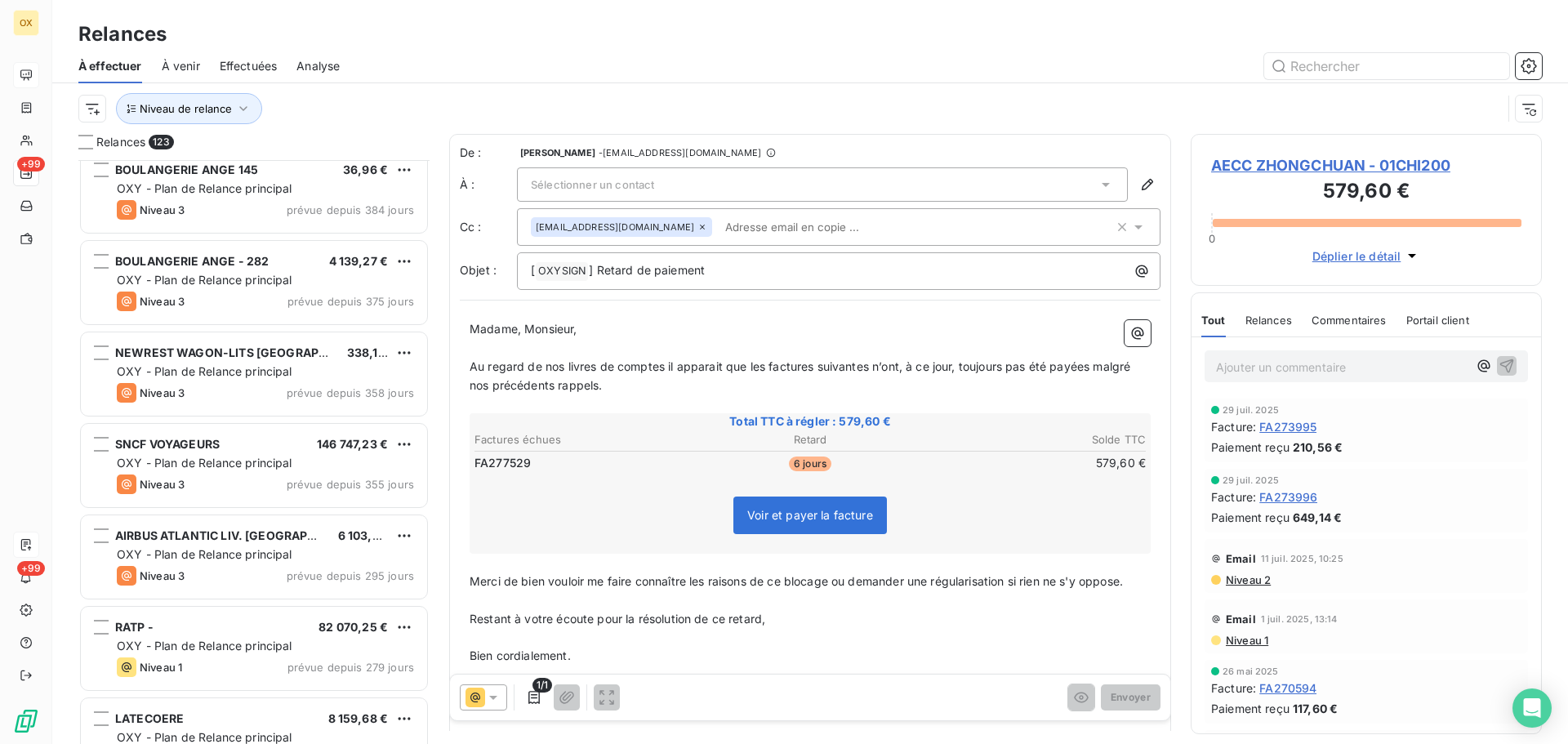
click at [865, 60] on div at bounding box center [951, 66] width 1183 height 26
